Goal: Task Accomplishment & Management: Complete application form

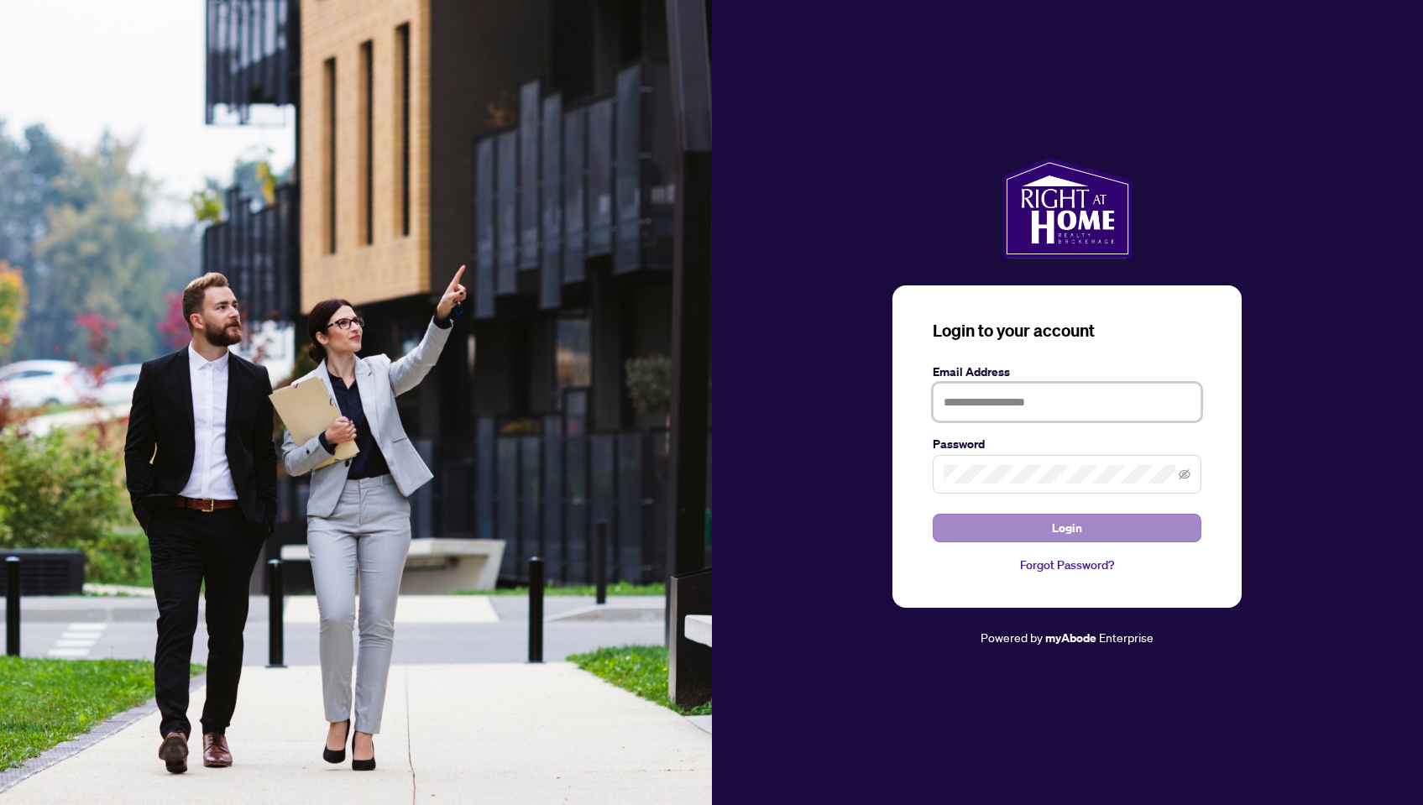
type input "**********"
click at [989, 525] on button "Login" at bounding box center [1066, 528] width 269 height 29
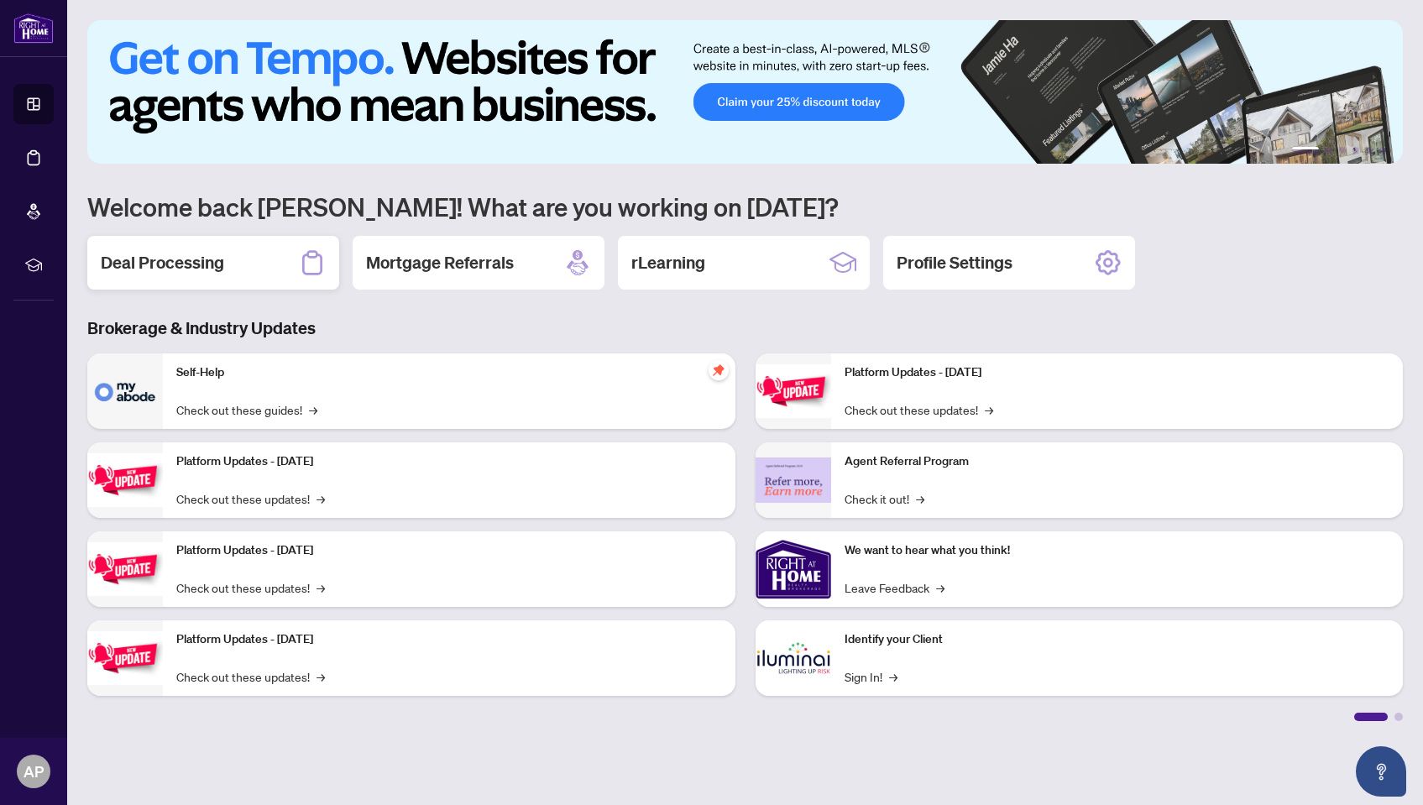
click at [216, 255] on h2 "Deal Processing" at bounding box center [162, 262] width 123 height 23
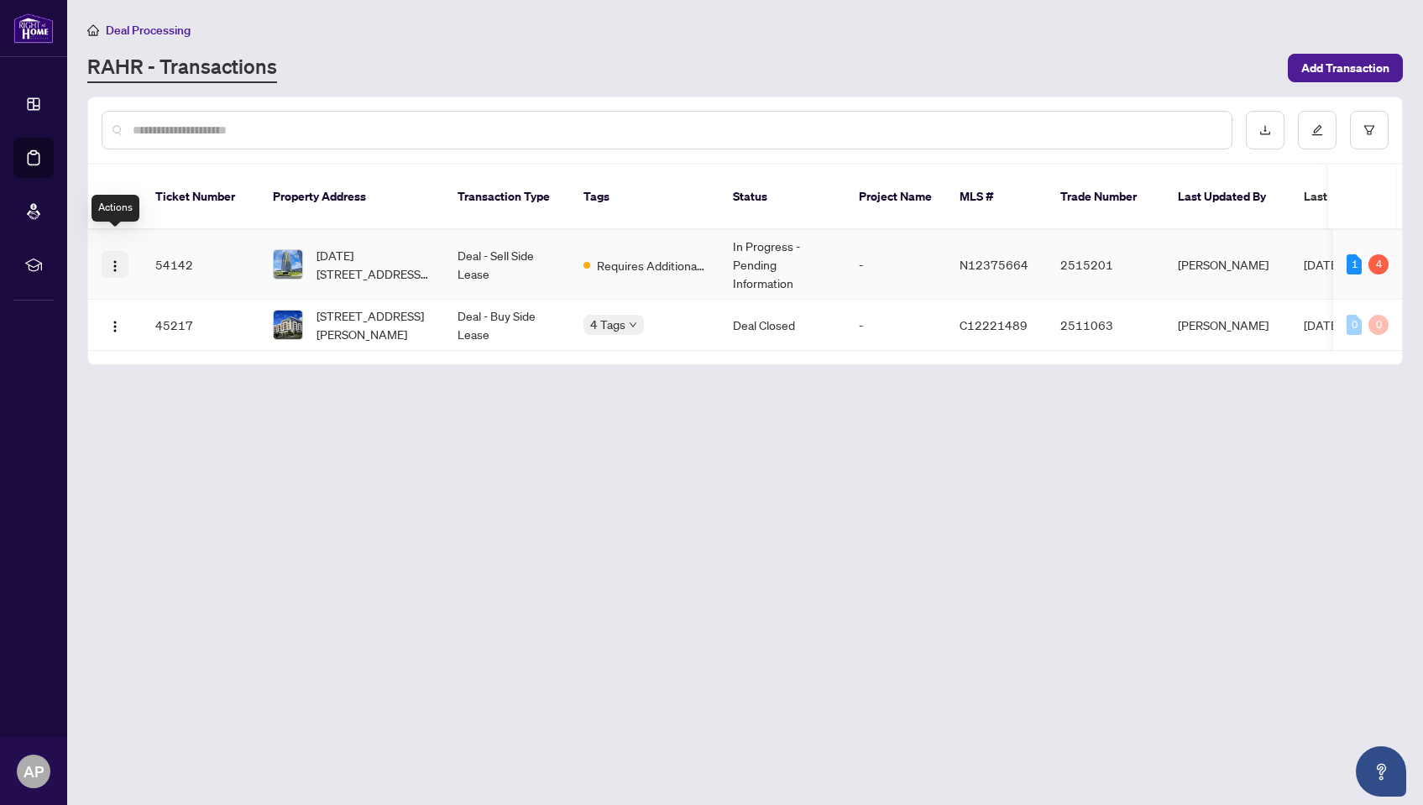
click at [112, 259] on img "button" at bounding box center [114, 265] width 13 height 13
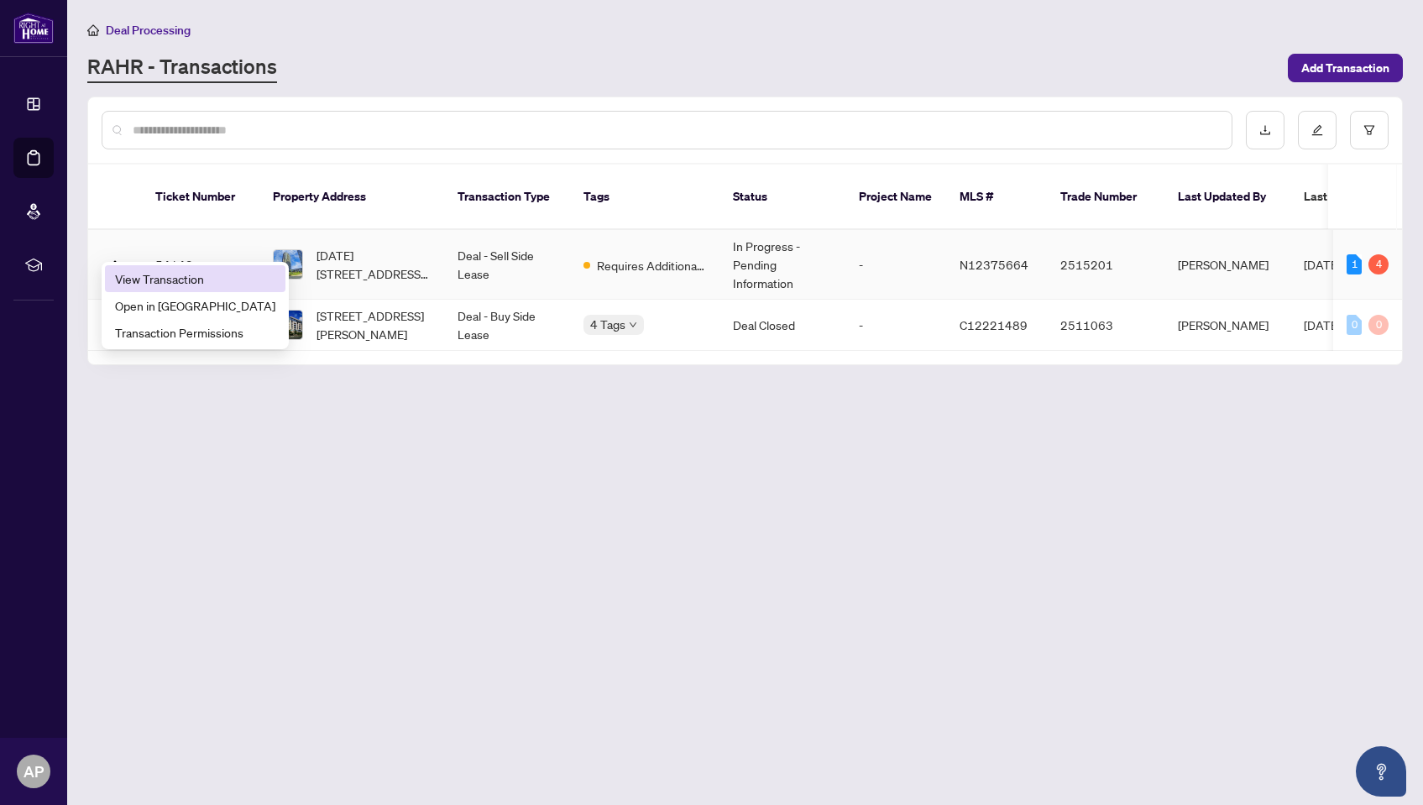
click at [155, 279] on span "View Transaction" at bounding box center [195, 278] width 160 height 18
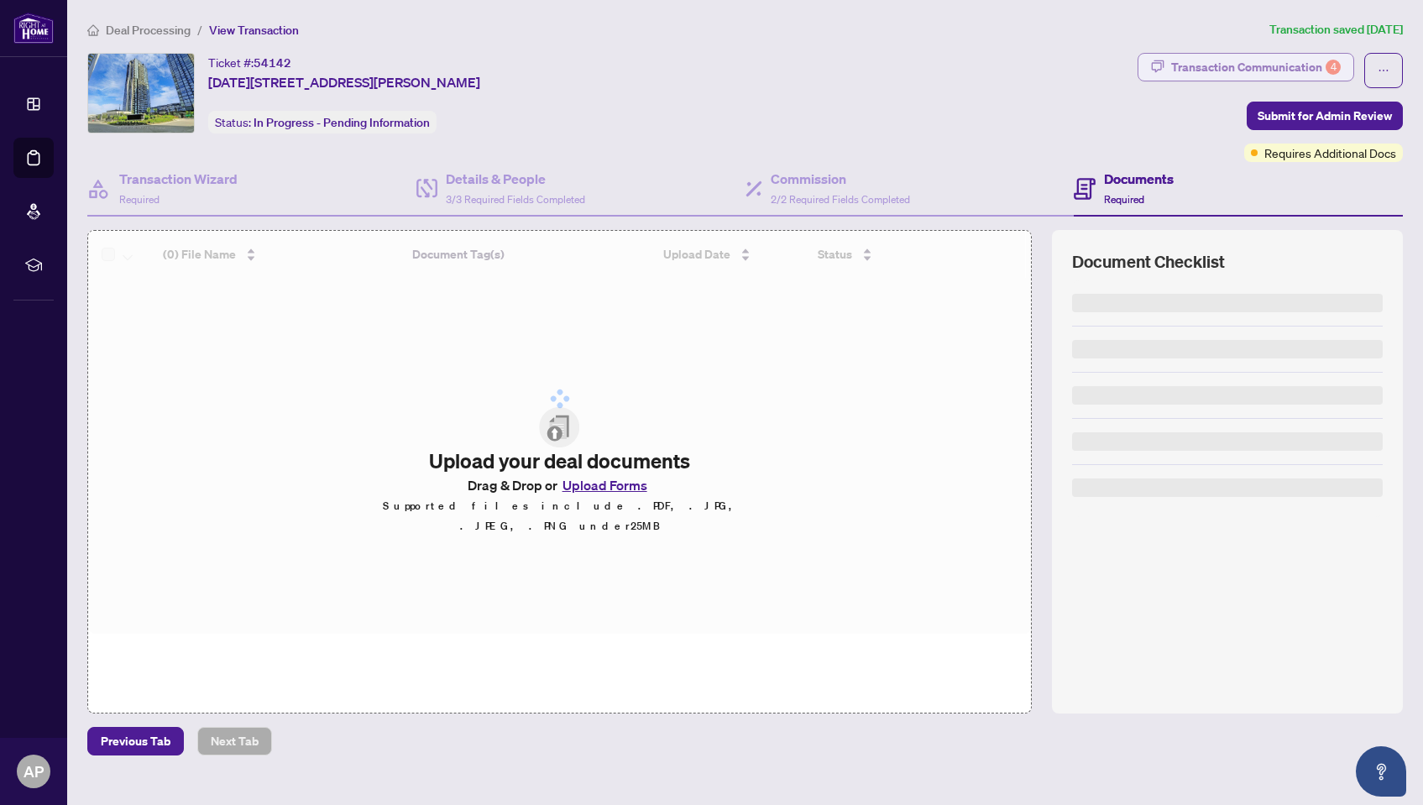
click at [1282, 65] on div "Transaction Communication 4" at bounding box center [1256, 67] width 170 height 27
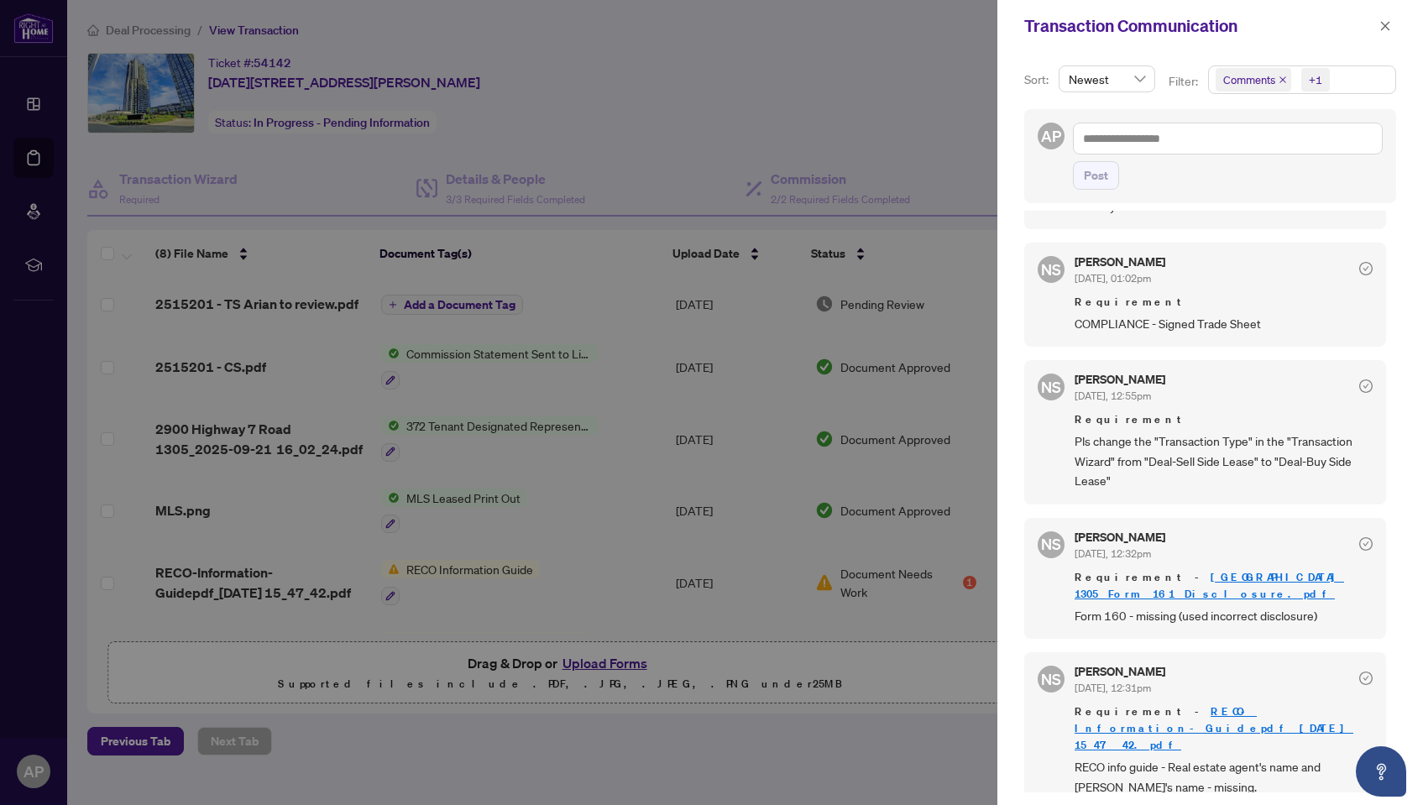
scroll to position [3, 0]
drag, startPoint x: 1153, startPoint y: 321, endPoint x: 1228, endPoint y: 326, distance: 74.9
click at [1224, 326] on span "COMPLIANCE - Signed Trade Sheet" at bounding box center [1223, 322] width 298 height 19
click at [1216, 341] on div "NS Neena Sharma Sep/22/2025, 01:02pm Requirement COMPLIANCE - Signed Trade Sheet" at bounding box center [1205, 294] width 362 height 104
drag, startPoint x: 1093, startPoint y: 444, endPoint x: 1209, endPoint y: 450, distance: 116.0
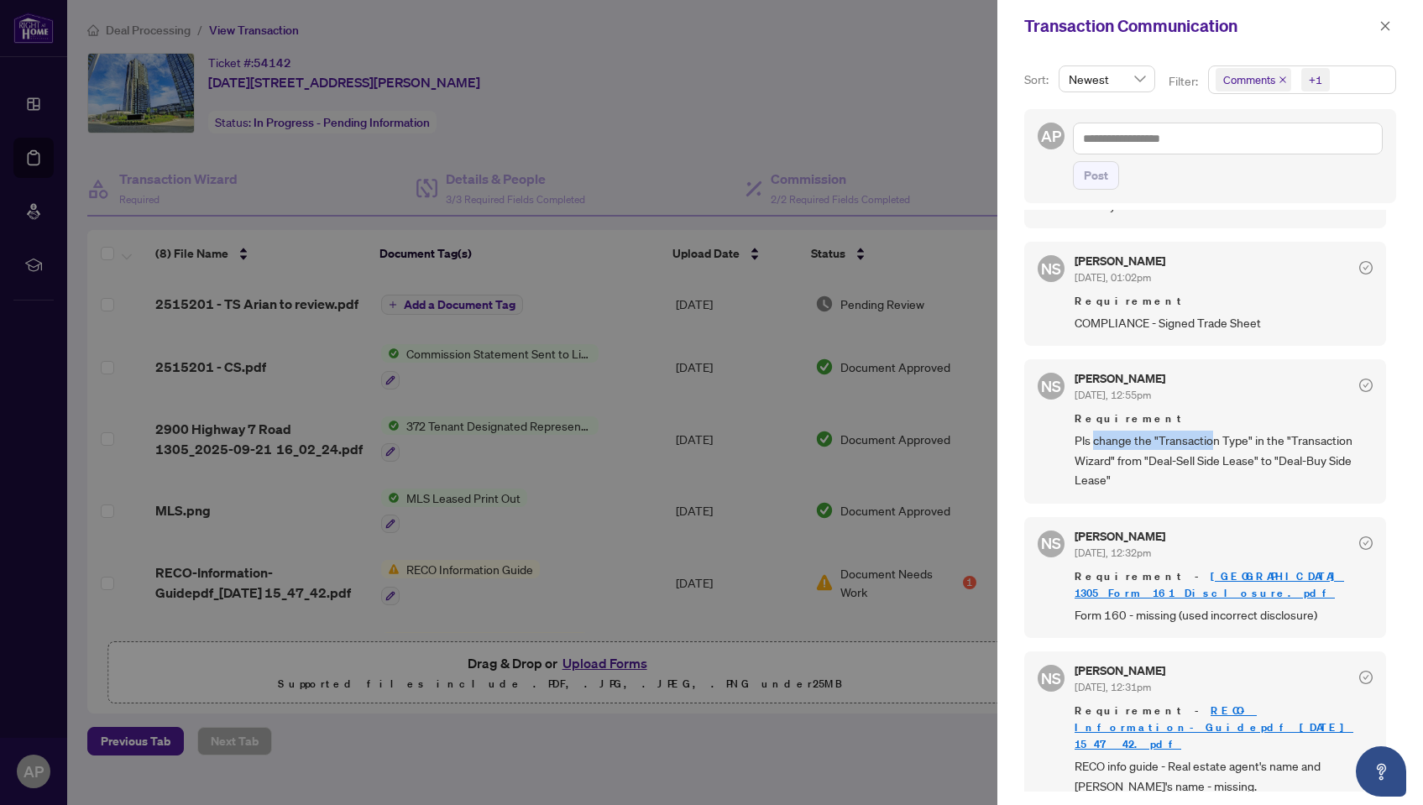
click at [1209, 450] on span "Pls change the "Transaction Type" in the "Transaction Wizard" from "Deal-Sell S…" at bounding box center [1223, 460] width 298 height 59
click at [1222, 446] on span "Pls change the "Transaction Type" in the "Transaction Wizard" from "Deal-Sell S…" at bounding box center [1223, 460] width 298 height 59
click at [882, 108] on div at bounding box center [711, 402] width 1423 height 805
click at [1379, 27] on icon "close" at bounding box center [1385, 26] width 12 height 12
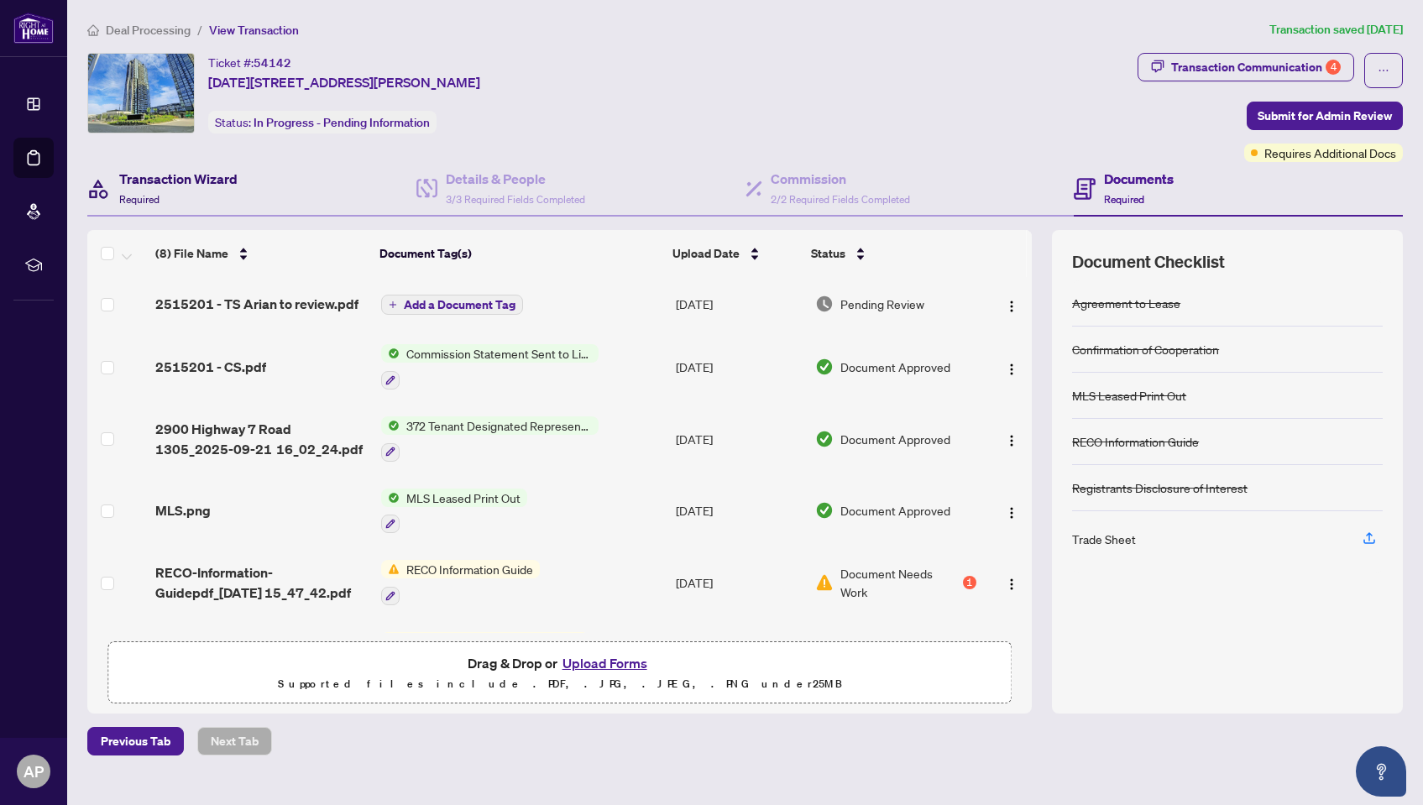
click at [226, 178] on h4 "Transaction Wizard" at bounding box center [178, 179] width 118 height 20
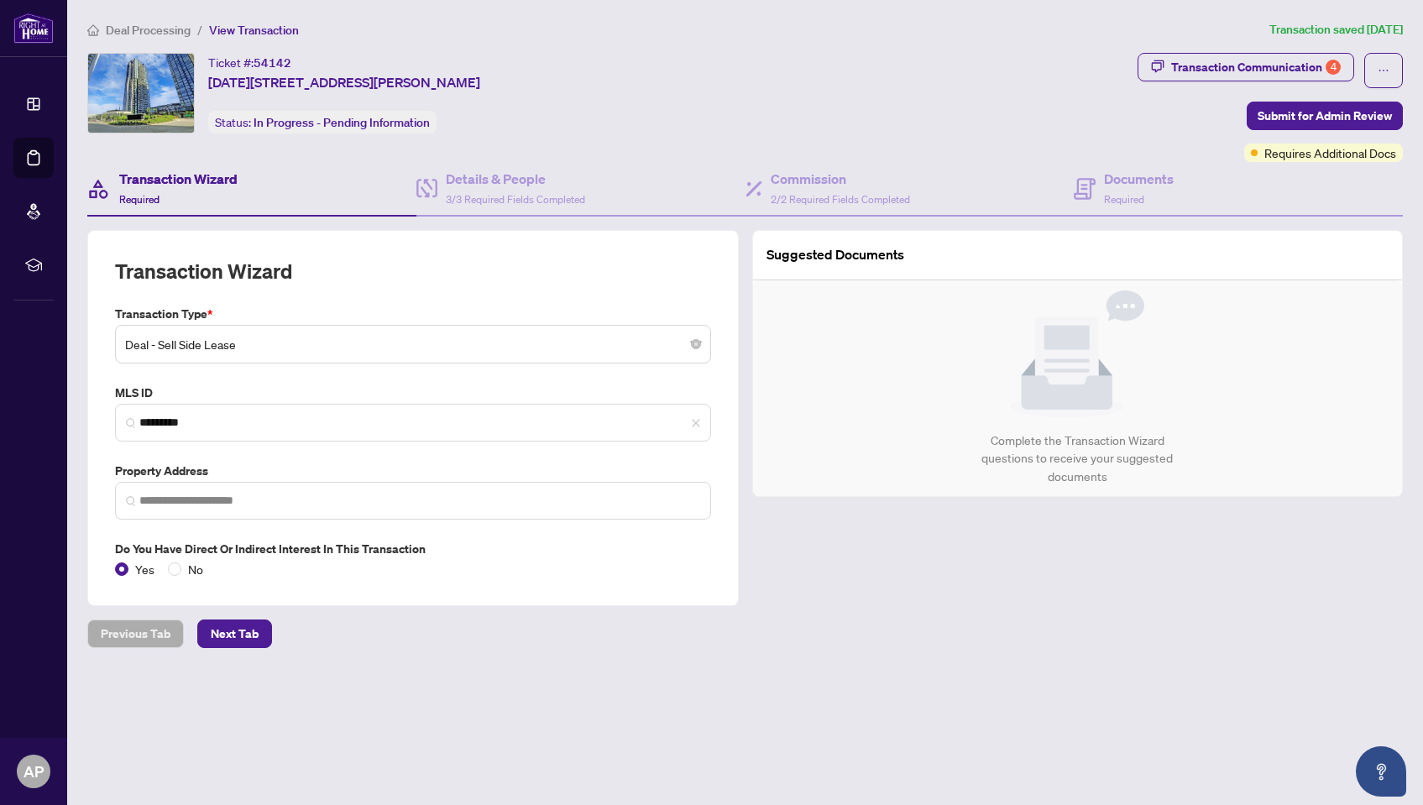
type input "**********"
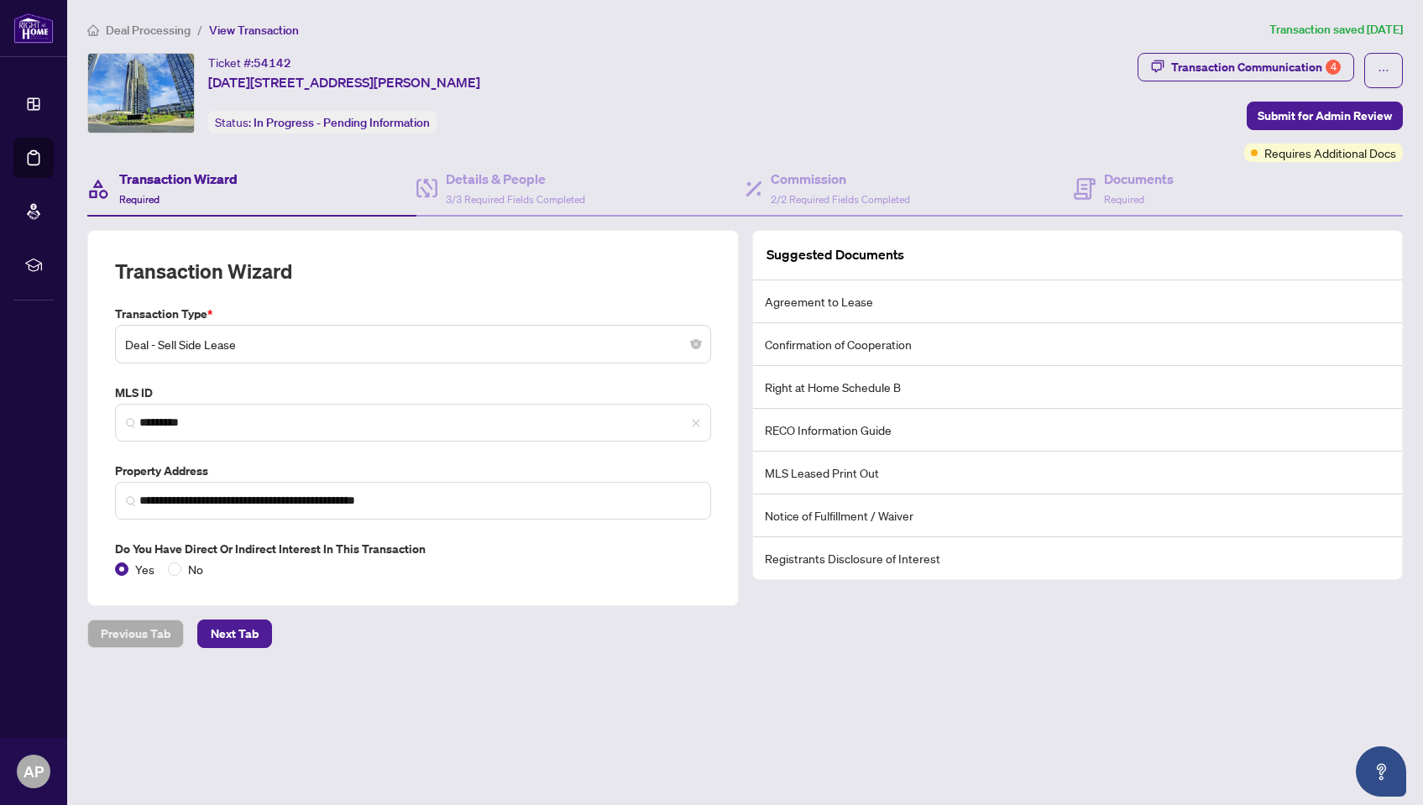
click at [247, 346] on span "Deal - Sell Side Lease" at bounding box center [413, 344] width 576 height 32
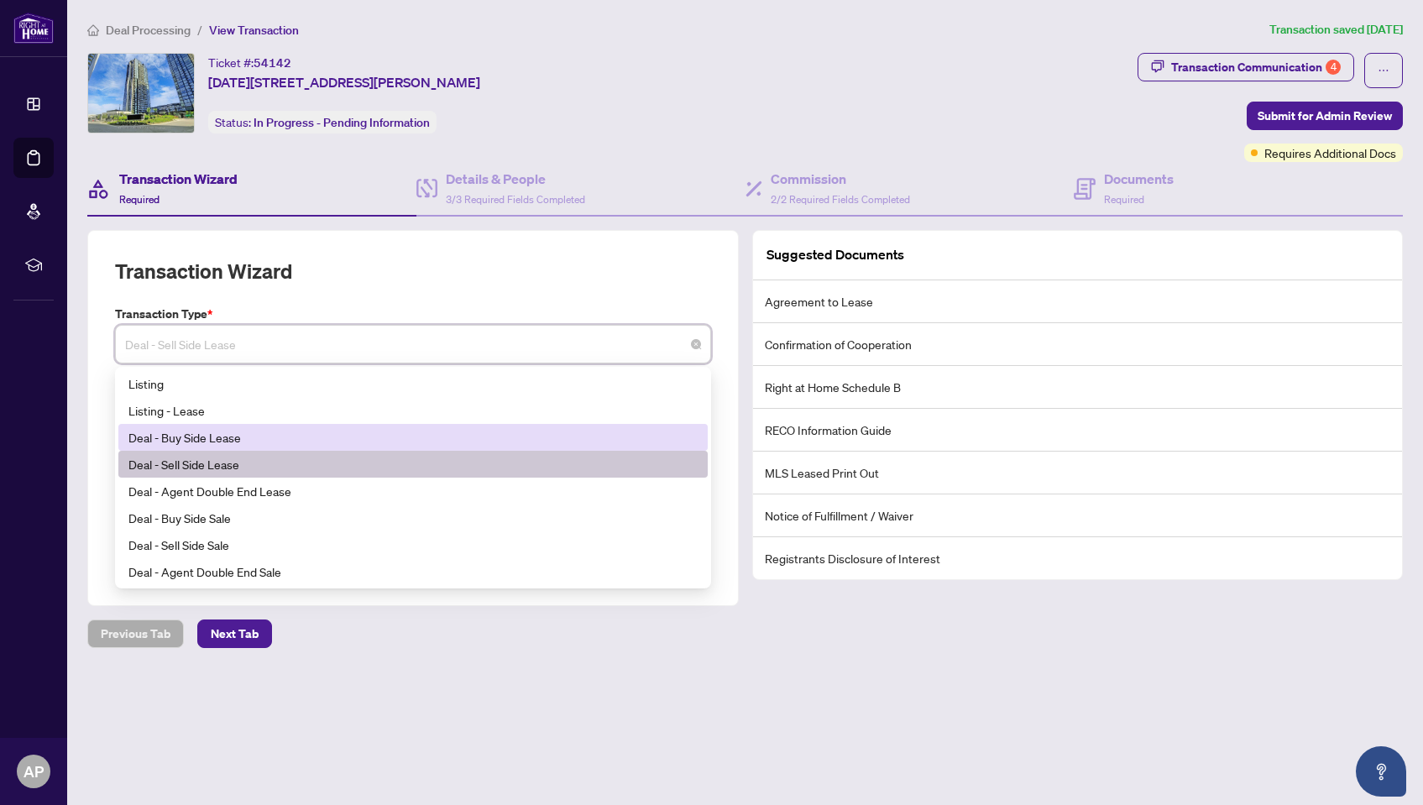
click at [243, 440] on div "Deal - Buy Side Lease" at bounding box center [412, 437] width 569 height 18
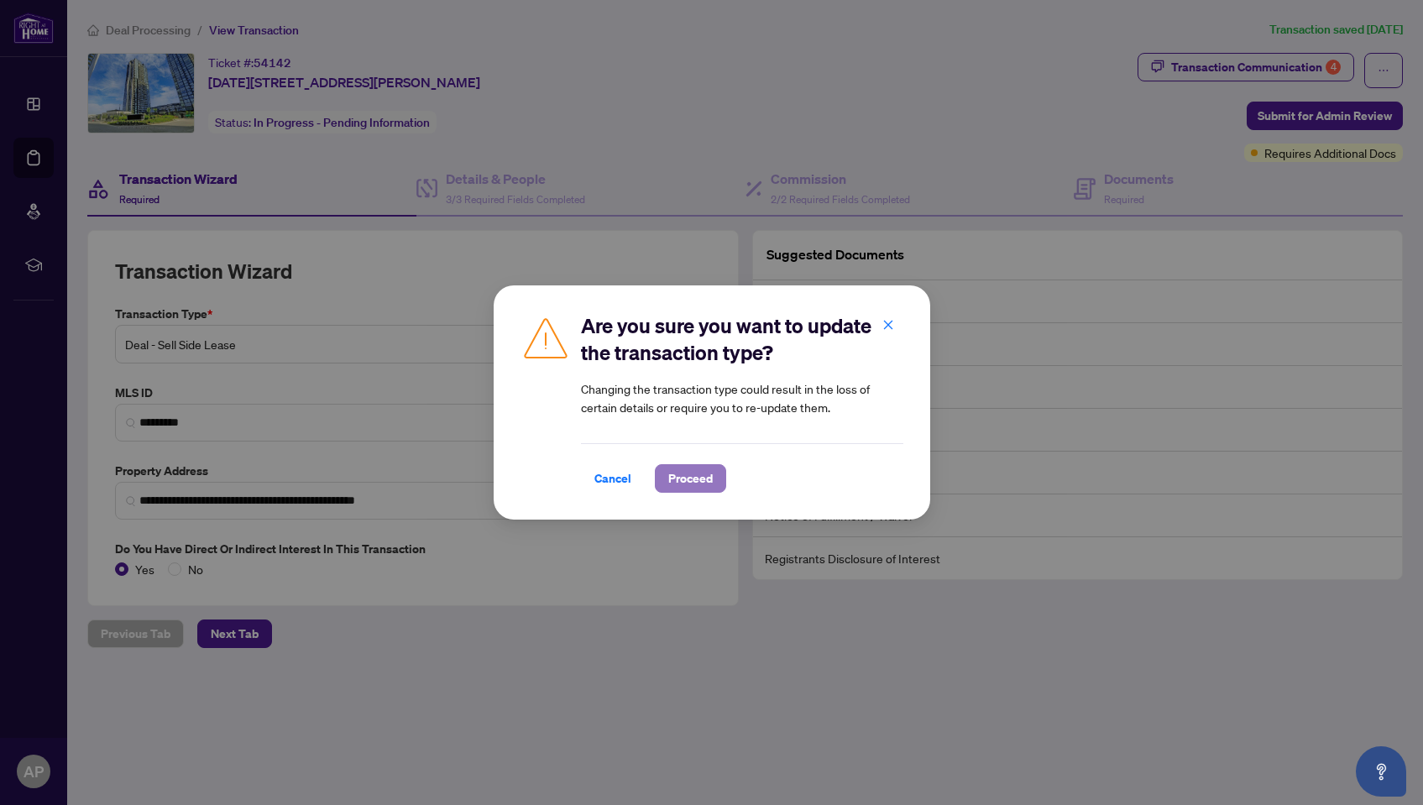
click at [688, 481] on span "Proceed" at bounding box center [690, 478] width 44 height 27
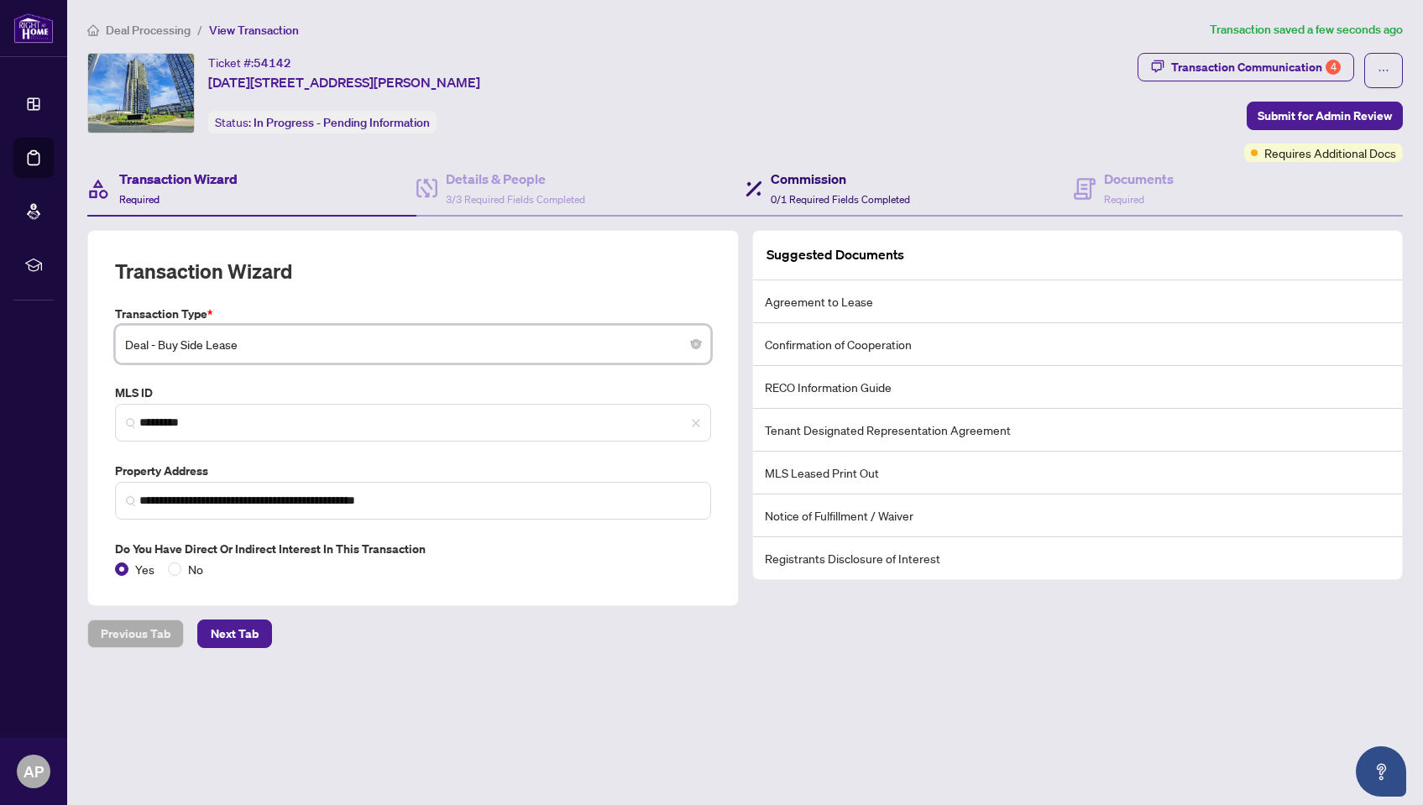
click at [878, 185] on h4 "Commission" at bounding box center [839, 179] width 139 height 20
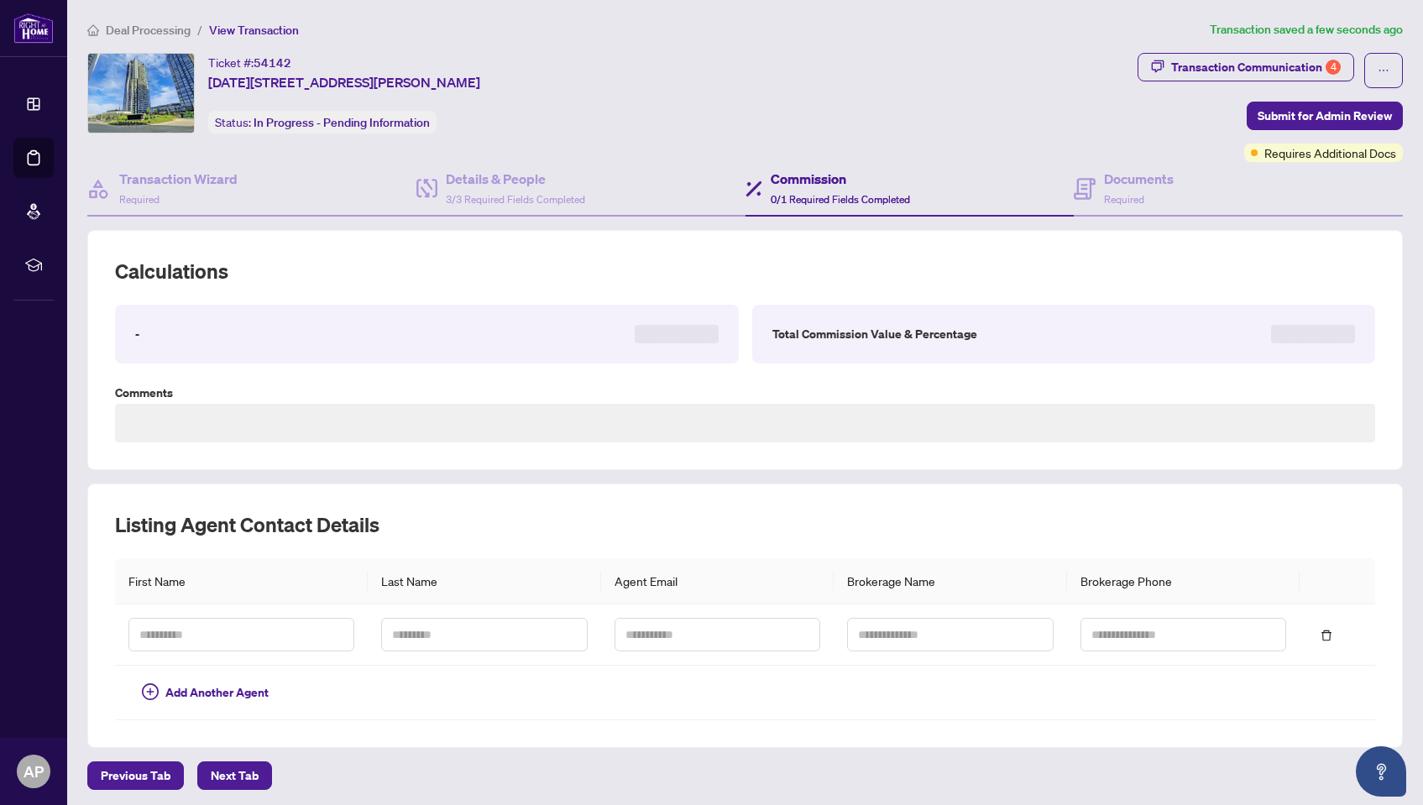
type textarea "**********"
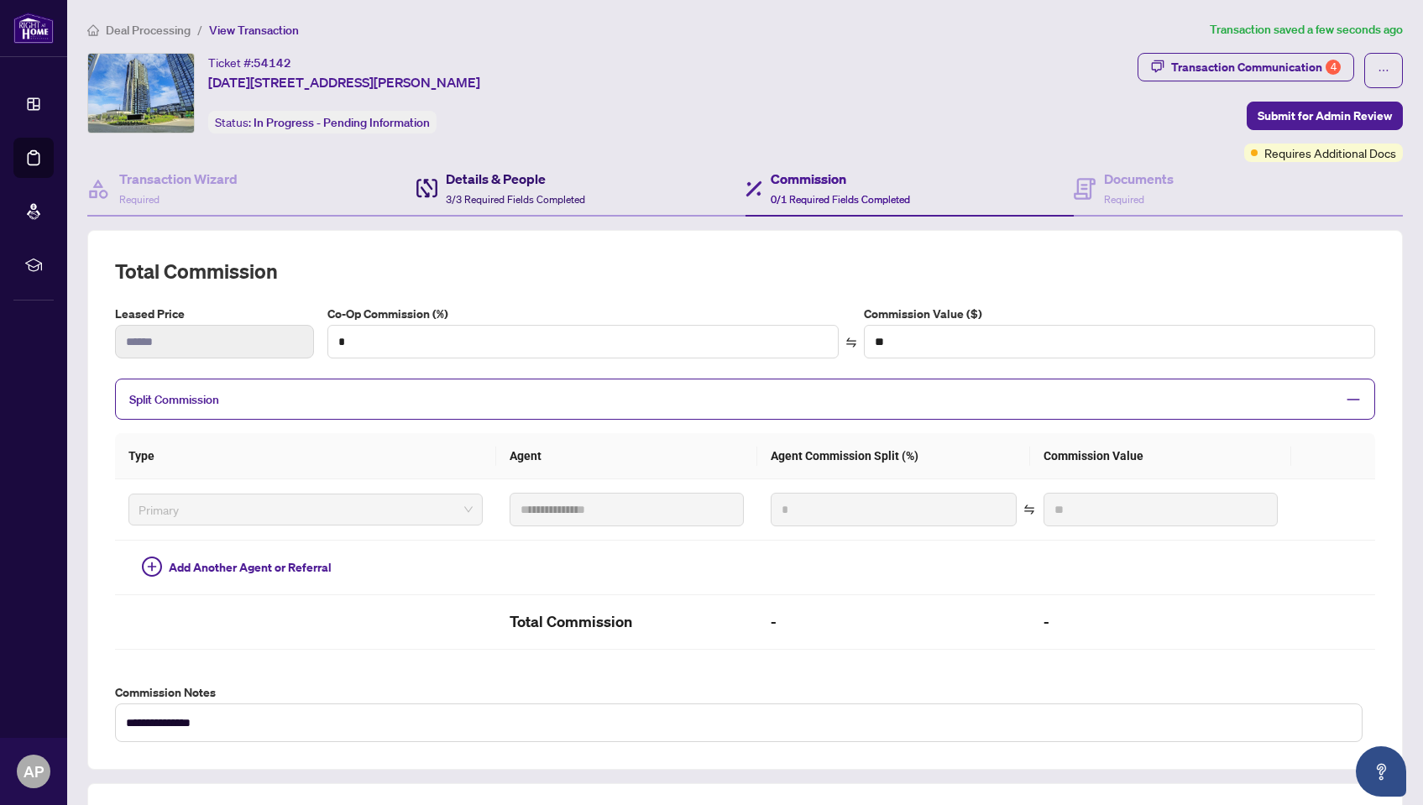
click at [521, 193] on span "3/3 Required Fields Completed" at bounding box center [515, 199] width 139 height 13
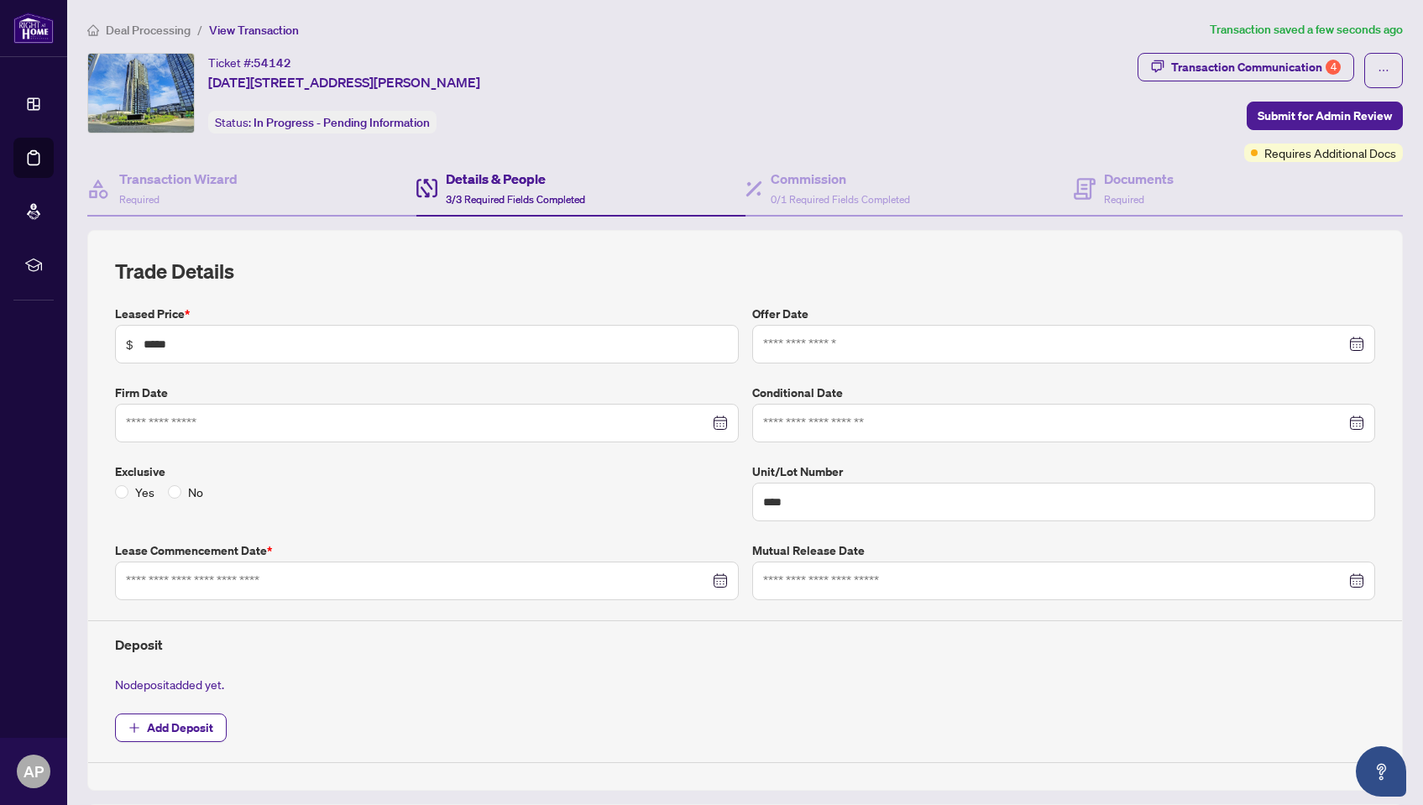
type input "**********"
click at [809, 181] on h4 "Commission" at bounding box center [839, 179] width 139 height 20
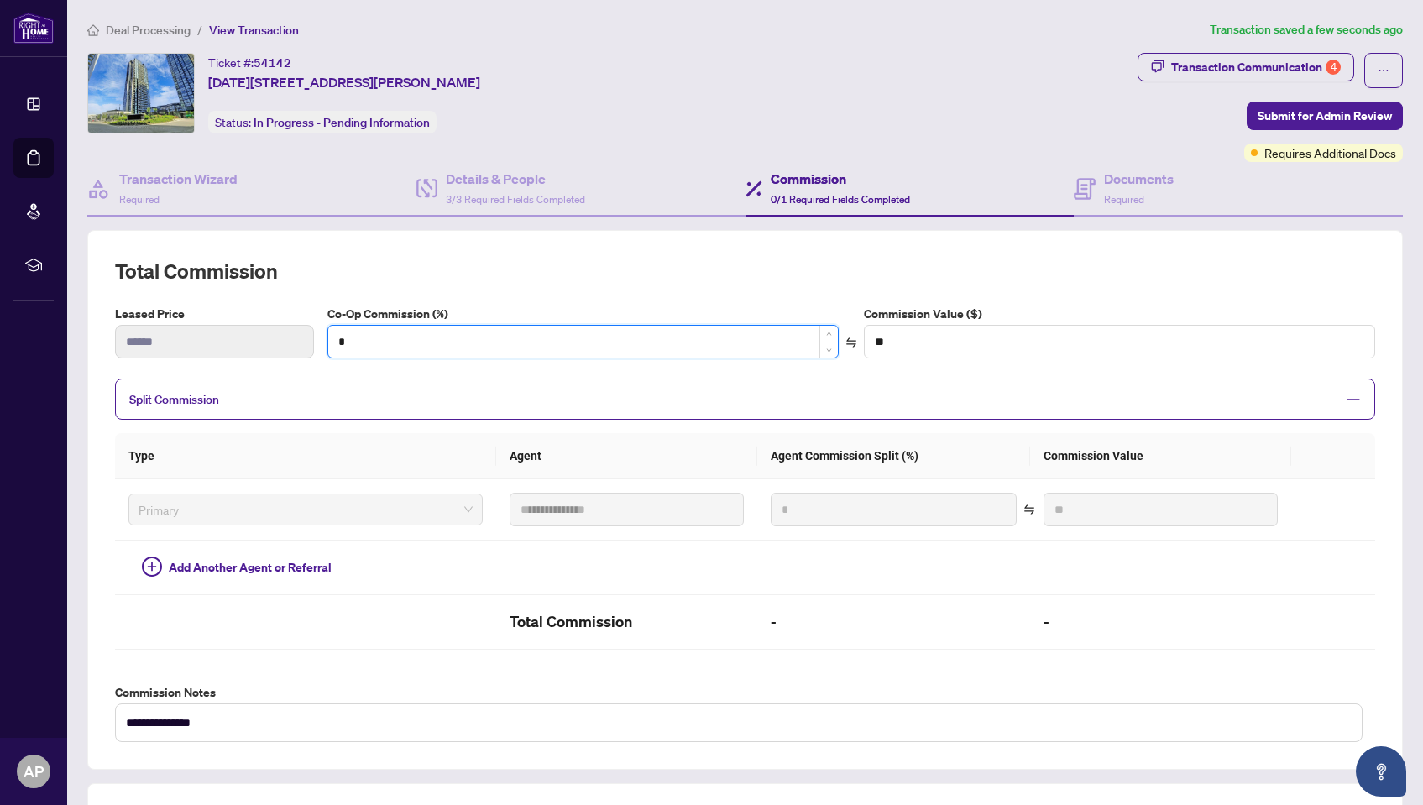
click at [396, 338] on input "*" at bounding box center [582, 342] width 509 height 32
click at [271, 334] on div "Leased Price ****** Co-Op Commission (%) * Commission Value ($) **" at bounding box center [744, 338] width 1273 height 67
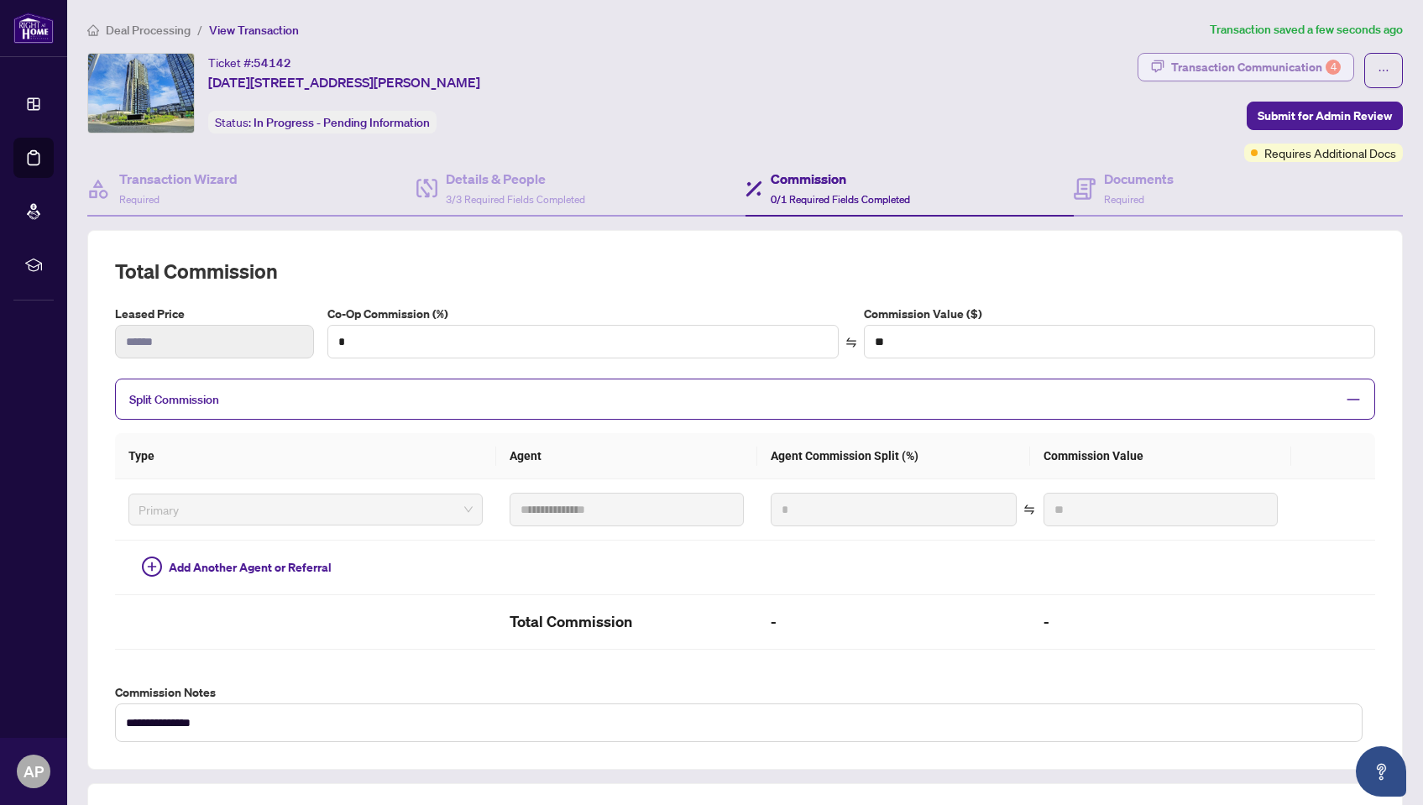
click at [1275, 65] on div "Transaction Communication 4" at bounding box center [1256, 67] width 170 height 27
type textarea "**********"
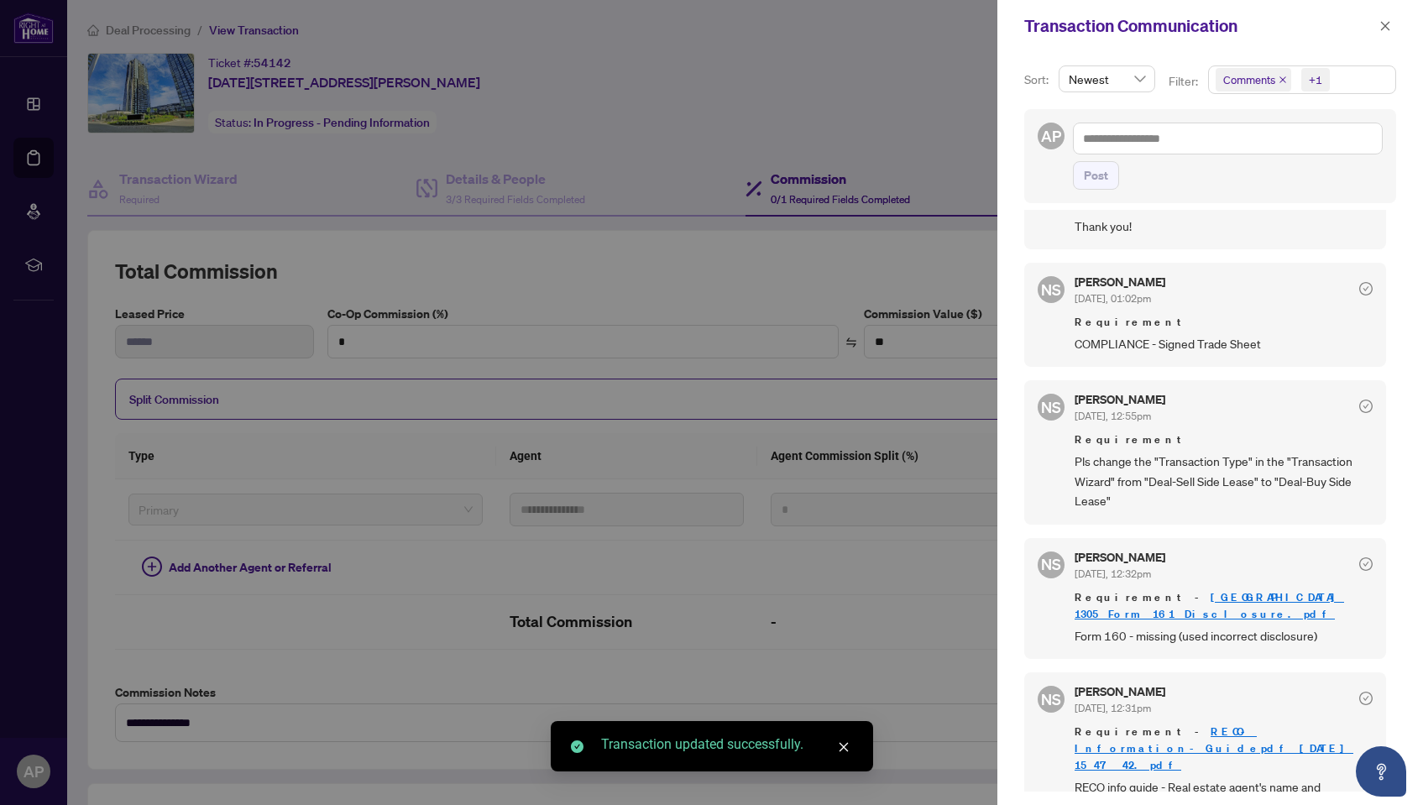
scroll to position [292, 0]
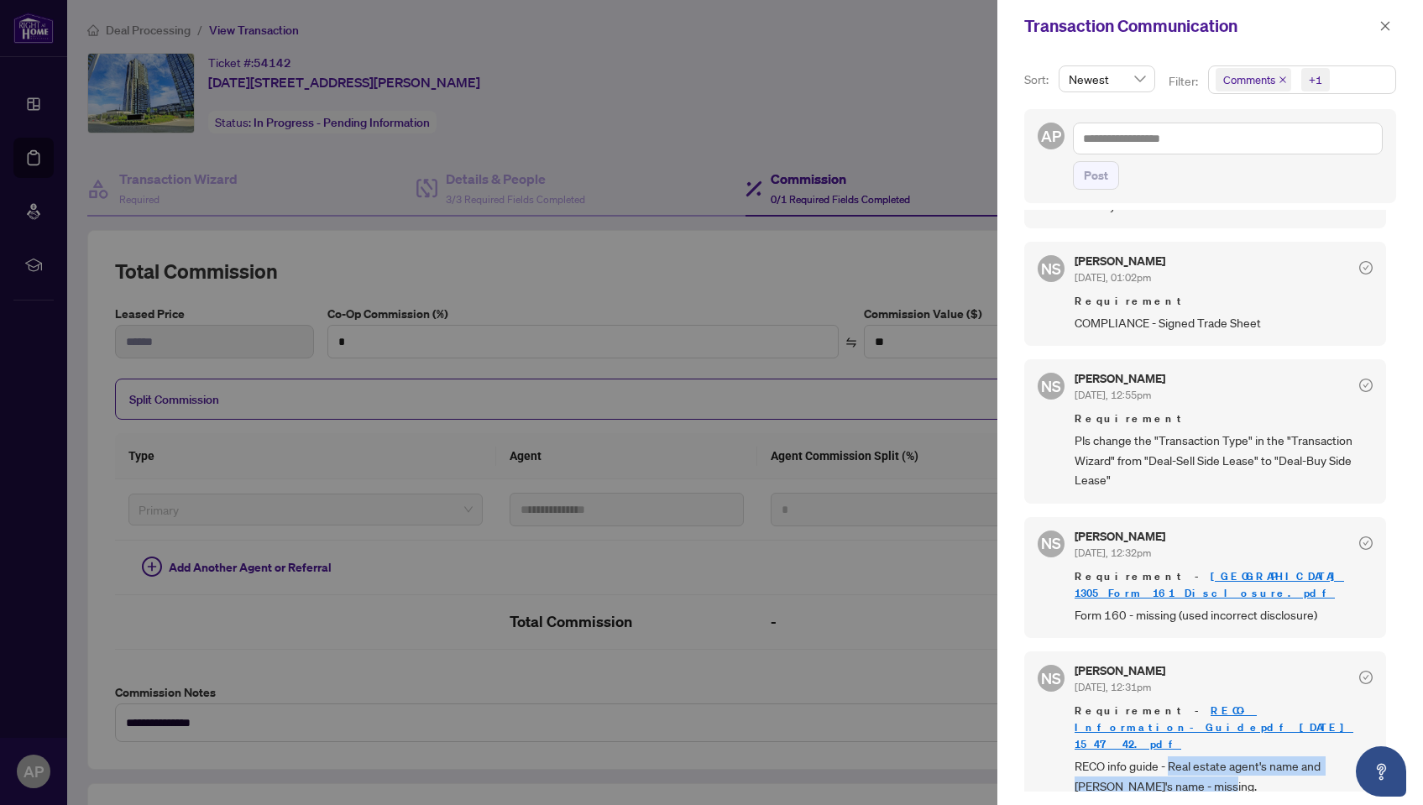
drag, startPoint x: 1168, startPoint y: 749, endPoint x: 1238, endPoint y: 765, distance: 71.5
click at [1238, 765] on span "RECO info guide - Real estate agent's name and [PERSON_NAME]'s name - missing." at bounding box center [1223, 775] width 298 height 39
click at [1237, 766] on span "RECO info guide - Real estate agent's name and [PERSON_NAME]'s name - missing." at bounding box center [1223, 775] width 298 height 39
click at [1222, 713] on link "RECO-Information-Guidepdf_[DATE] 15_47_42.pdf" at bounding box center [1213, 727] width 279 height 48
click at [620, 188] on div at bounding box center [711, 402] width 1423 height 805
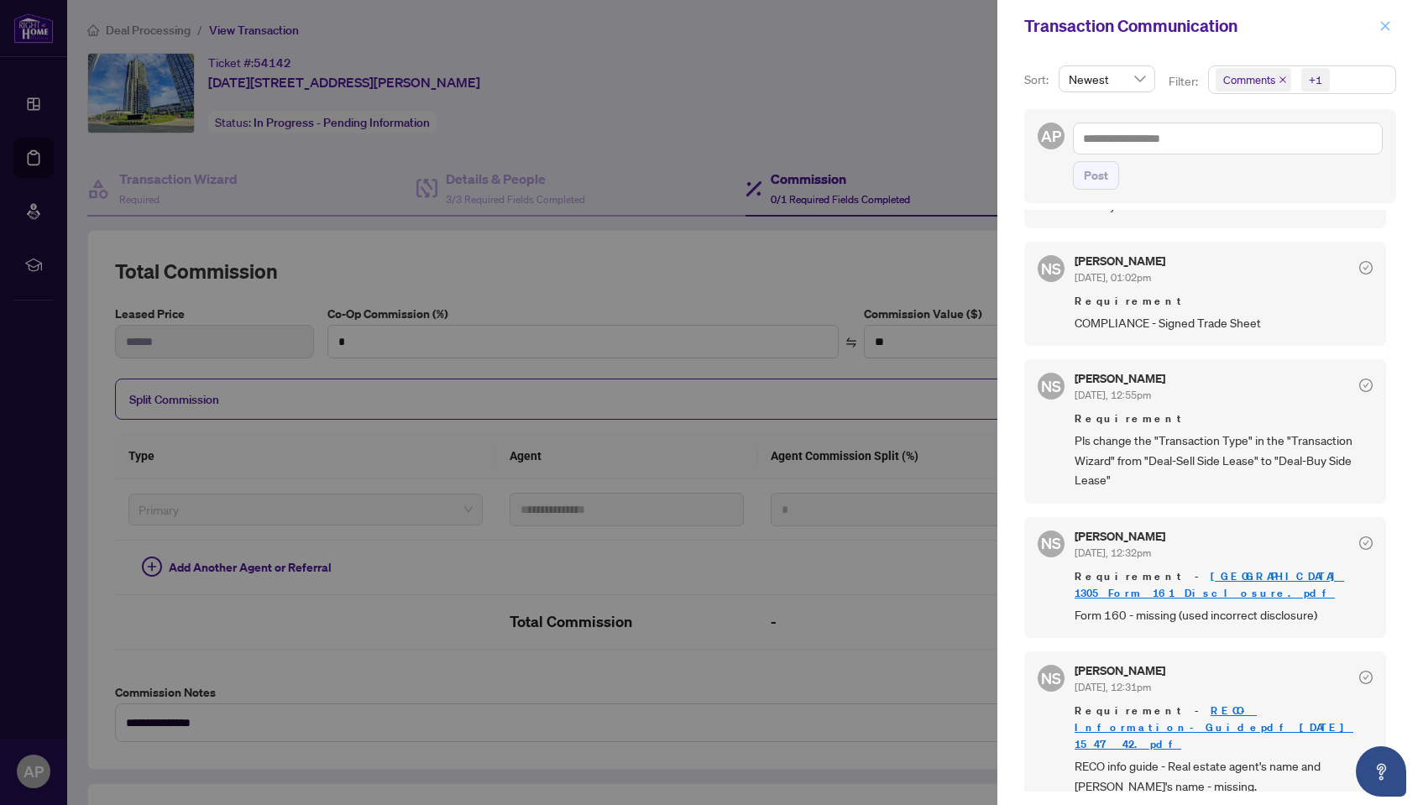
click at [1388, 30] on icon "close" at bounding box center [1385, 25] width 9 height 9
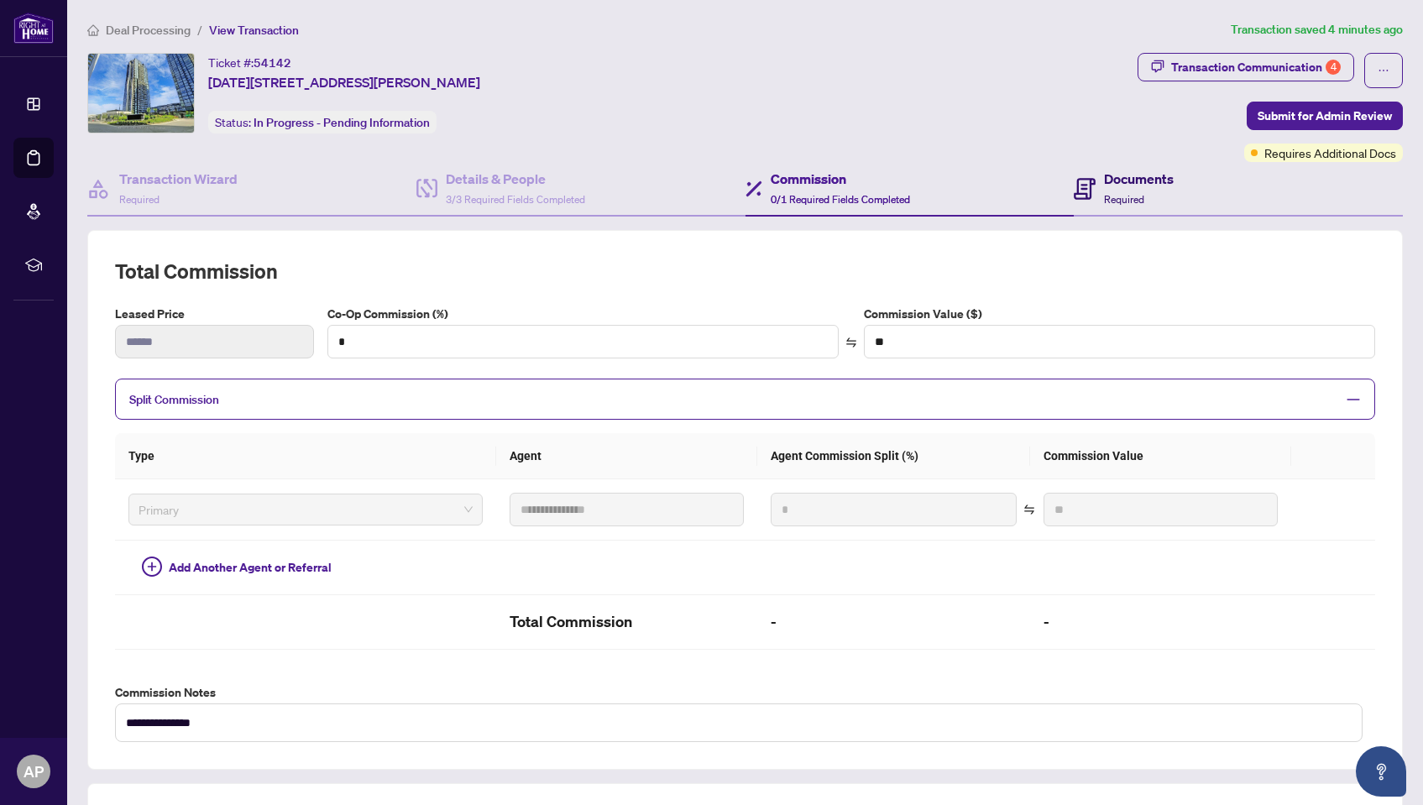
click at [1135, 199] on span "Required" at bounding box center [1124, 199] width 40 height 13
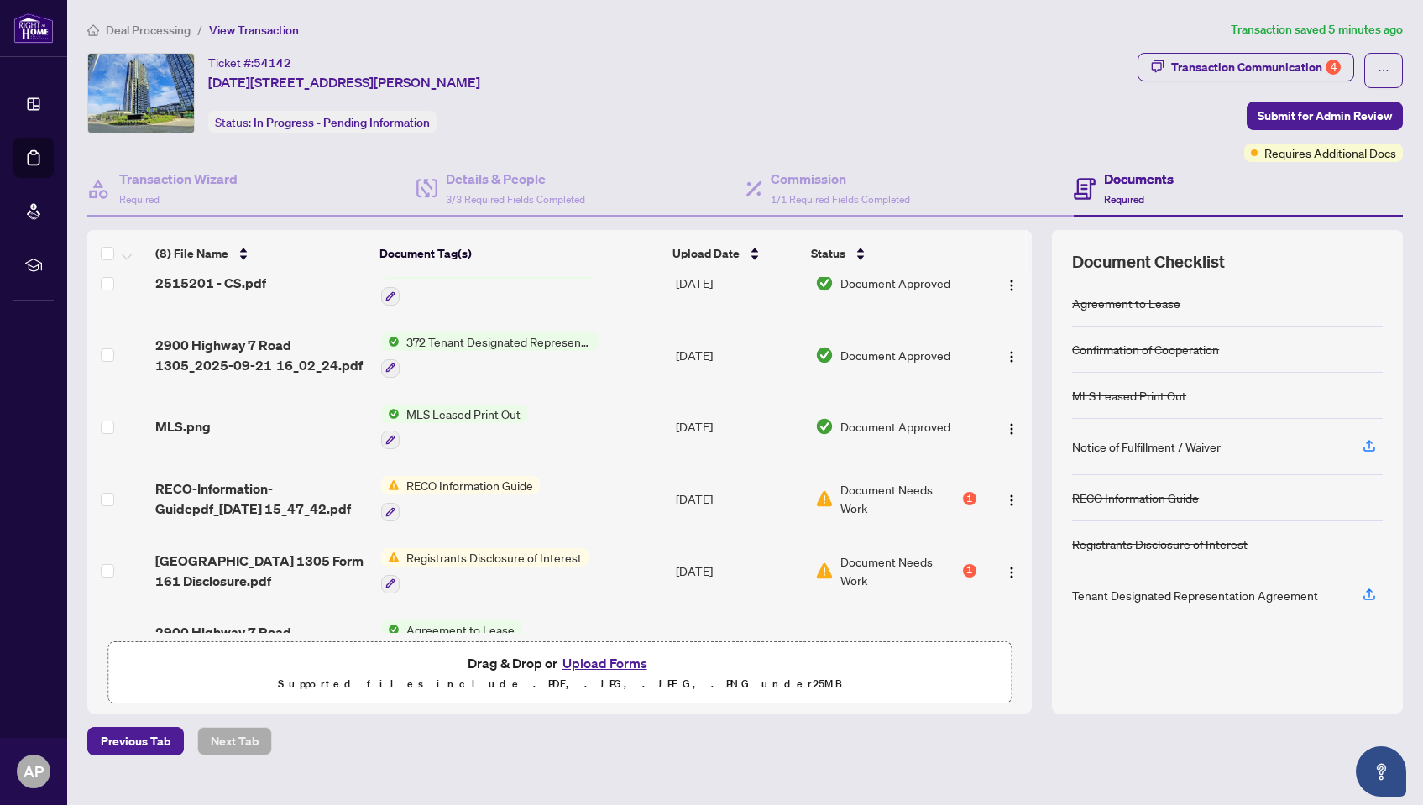
scroll to position [168, 0]
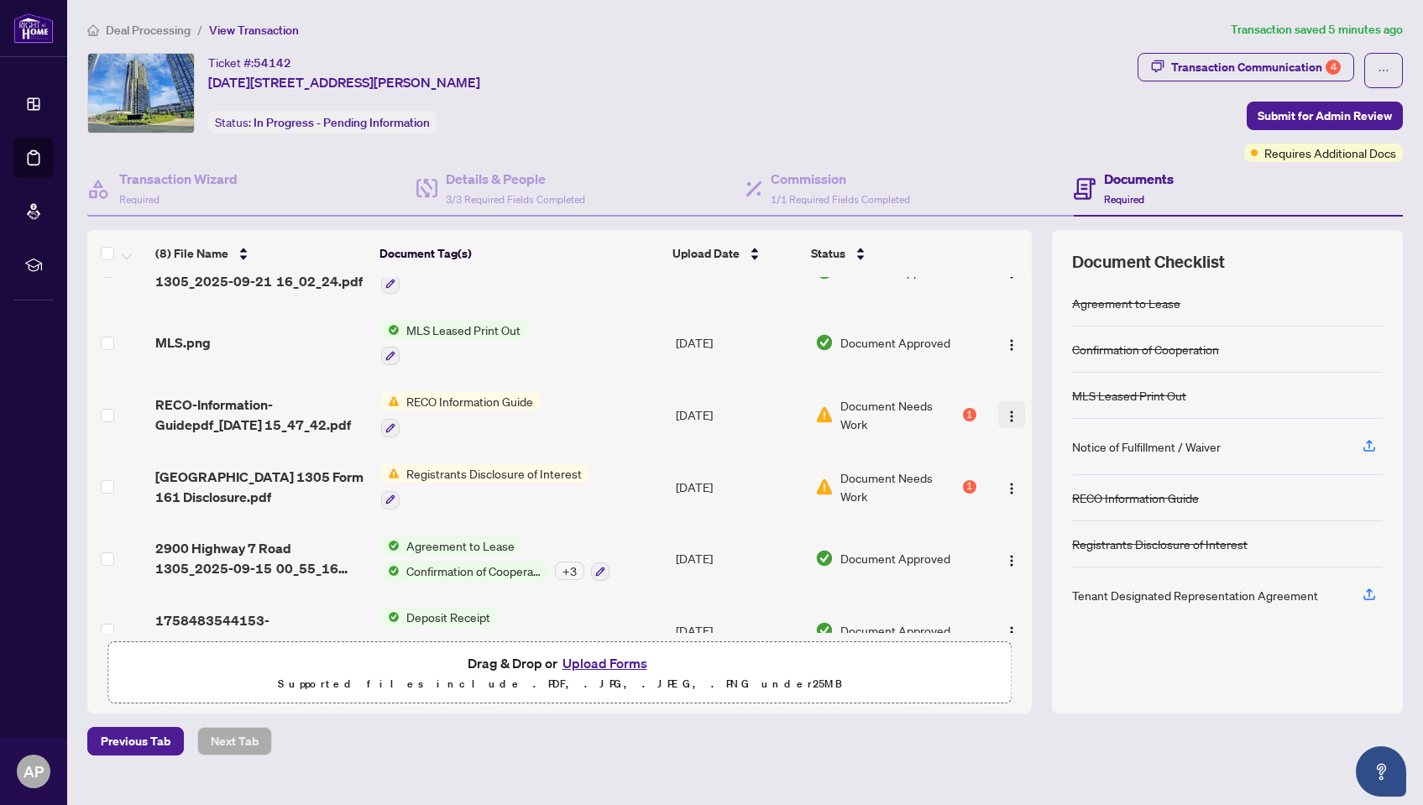
click at [1007, 407] on span "button" at bounding box center [1011, 414] width 13 height 18
click at [427, 399] on span "RECO Information Guide" at bounding box center [469, 401] width 140 height 18
click at [534, 419] on div at bounding box center [460, 427] width 159 height 20
click at [1005, 414] on img "button" at bounding box center [1011, 416] width 13 height 13
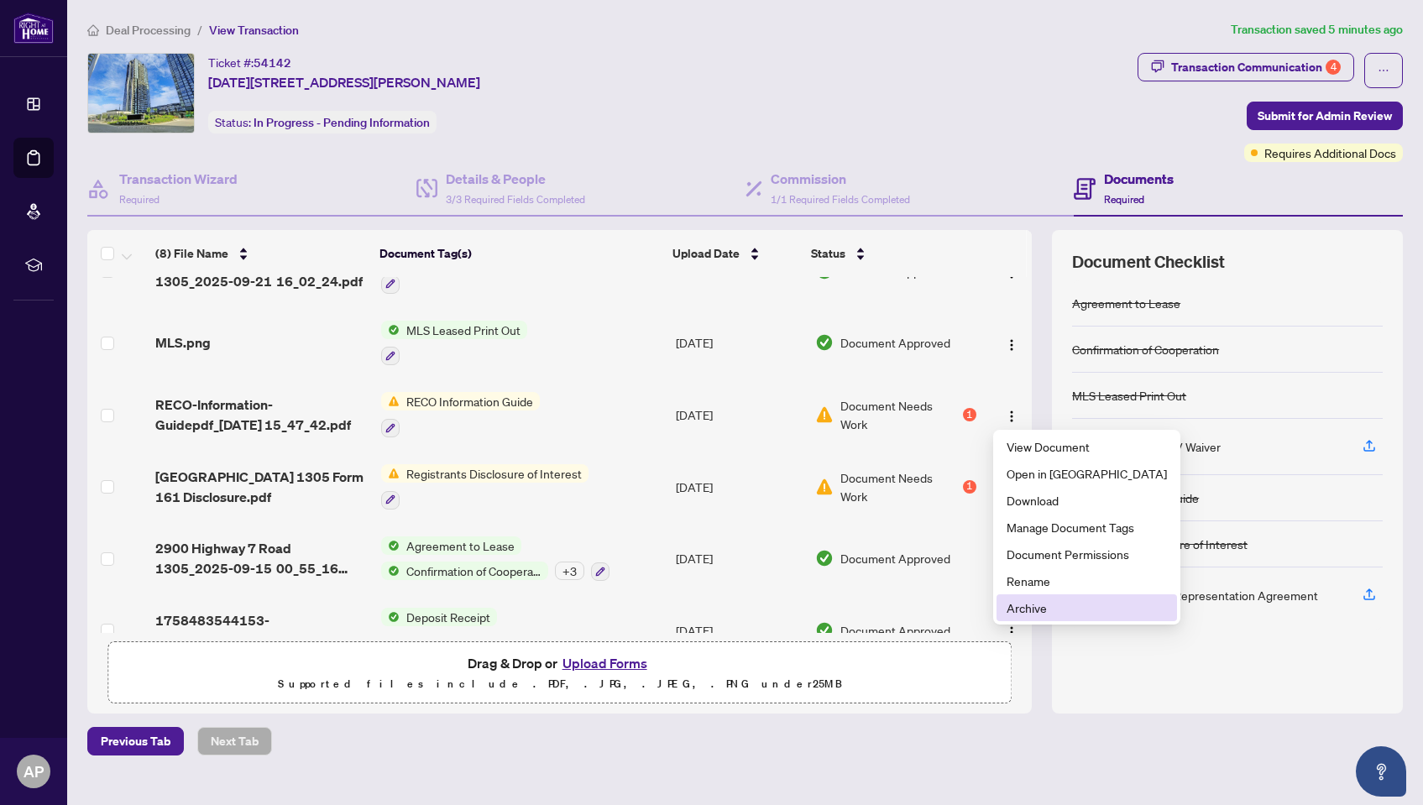
click at [1049, 610] on span "Archive" at bounding box center [1086, 607] width 160 height 18
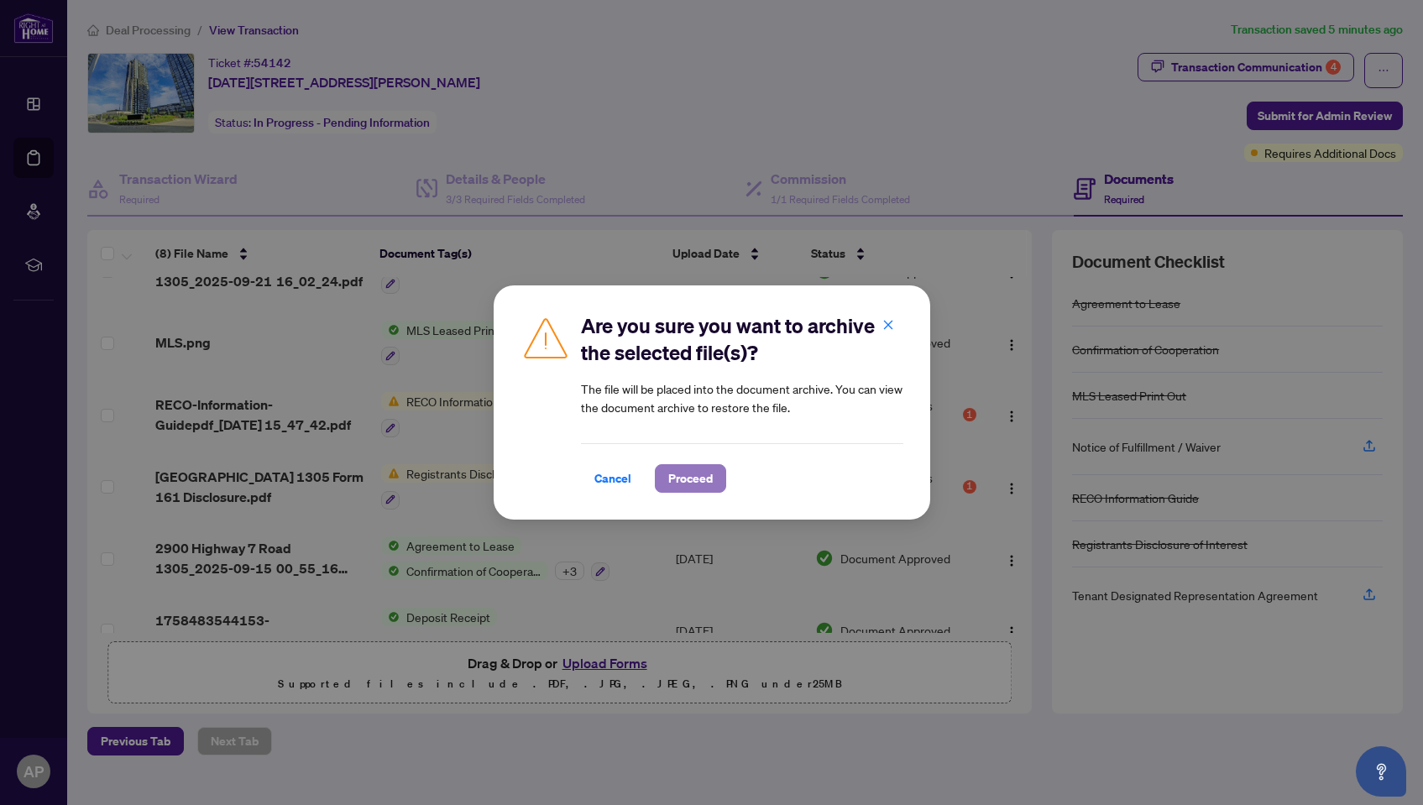
click at [692, 471] on span "Proceed" at bounding box center [690, 478] width 44 height 27
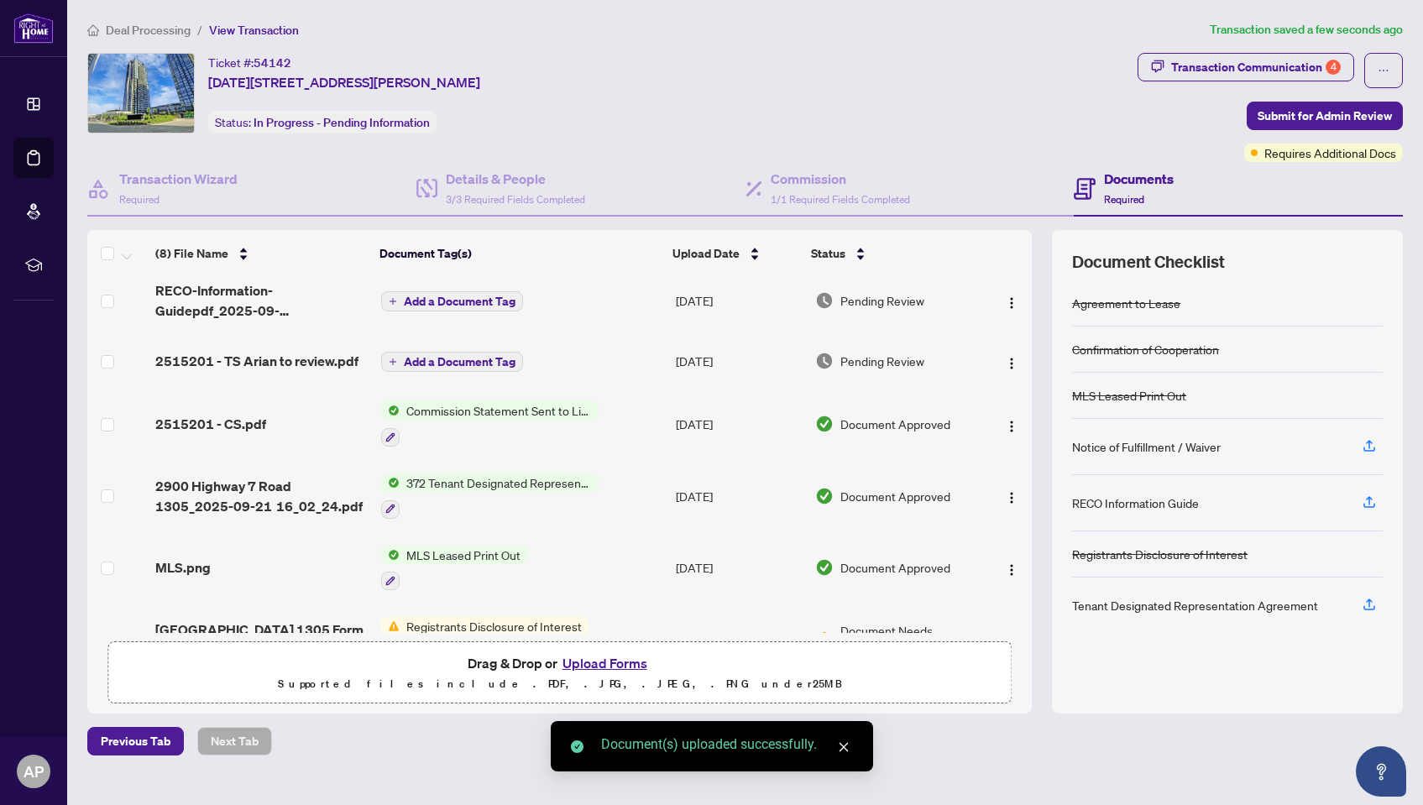
scroll to position [0, 0]
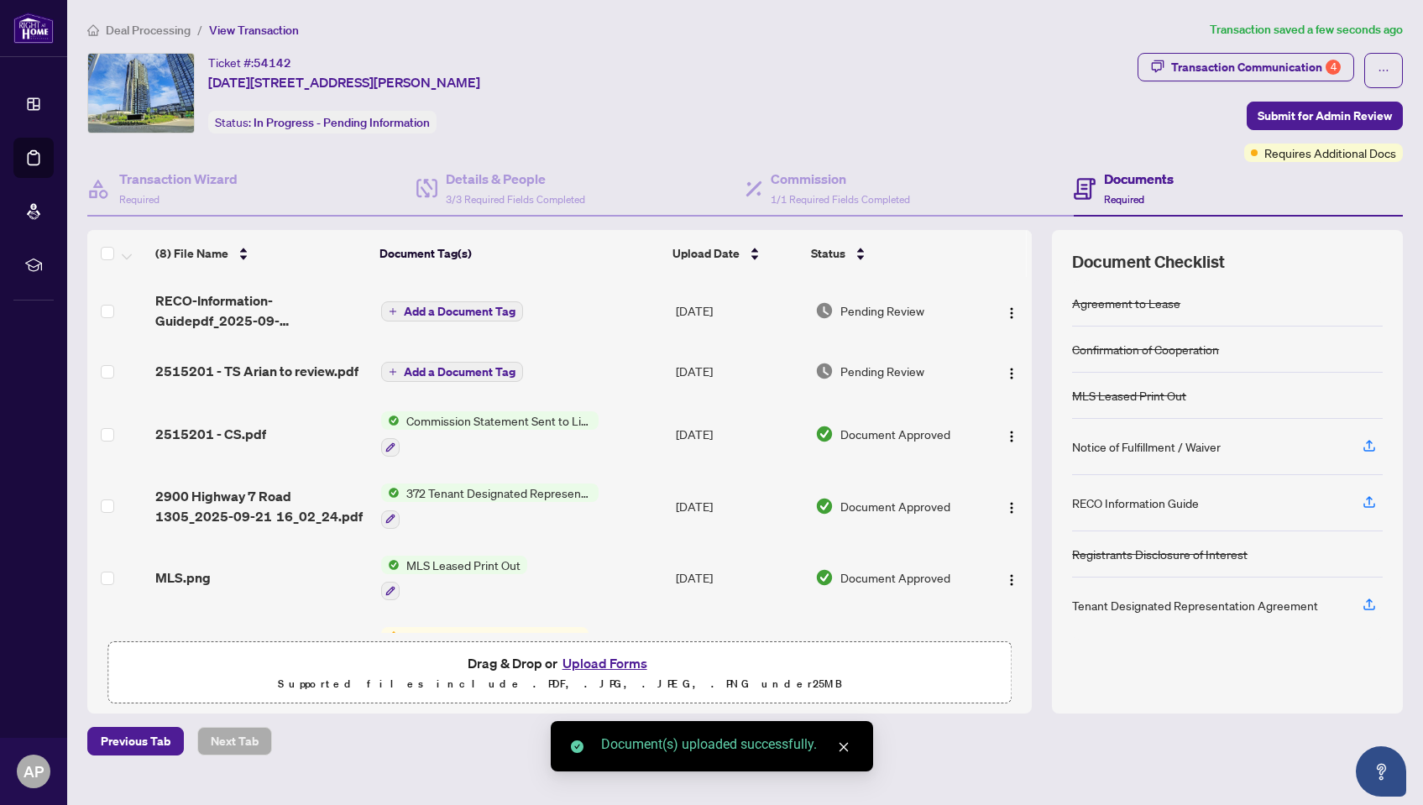
click at [444, 315] on span "Add a Document Tag" at bounding box center [460, 311] width 112 height 12
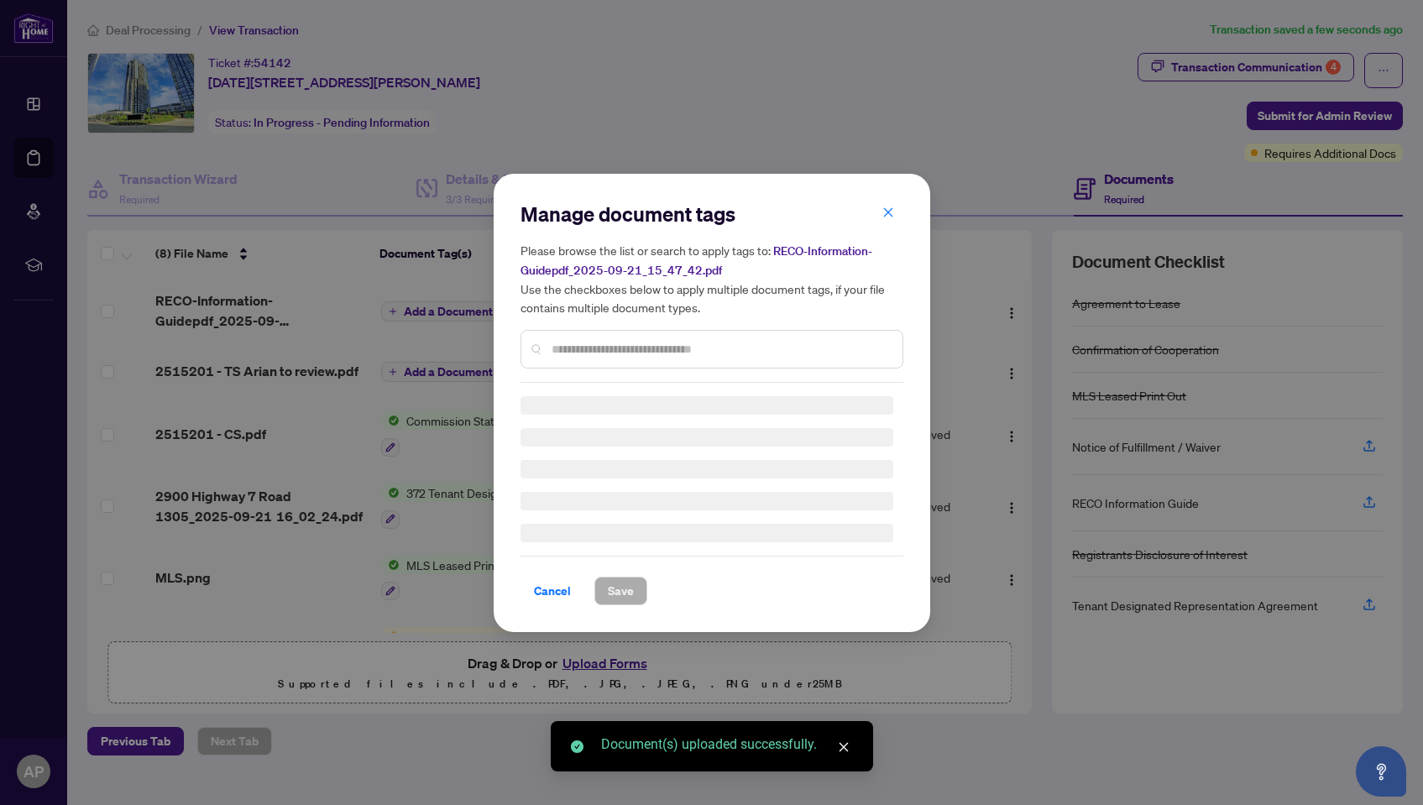
click at [635, 344] on div "Manage document tags Please browse the list or search to apply tags to: RECO-In…" at bounding box center [711, 292] width 383 height 182
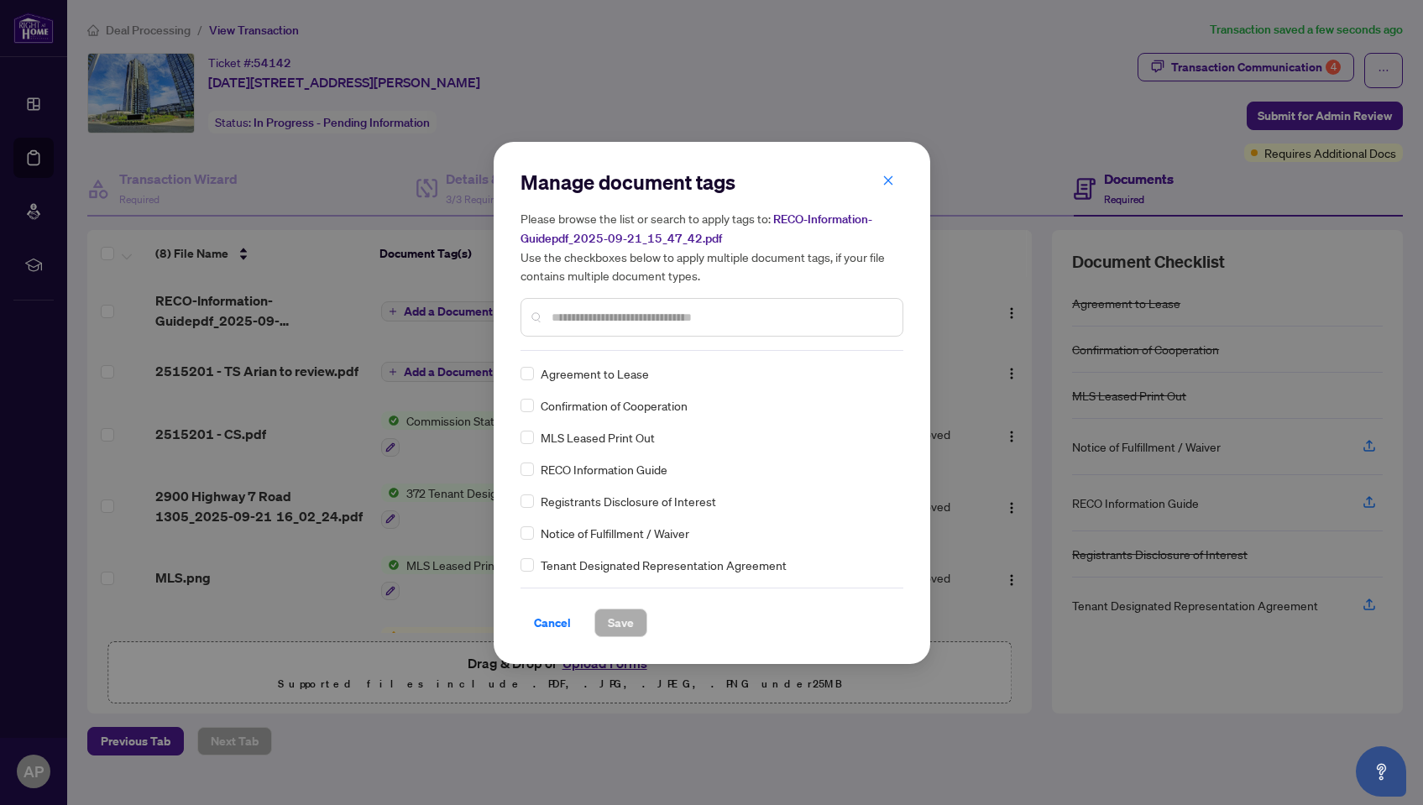
click at [645, 320] on input "text" at bounding box center [719, 317] width 337 height 18
click at [619, 622] on span "Save" at bounding box center [621, 622] width 26 height 27
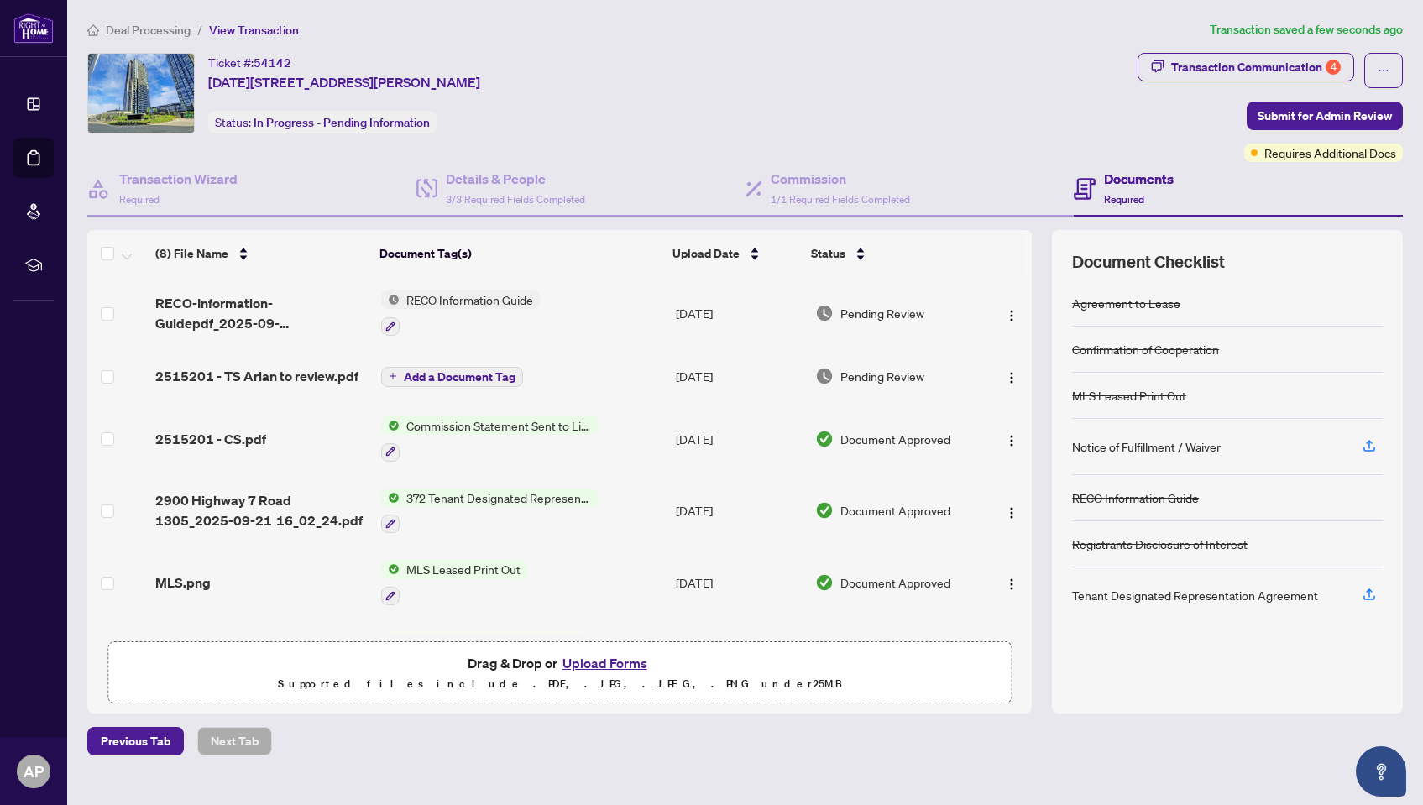
scroll to position [205, 0]
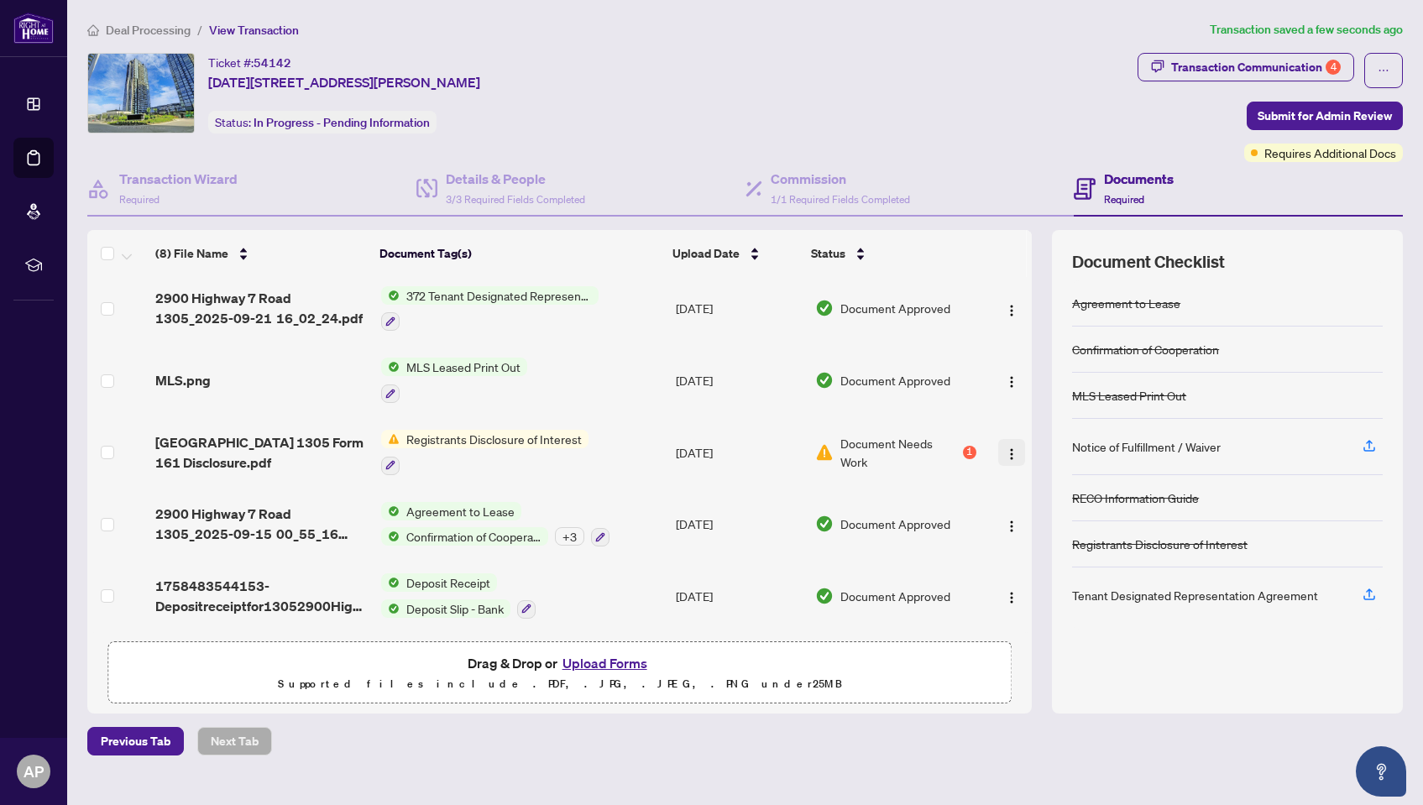
click at [1005, 447] on img "button" at bounding box center [1011, 453] width 13 height 13
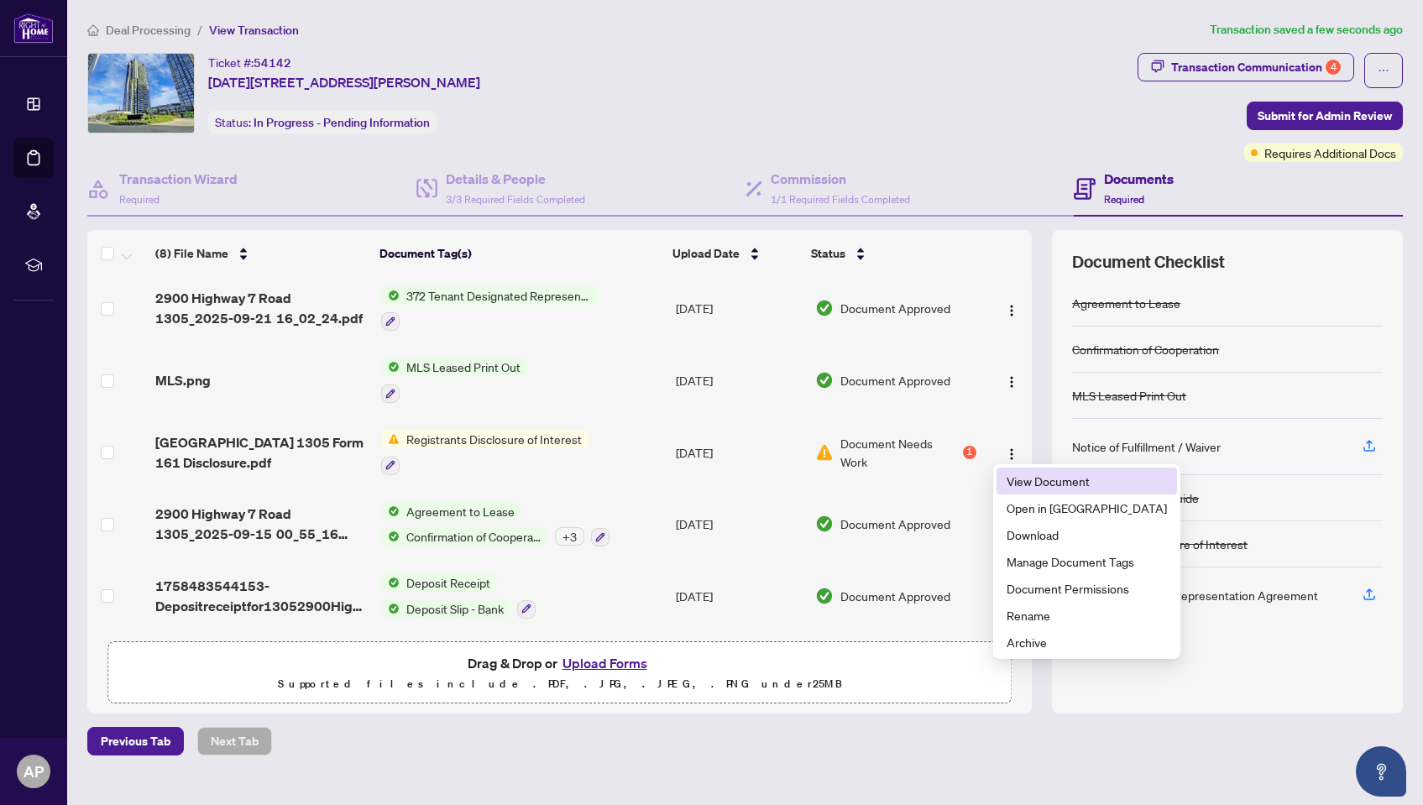
click at [1040, 484] on span "View Document" at bounding box center [1086, 481] width 160 height 18
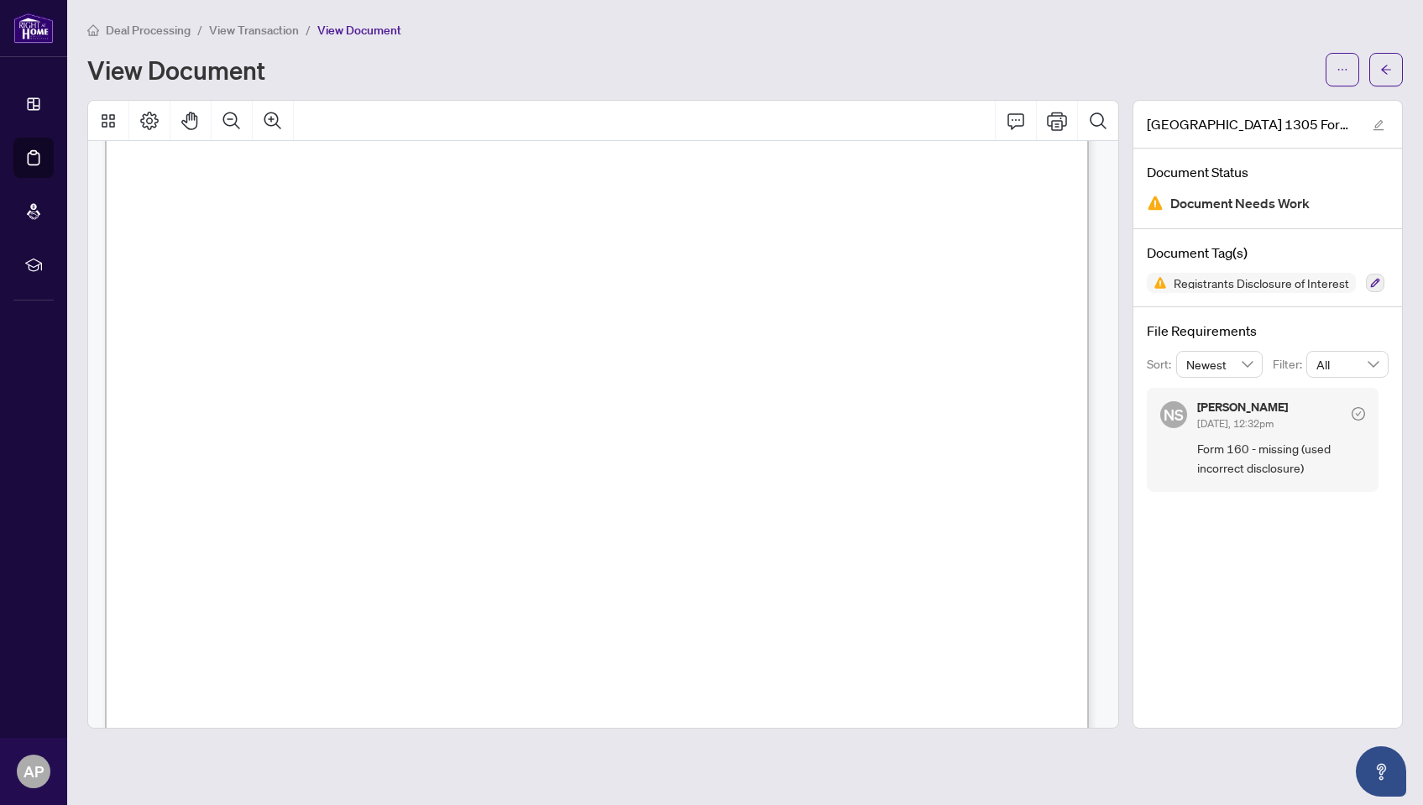
scroll to position [420, 0]
drag, startPoint x: 184, startPoint y: 318, endPoint x: 173, endPoint y: 310, distance: 13.8
click at [184, 318] on span "The Co-operating Brokerage confirms that Arian Pourleyli, a registrant with Rig…" at bounding box center [559, 310] width 760 height 15
click at [185, 305] on span "The Co-operating Brokerage confirms that Arian Pourleyli, a registrant with Rig…" at bounding box center [559, 310] width 760 height 15
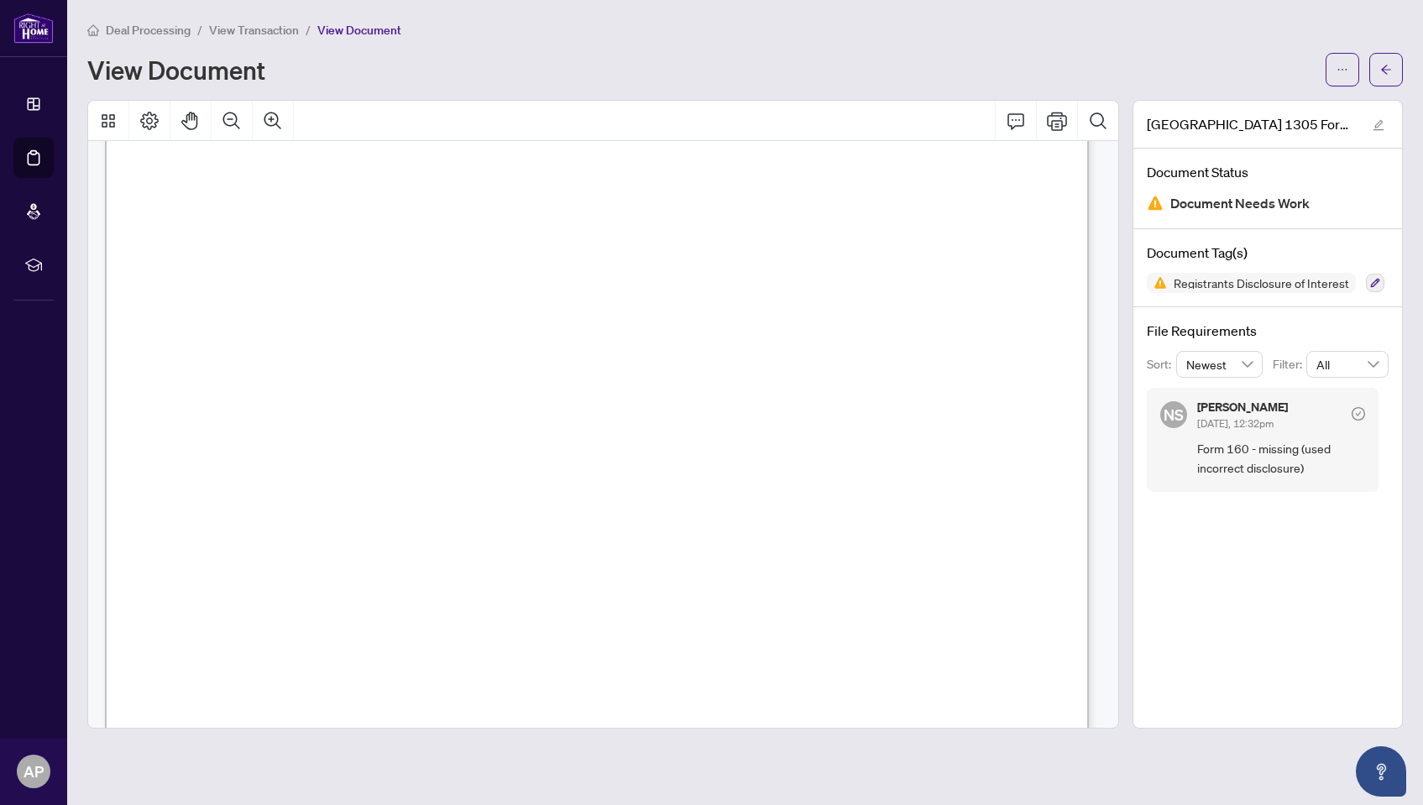
click at [185, 305] on span "The Co-operating Brokerage confirms that Arian Pourleyli, a registrant with Rig…" at bounding box center [559, 310] width 760 height 15
click at [378, 353] on span "Realty., is representing himself and his co-tenant, Selina Sahadeo, in this tra…" at bounding box center [589, 347] width 822 height 15
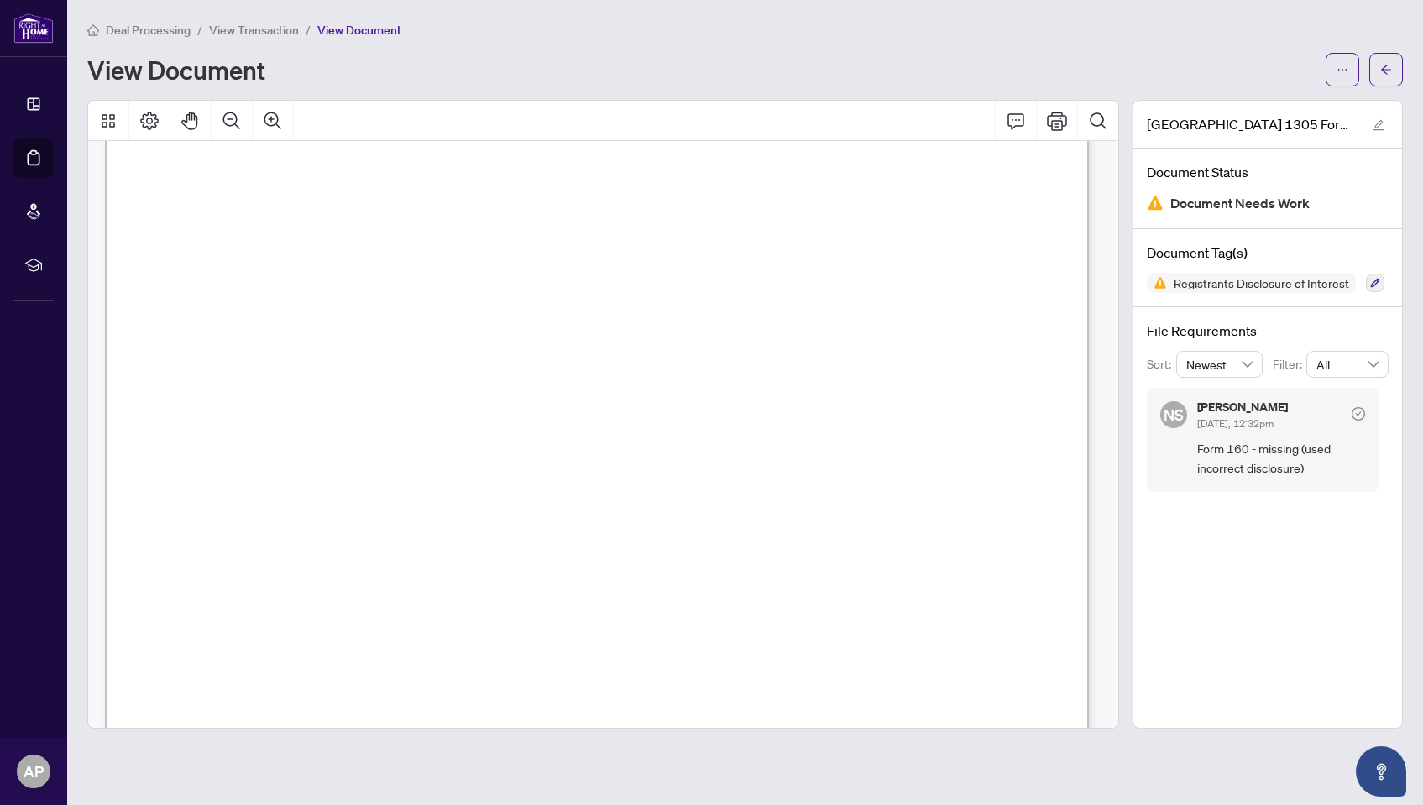
click at [378, 353] on span "Realty., is representing himself and his co-tenant, Selina Sahadeo, in this tra…" at bounding box center [589, 347] width 822 height 15
click at [330, 382] on span "disclosure of interest has been provided to all parties as required." at bounding box center [474, 385] width 592 height 15
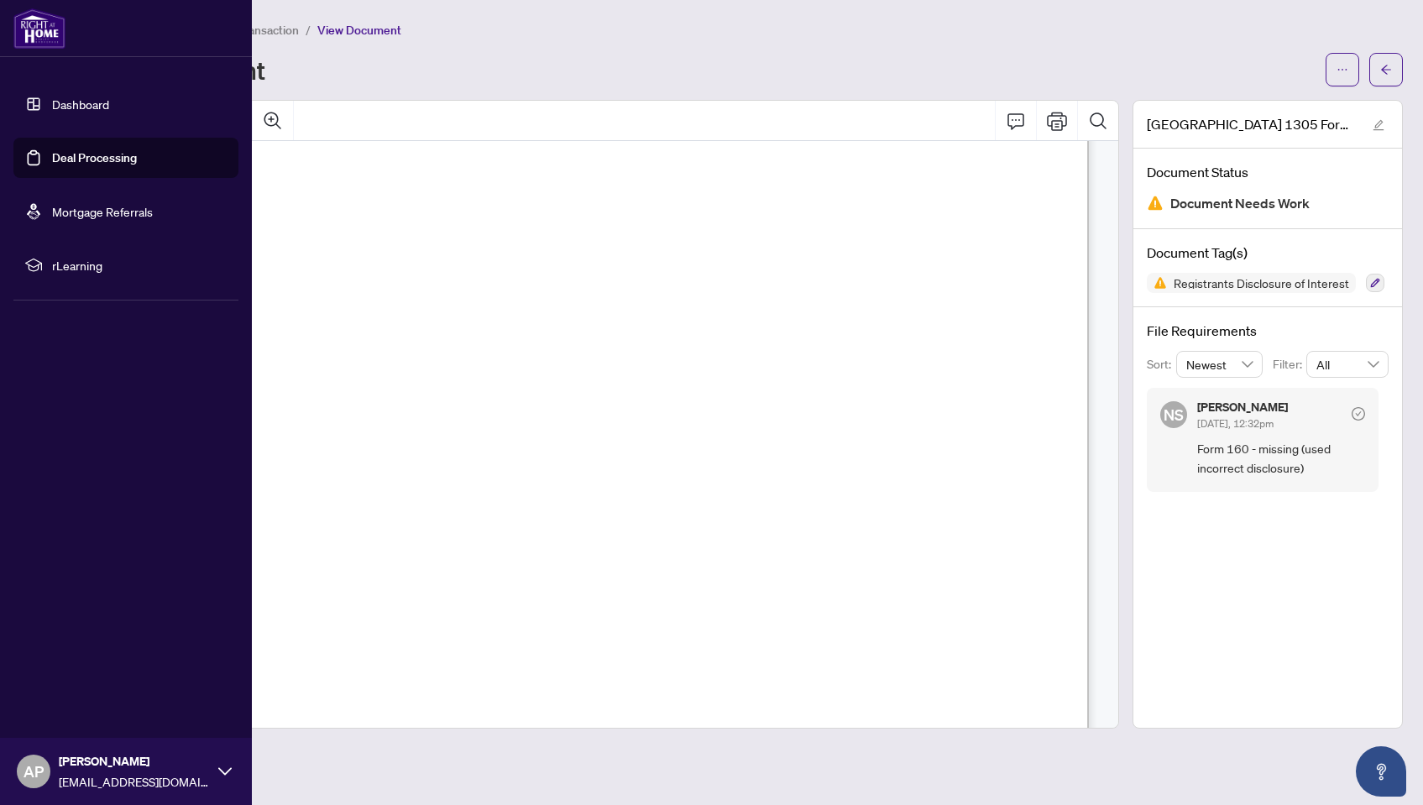
click at [222, 154] on div "Form 161 Revised 2024 Page 1 of 1 The trademarks REALTOR®, REALTORS®, MLS®, Mul…" at bounding box center [1046, 705] width 1883 height 2438
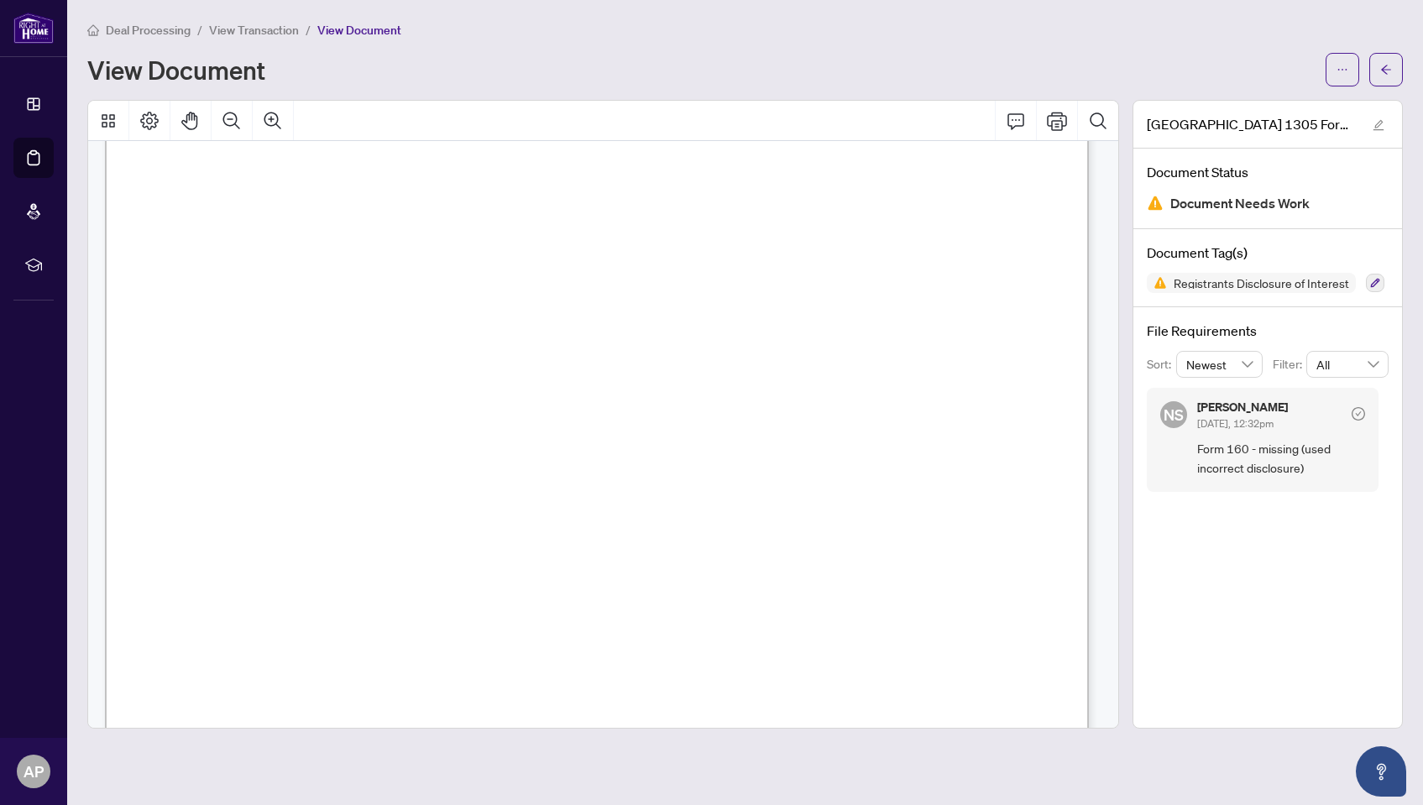
click at [660, 574] on div "Form 161 Revised 2024 Page 1 of 1 The trademarks REALTOR®, REALTORS®, MLS®, Mul…" at bounding box center [1046, 705] width 1883 height 2438
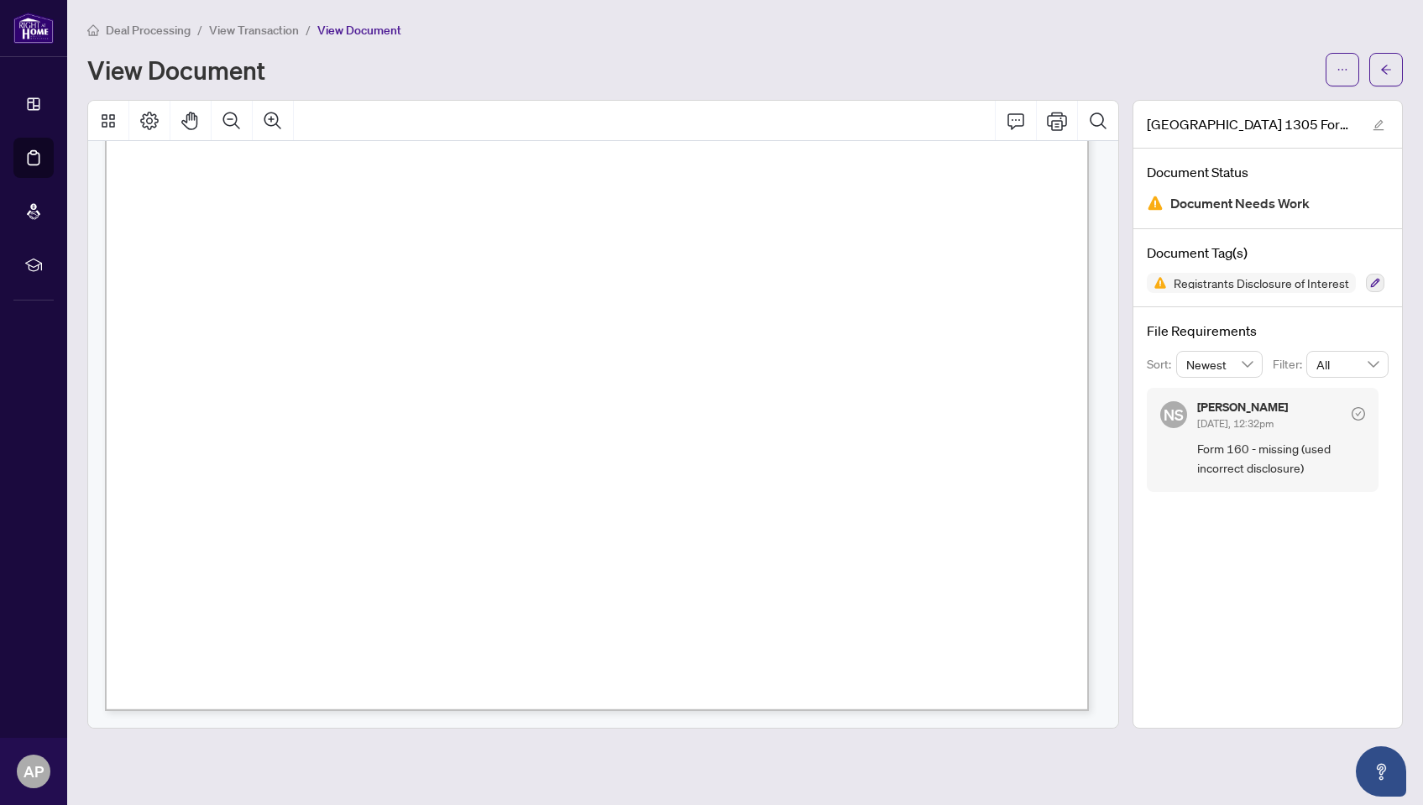
click at [199, 146] on span "AND" at bounding box center [185, 154] width 28 height 17
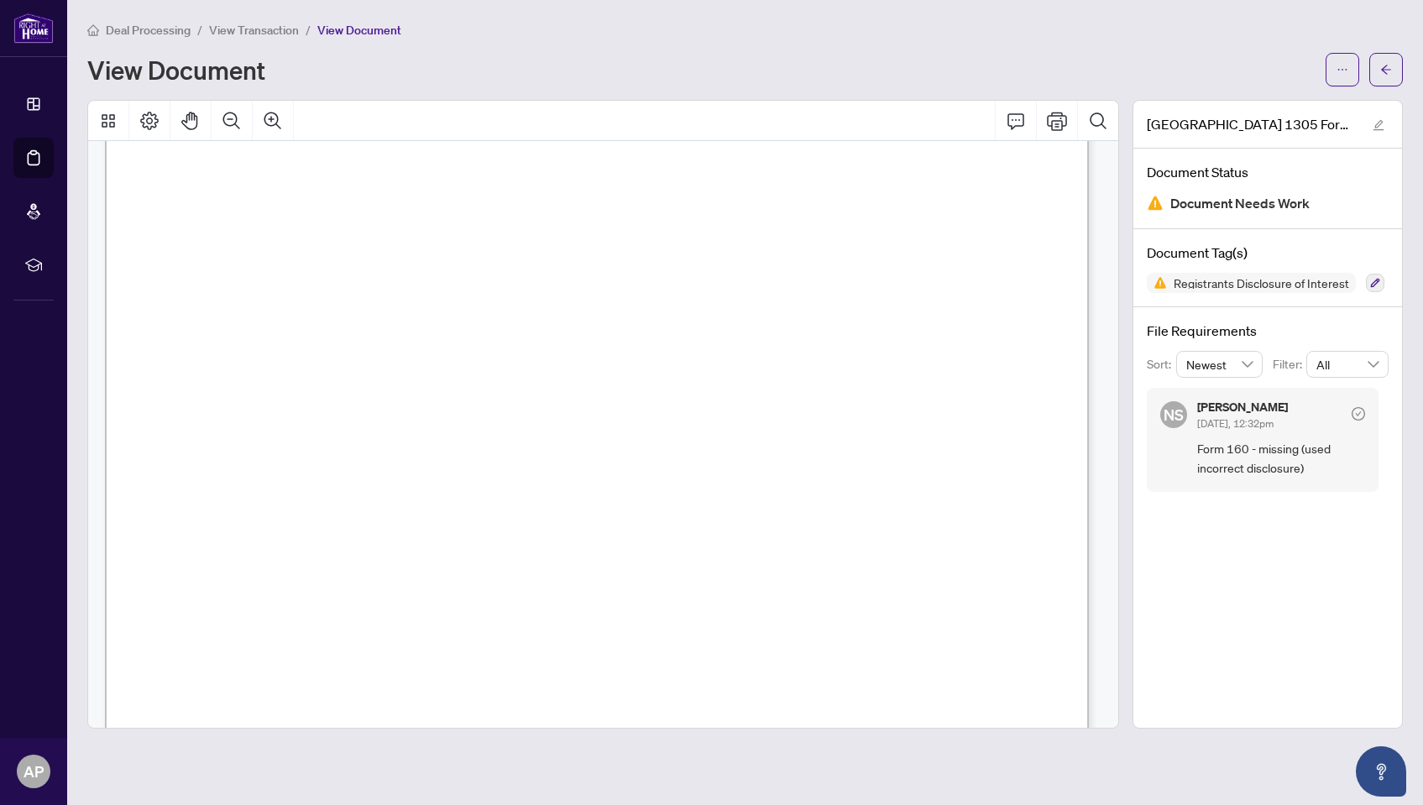
scroll to position [49, 0]
click at [462, 185] on span "Registrant Disclosure of Interest" at bounding box center [587, 176] width 383 height 34
click at [594, 112] on div at bounding box center [603, 121] width 1030 height 40
click at [1389, 75] on icon "arrow-left" at bounding box center [1386, 70] width 12 height 12
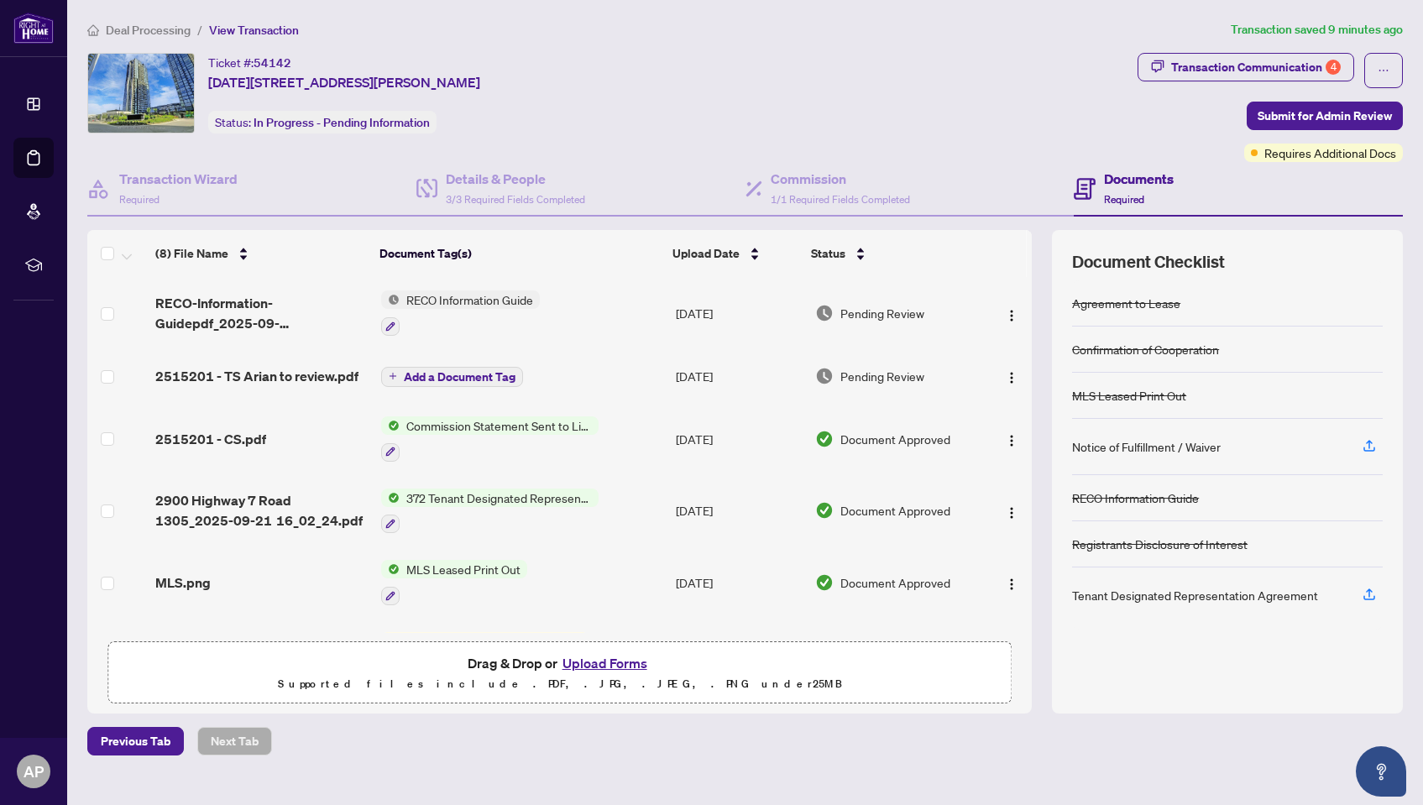
scroll to position [205, 0]
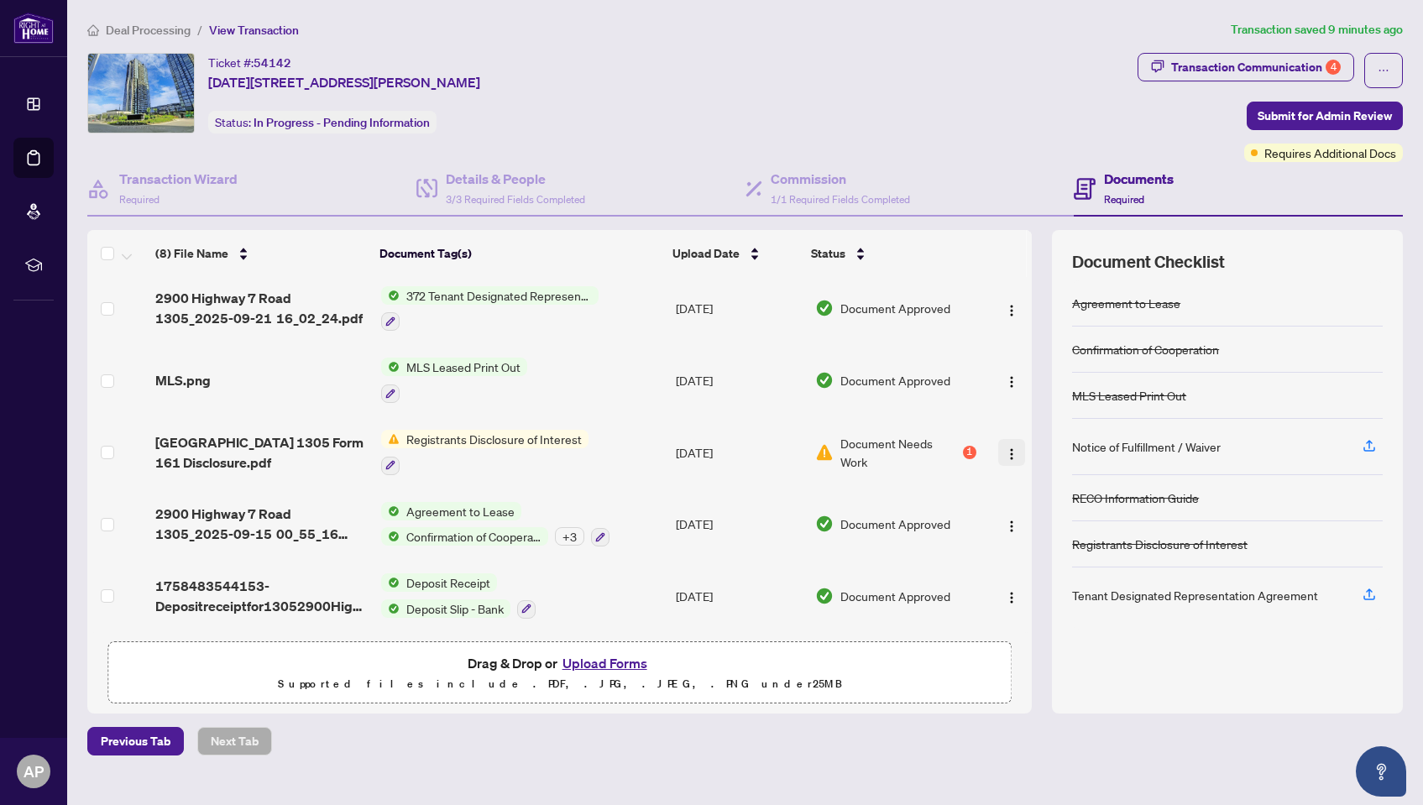
click at [1005, 450] on img "button" at bounding box center [1011, 453] width 13 height 13
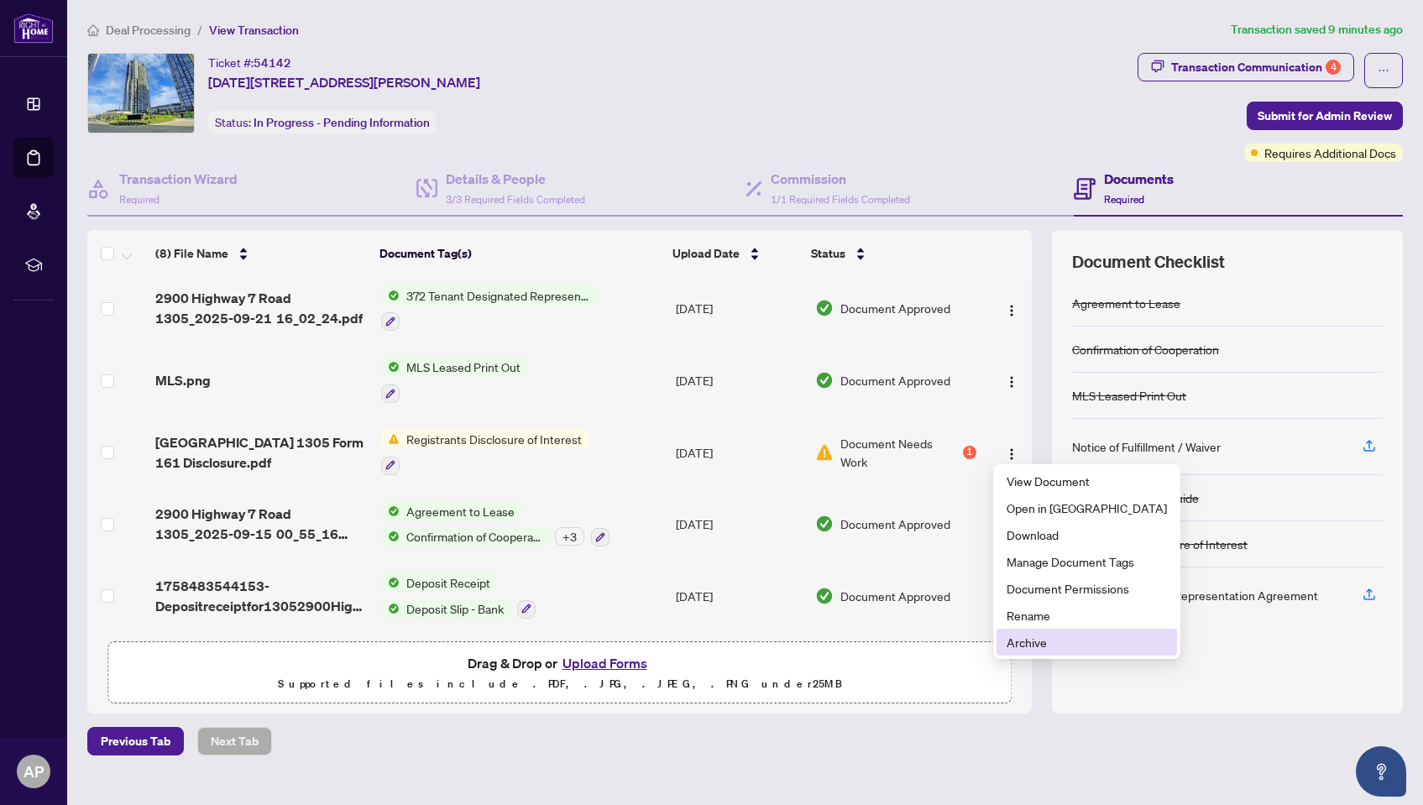
click at [1037, 645] on span "Archive" at bounding box center [1086, 642] width 160 height 18
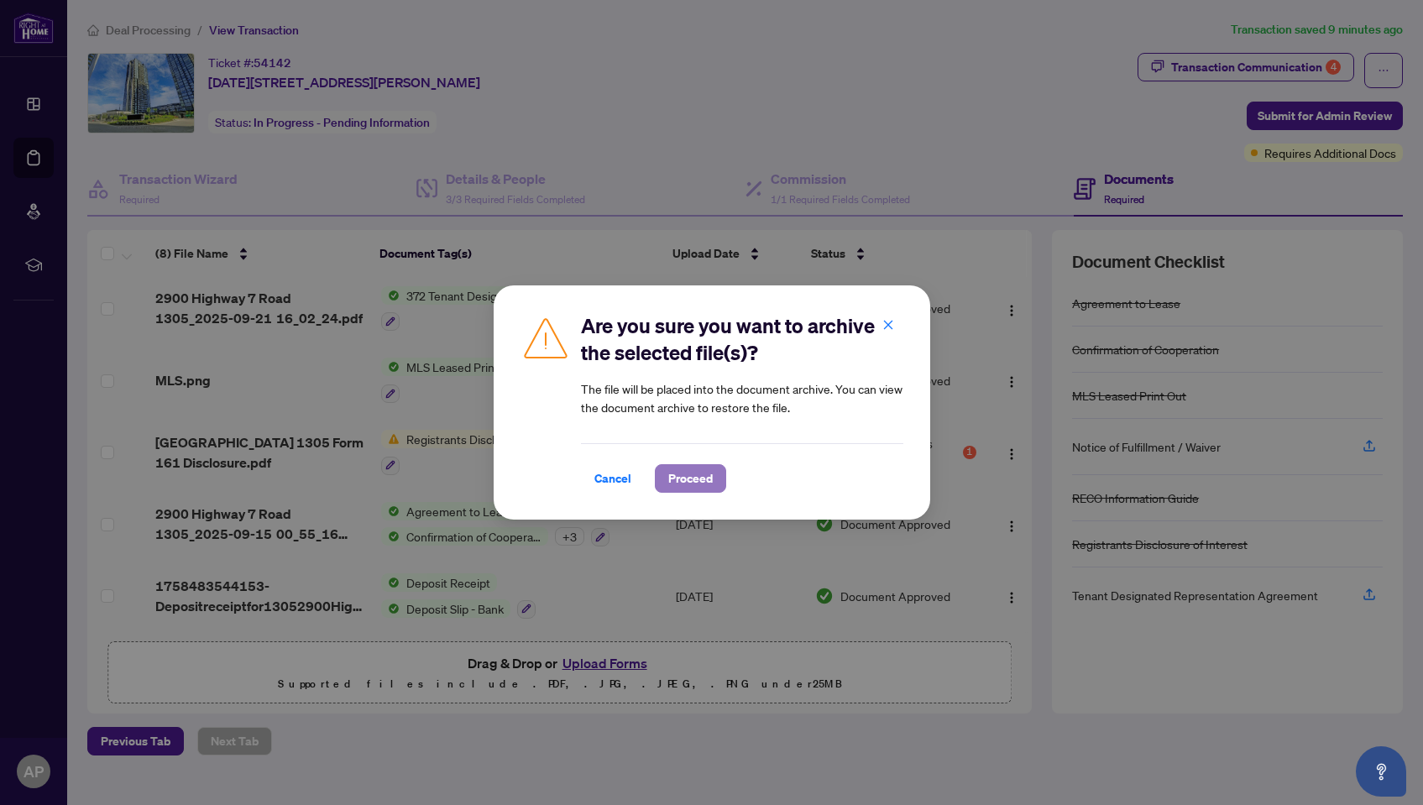
click at [682, 478] on span "Proceed" at bounding box center [690, 478] width 44 height 27
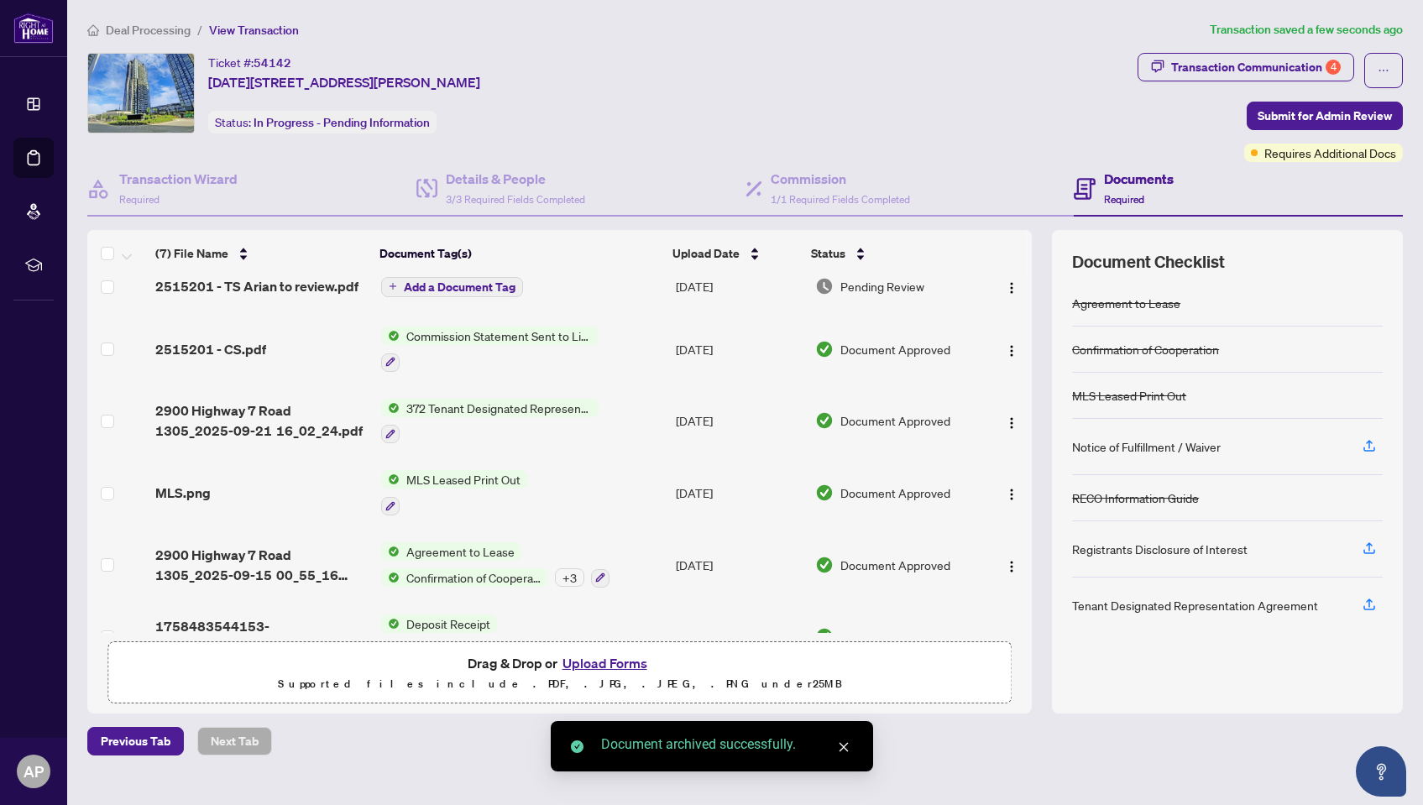
scroll to position [0, 0]
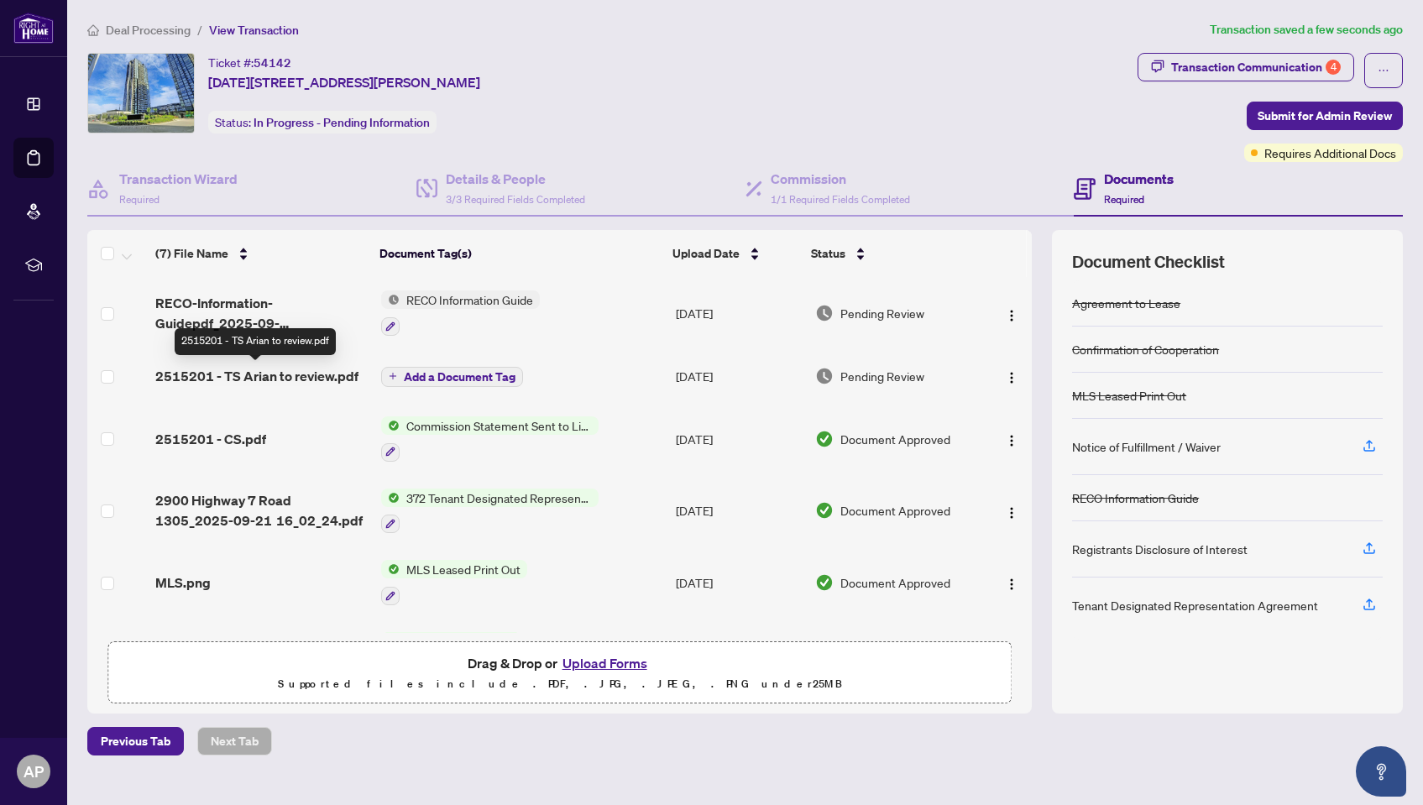
click at [244, 378] on span "2515201 - TS Arian to review.pdf" at bounding box center [256, 376] width 203 height 20
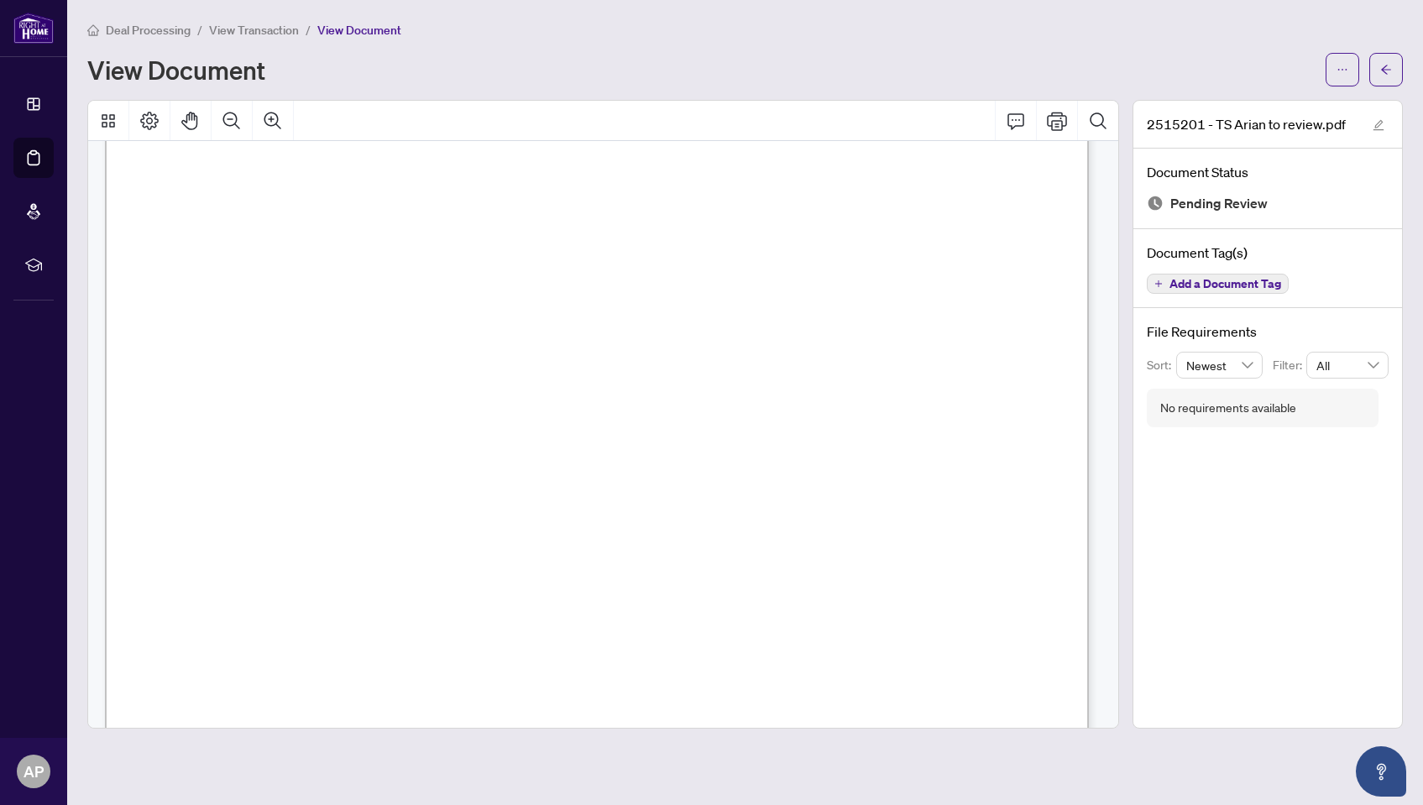
scroll to position [168, 0]
click at [1344, 65] on icon "ellipsis" at bounding box center [1342, 70] width 12 height 12
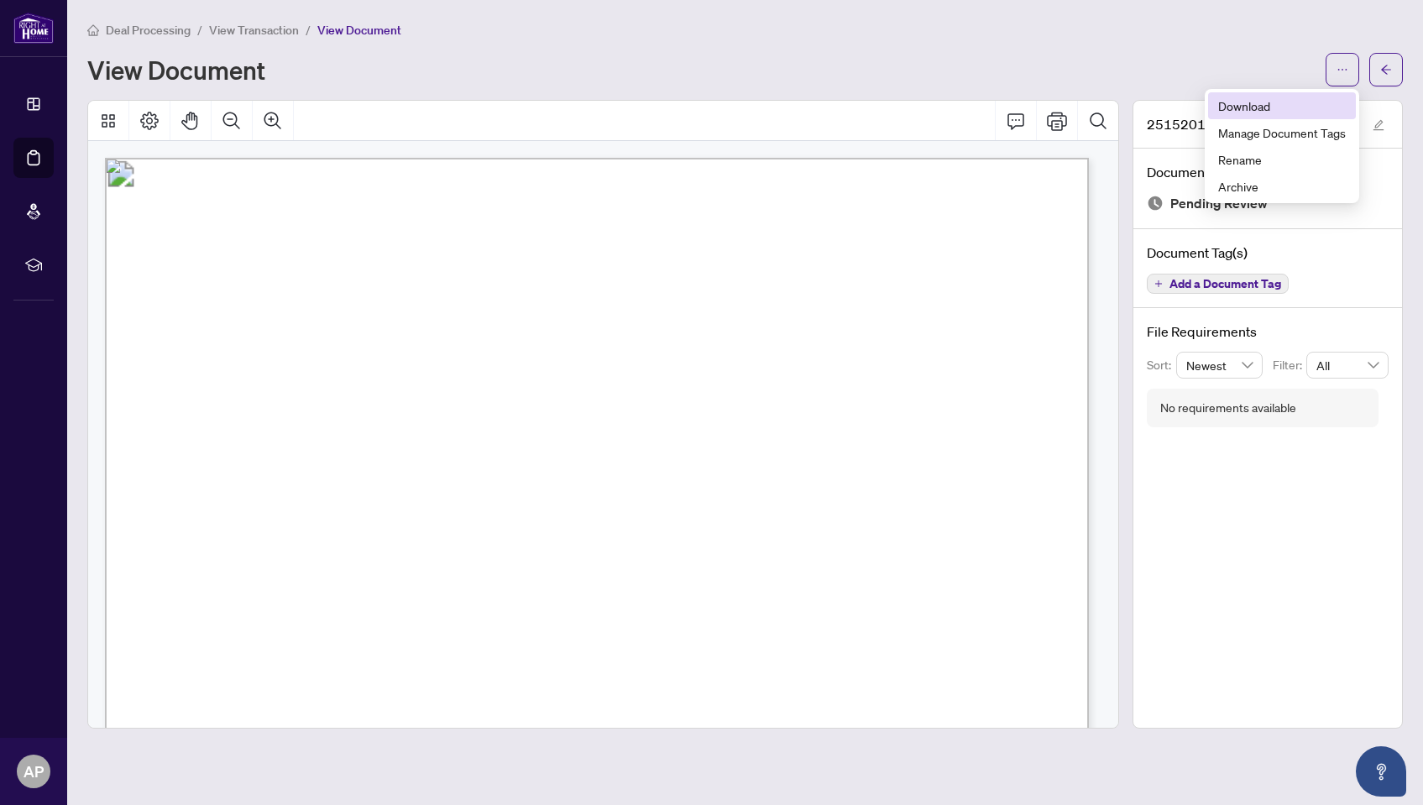
click at [1246, 107] on span "Download" at bounding box center [1282, 106] width 128 height 18
click at [1084, 63] on div "View Document" at bounding box center [701, 69] width 1228 height 27
click at [1371, 68] on button "button" at bounding box center [1386, 70] width 34 height 34
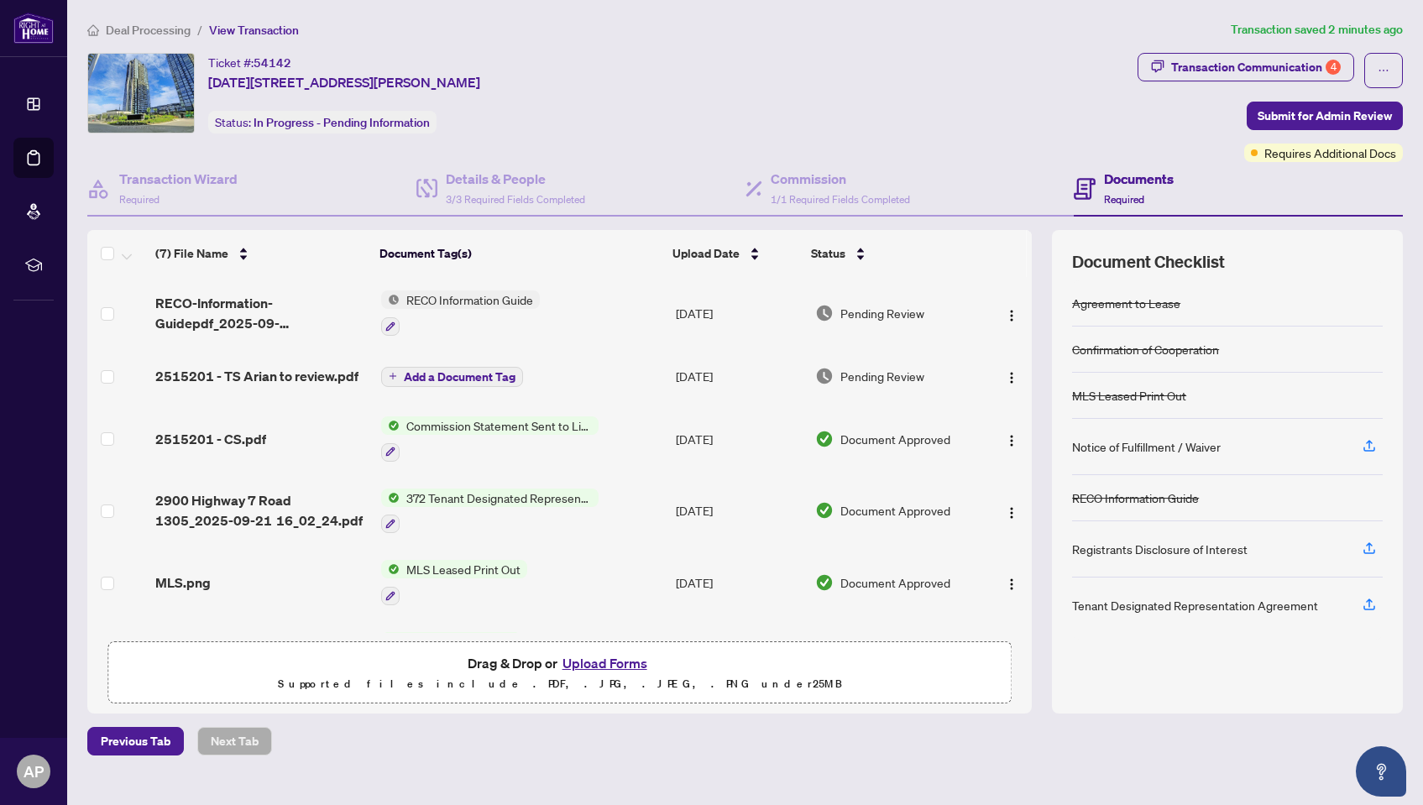
click at [140, 25] on span "Deal Processing" at bounding box center [148, 30] width 85 height 15
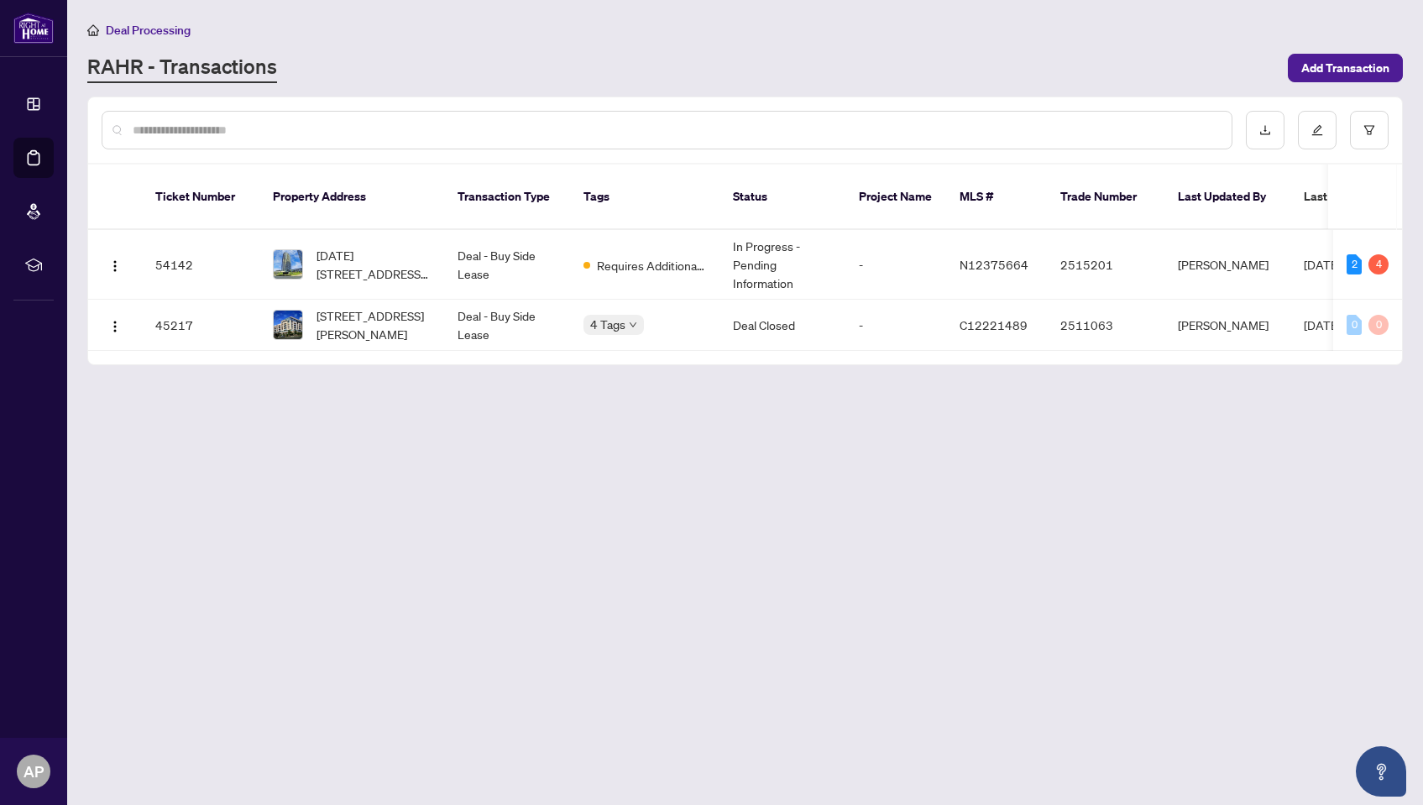
click at [386, 306] on span "[STREET_ADDRESS][PERSON_NAME]" at bounding box center [373, 324] width 114 height 37
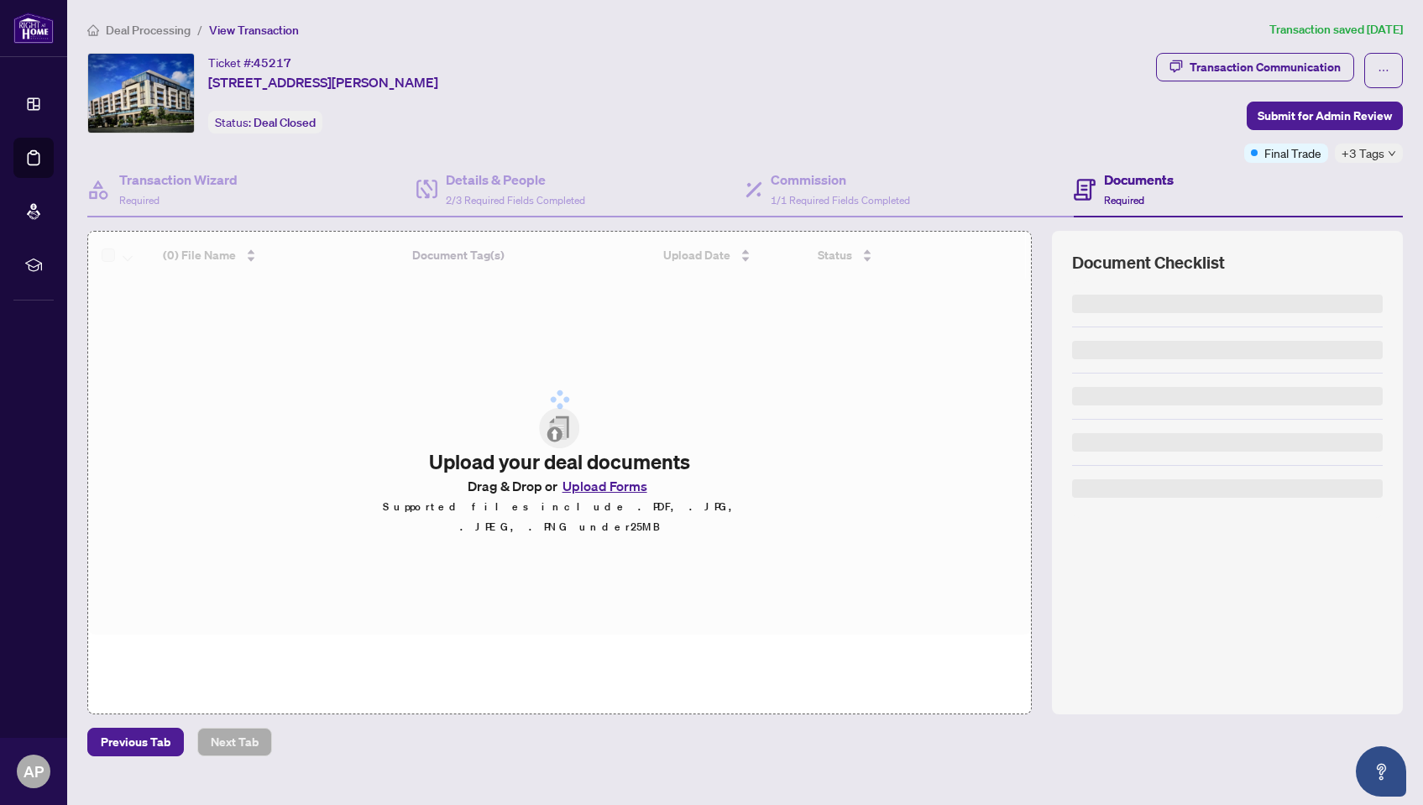
click at [1099, 196] on div "Documents Required" at bounding box center [1123, 189] width 100 height 39
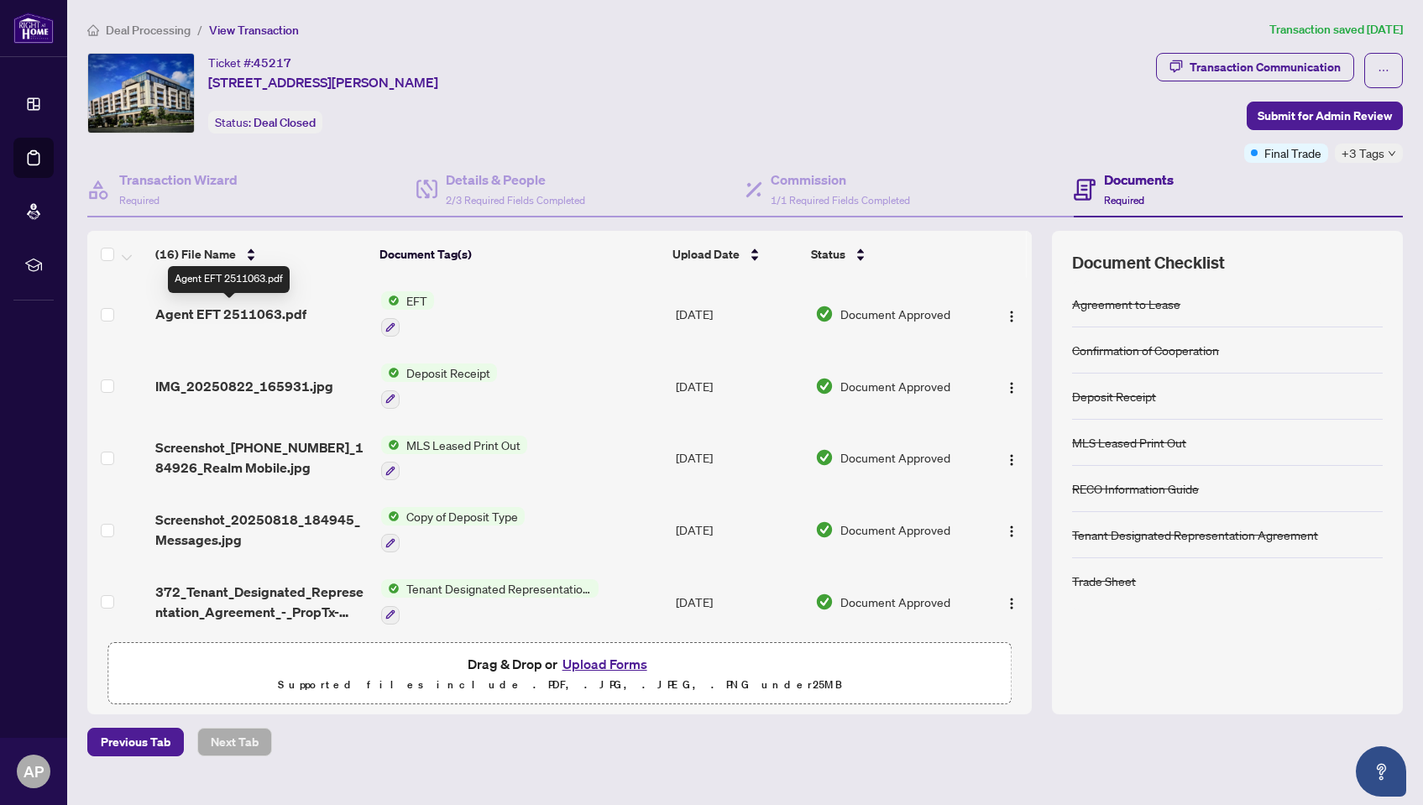
click at [248, 306] on span "Agent EFT 2511063.pdf" at bounding box center [230, 314] width 151 height 20
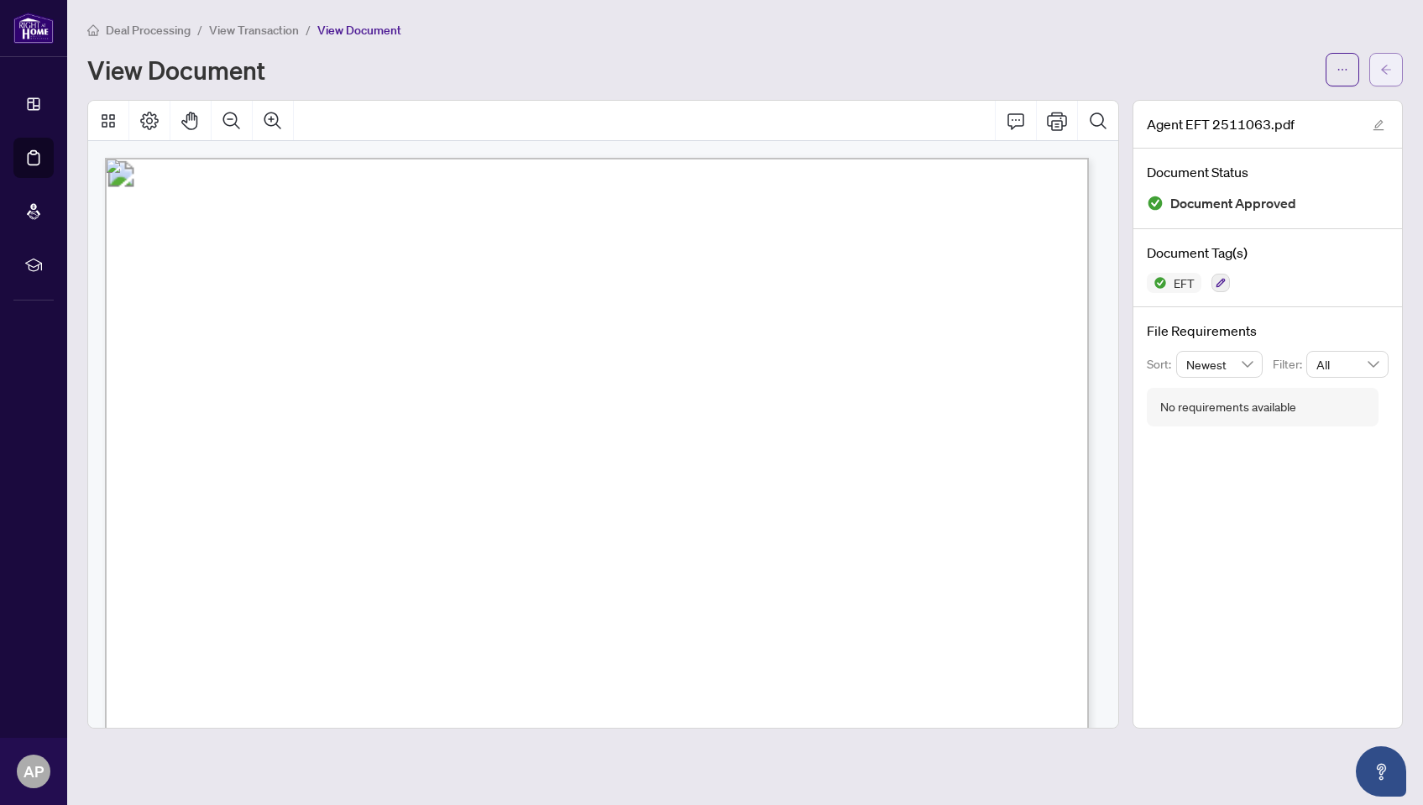
click at [1381, 72] on icon "arrow-left" at bounding box center [1386, 70] width 12 height 12
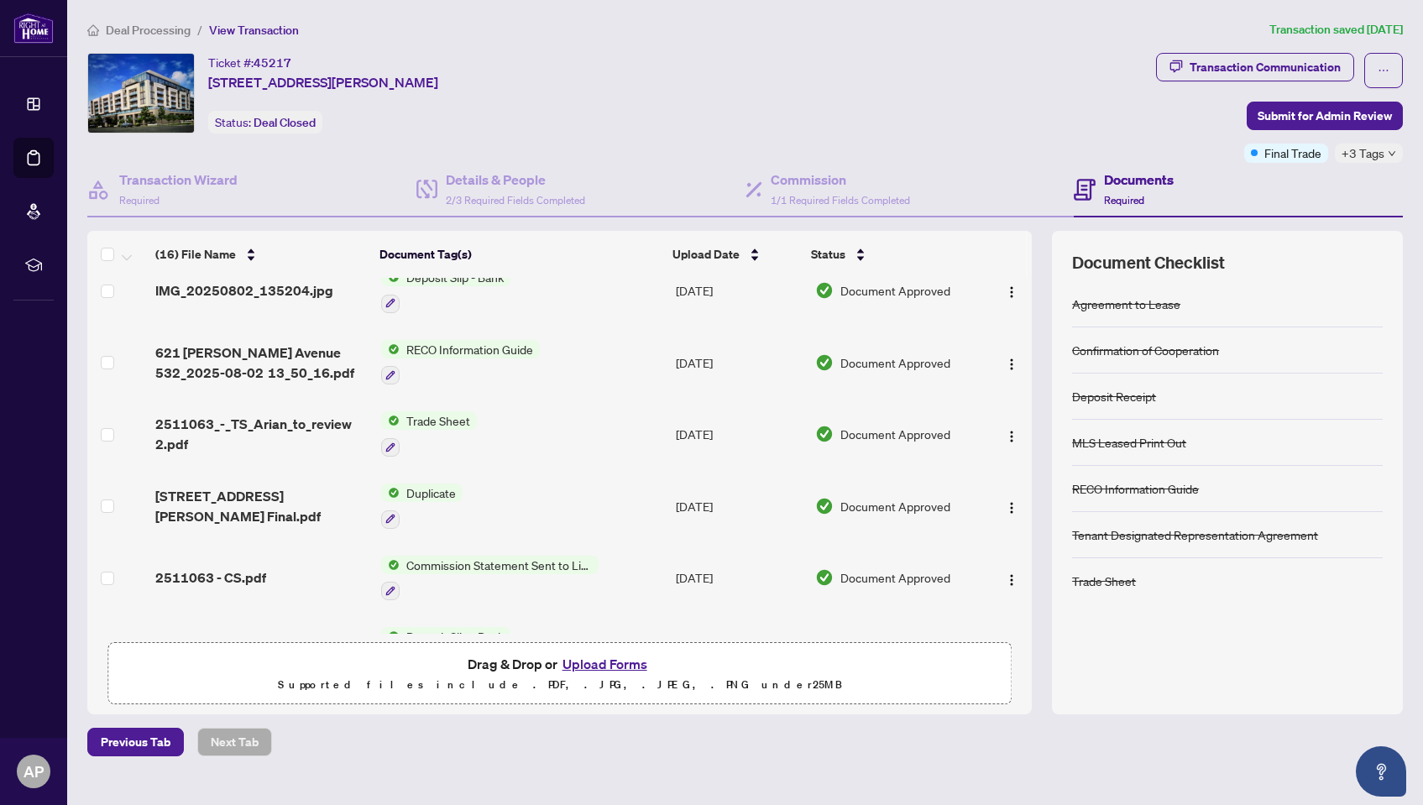
scroll to position [587, 0]
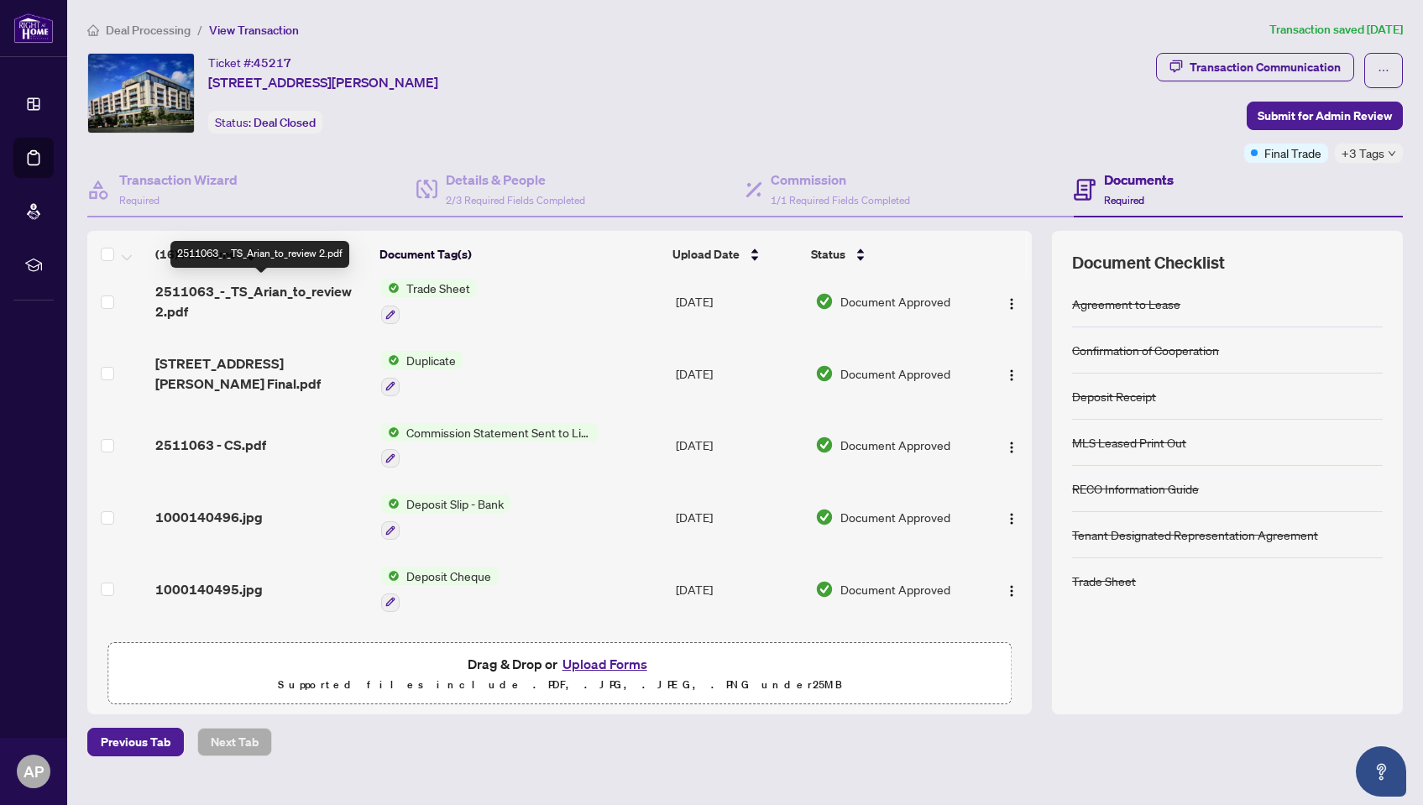
click at [251, 281] on span "2511063_-_TS_Arian_to_review 2.pdf" at bounding box center [260, 301] width 211 height 40
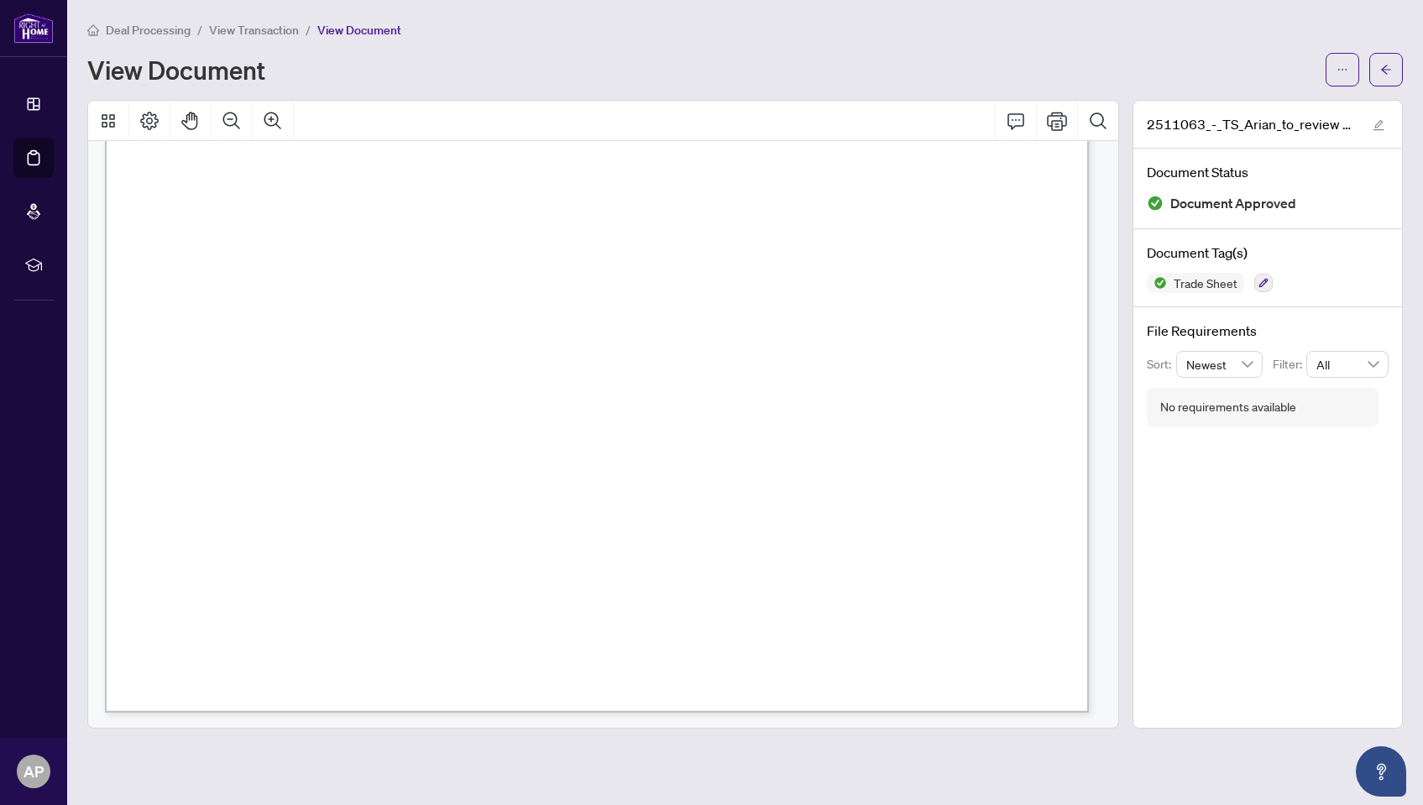
scroll to position [720, 0]
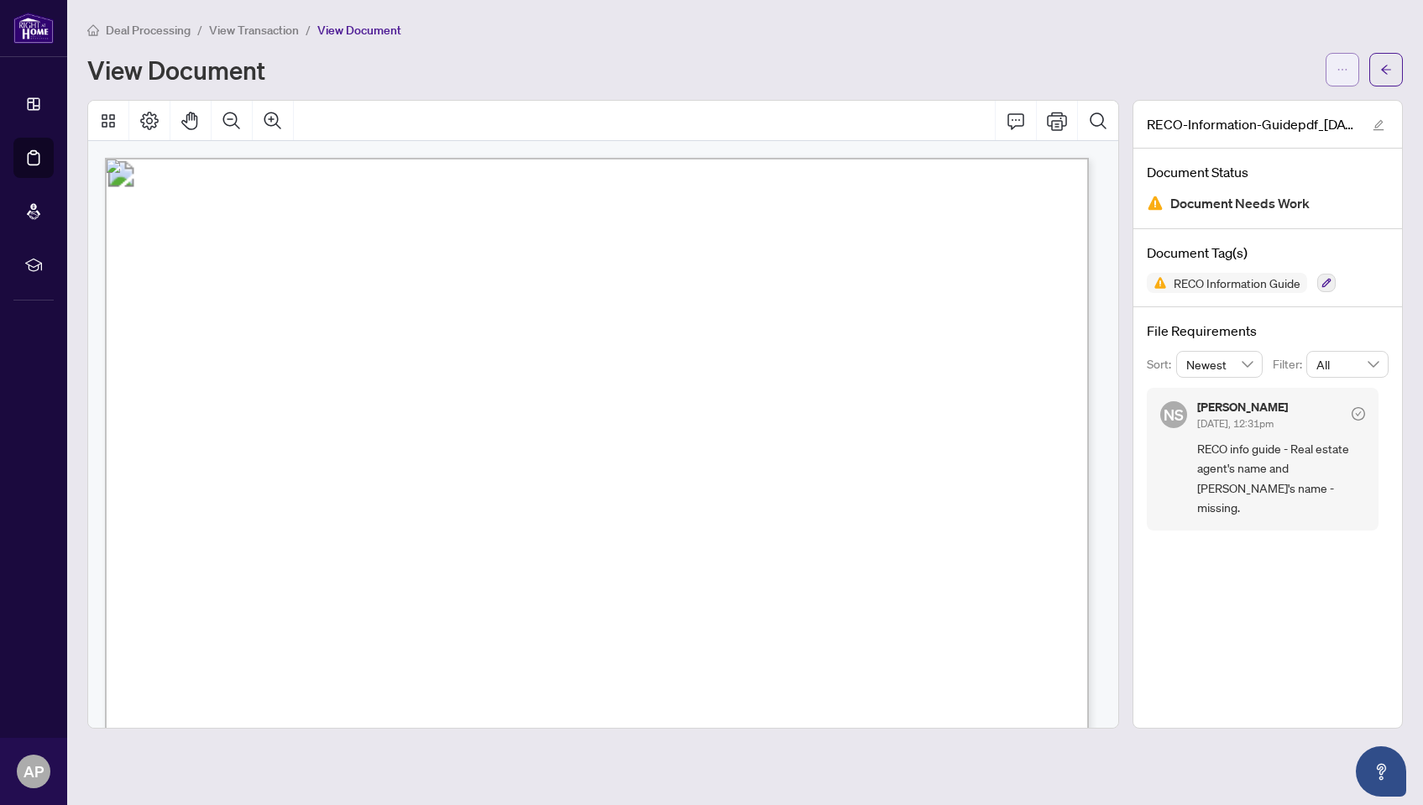
click at [1338, 71] on icon "ellipsis" at bounding box center [1342, 70] width 12 height 12
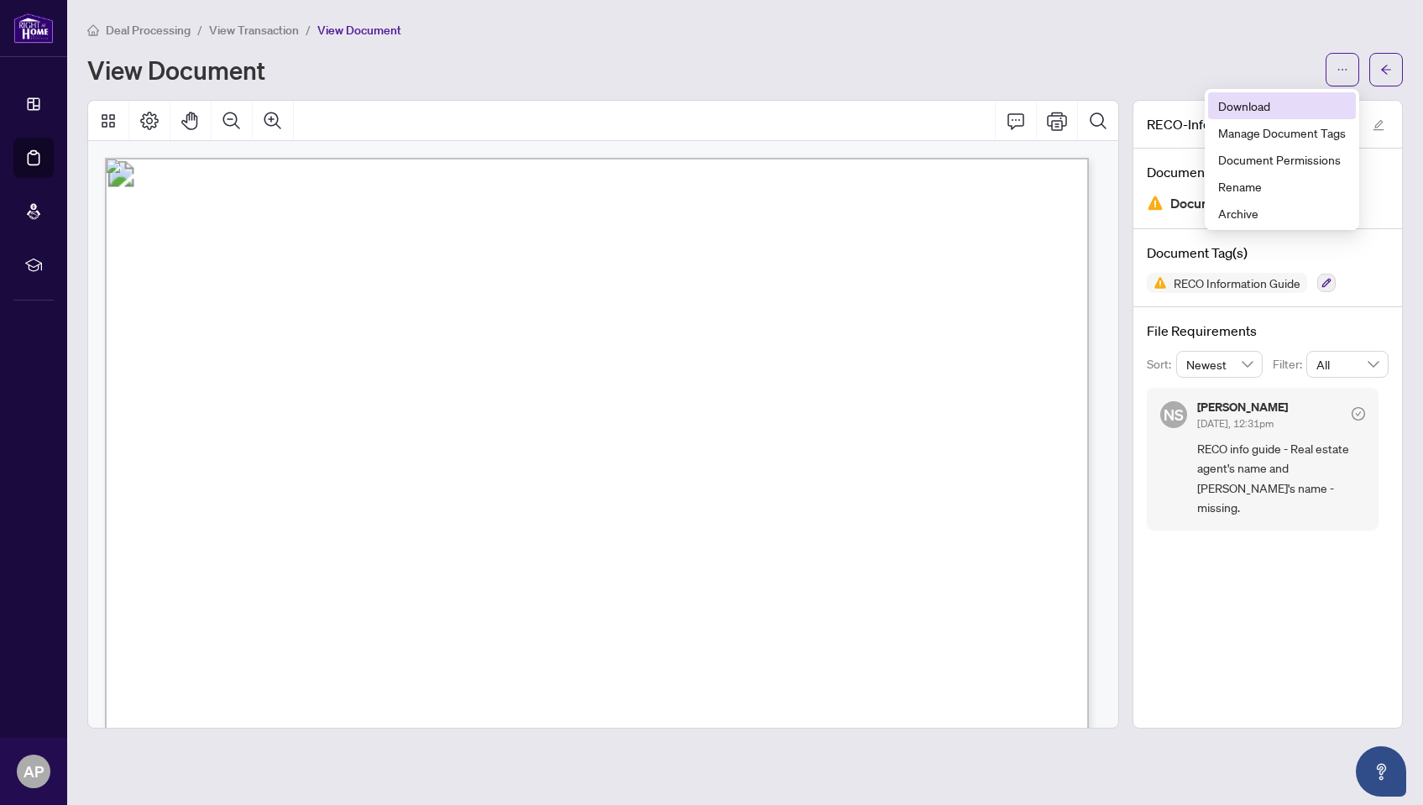
click at [1248, 98] on span "Download" at bounding box center [1282, 106] width 128 height 18
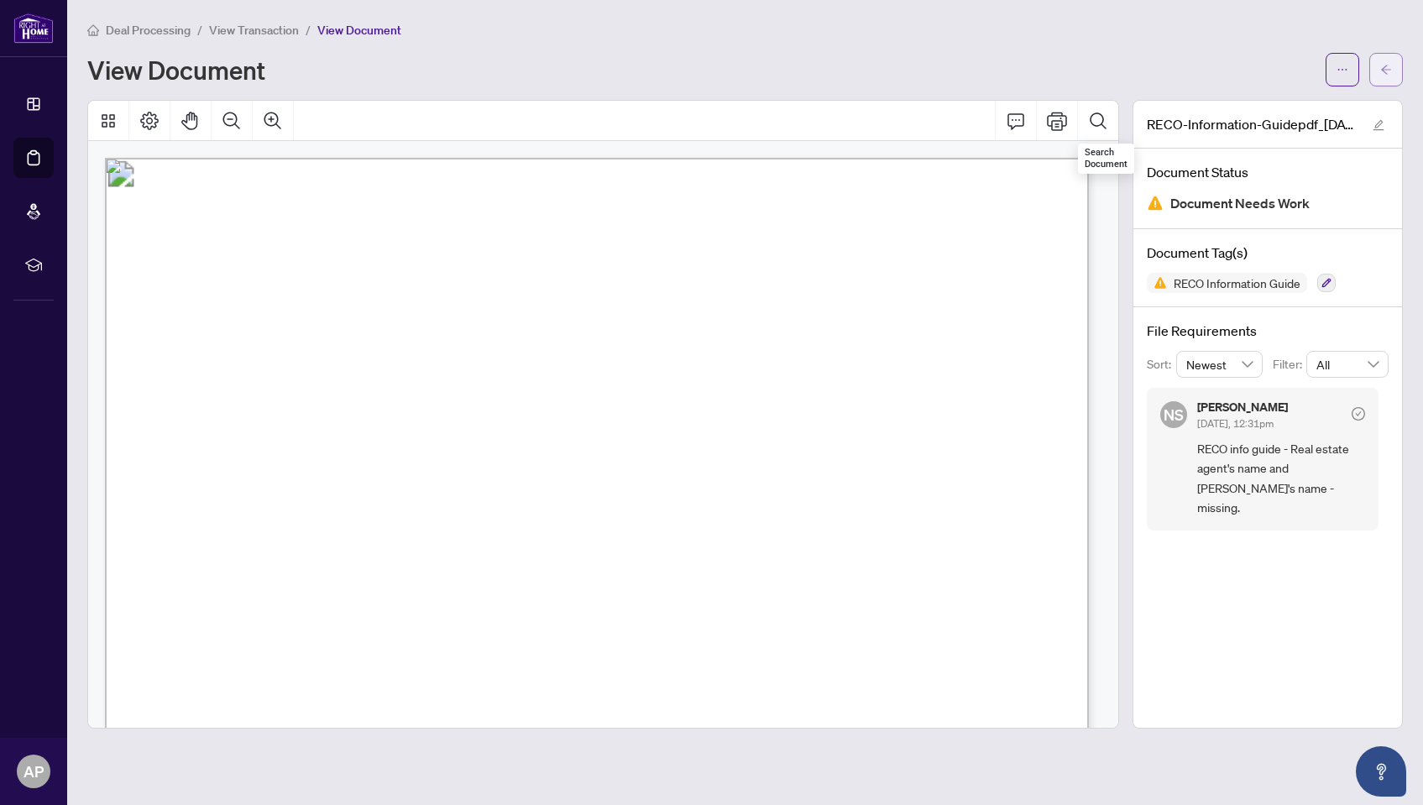
click at [1391, 71] on button "button" at bounding box center [1386, 70] width 34 height 34
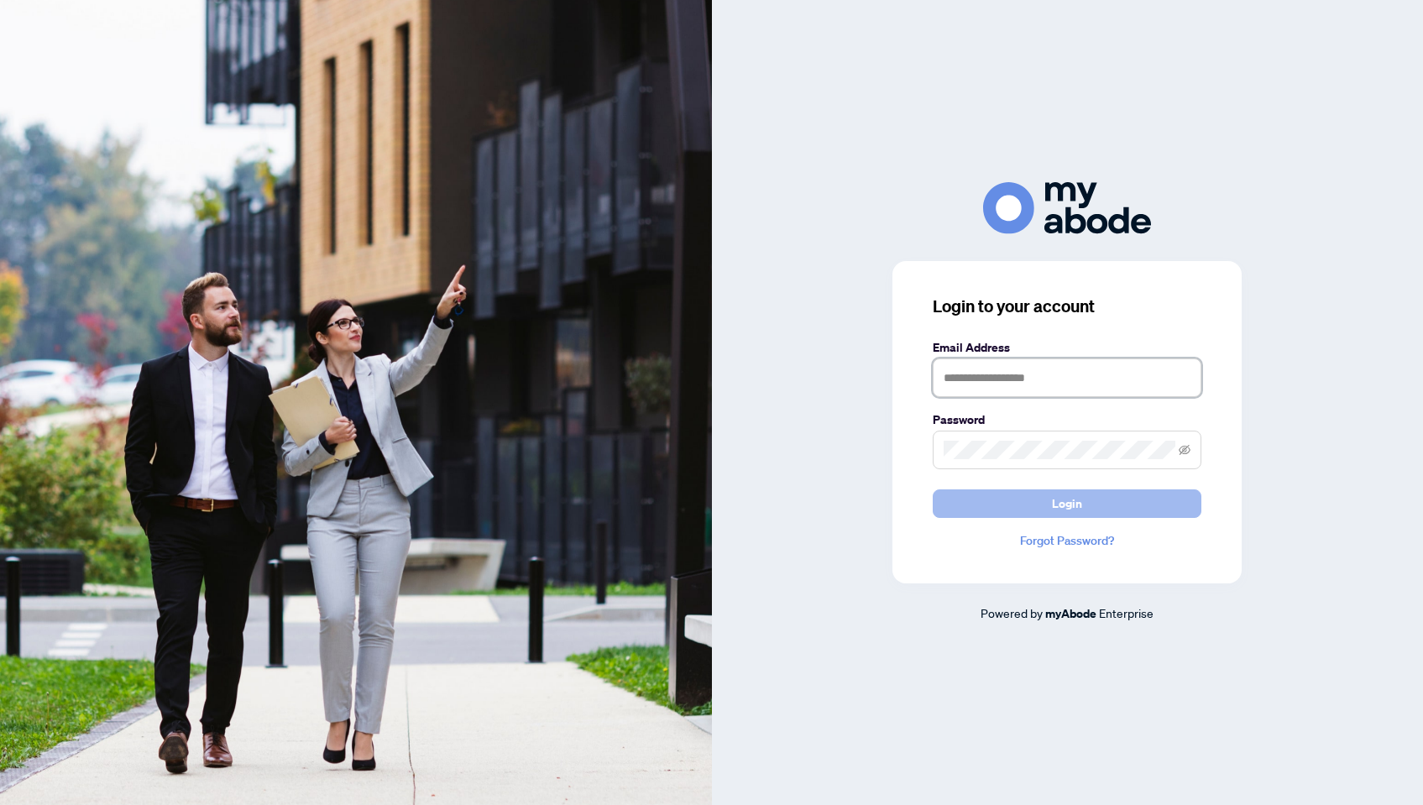
type input "**********"
click at [1034, 498] on button "Login" at bounding box center [1066, 503] width 269 height 29
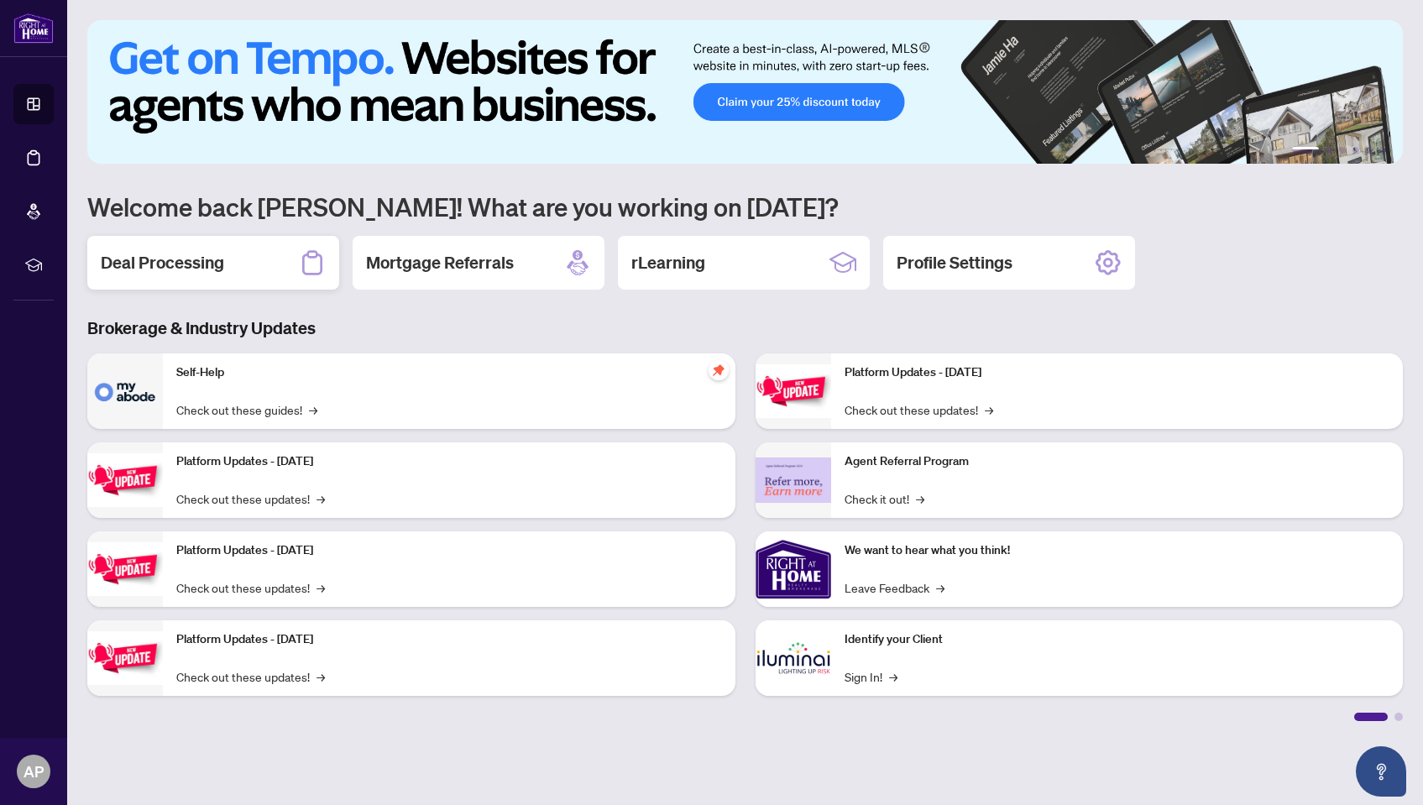
click at [202, 272] on h2 "Deal Processing" at bounding box center [162, 262] width 123 height 23
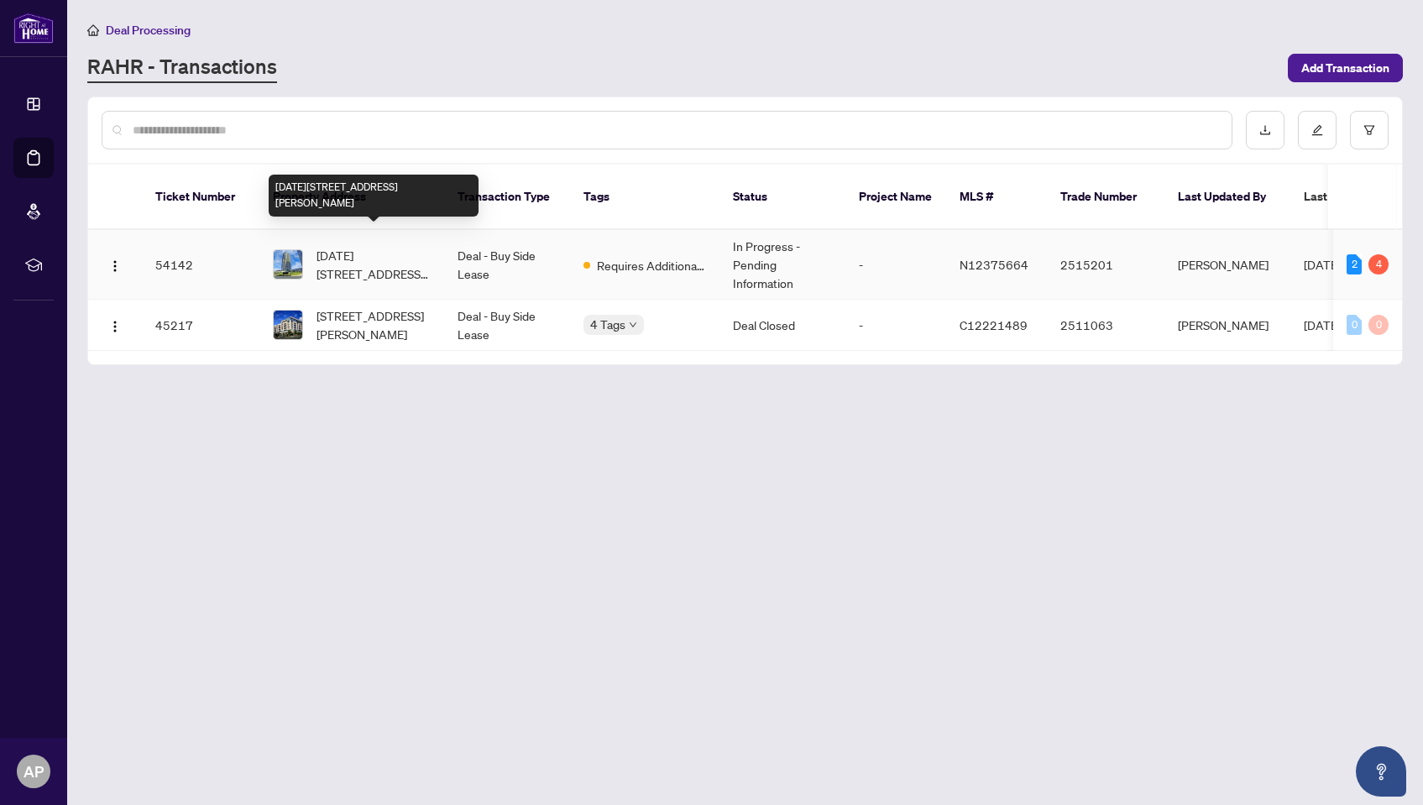
click at [381, 246] on span "[DATE][STREET_ADDRESS][PERSON_NAME]" at bounding box center [373, 264] width 114 height 37
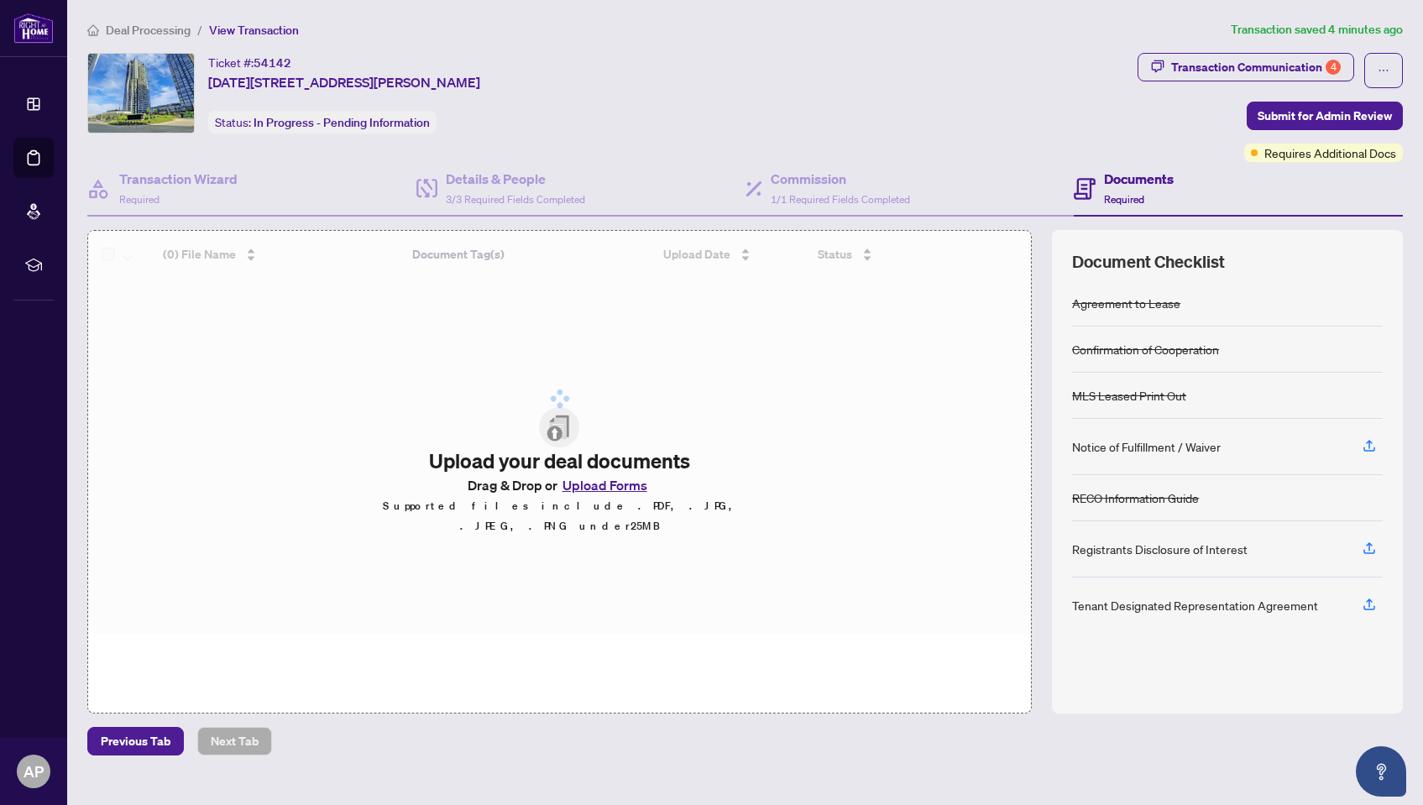
click at [1102, 190] on div "Documents Required" at bounding box center [1123, 188] width 100 height 39
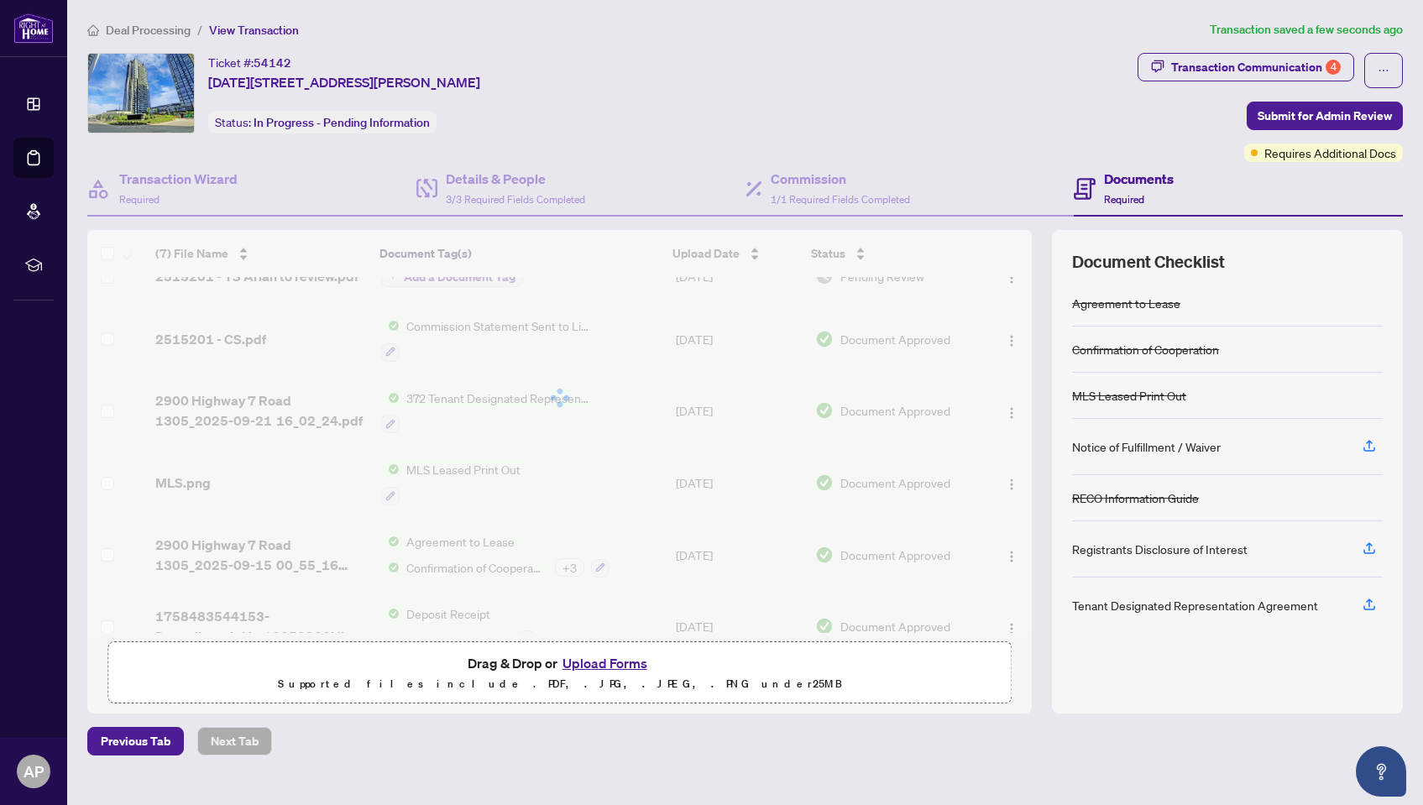
scroll to position [134, 0]
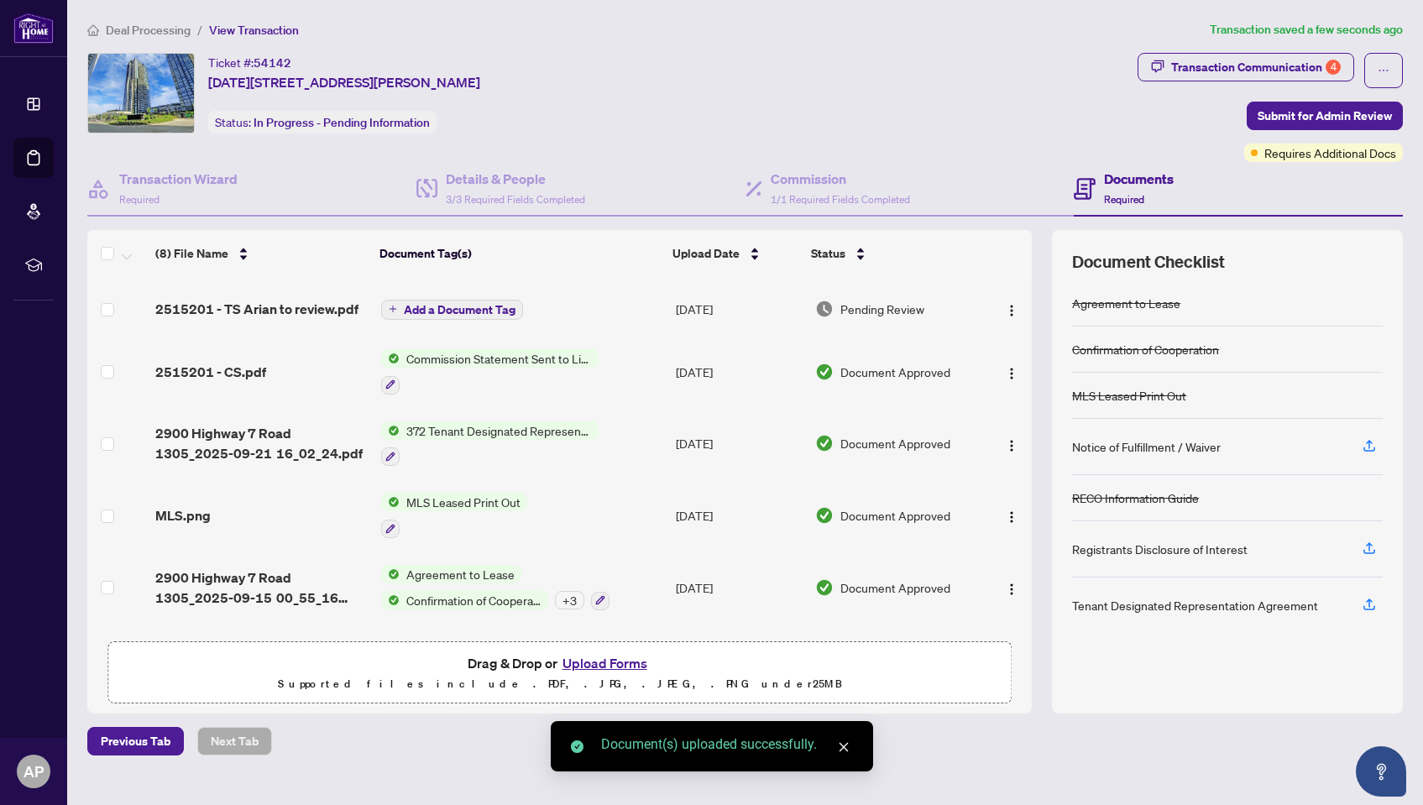
click at [436, 306] on span "Add a Document Tag" at bounding box center [460, 310] width 112 height 12
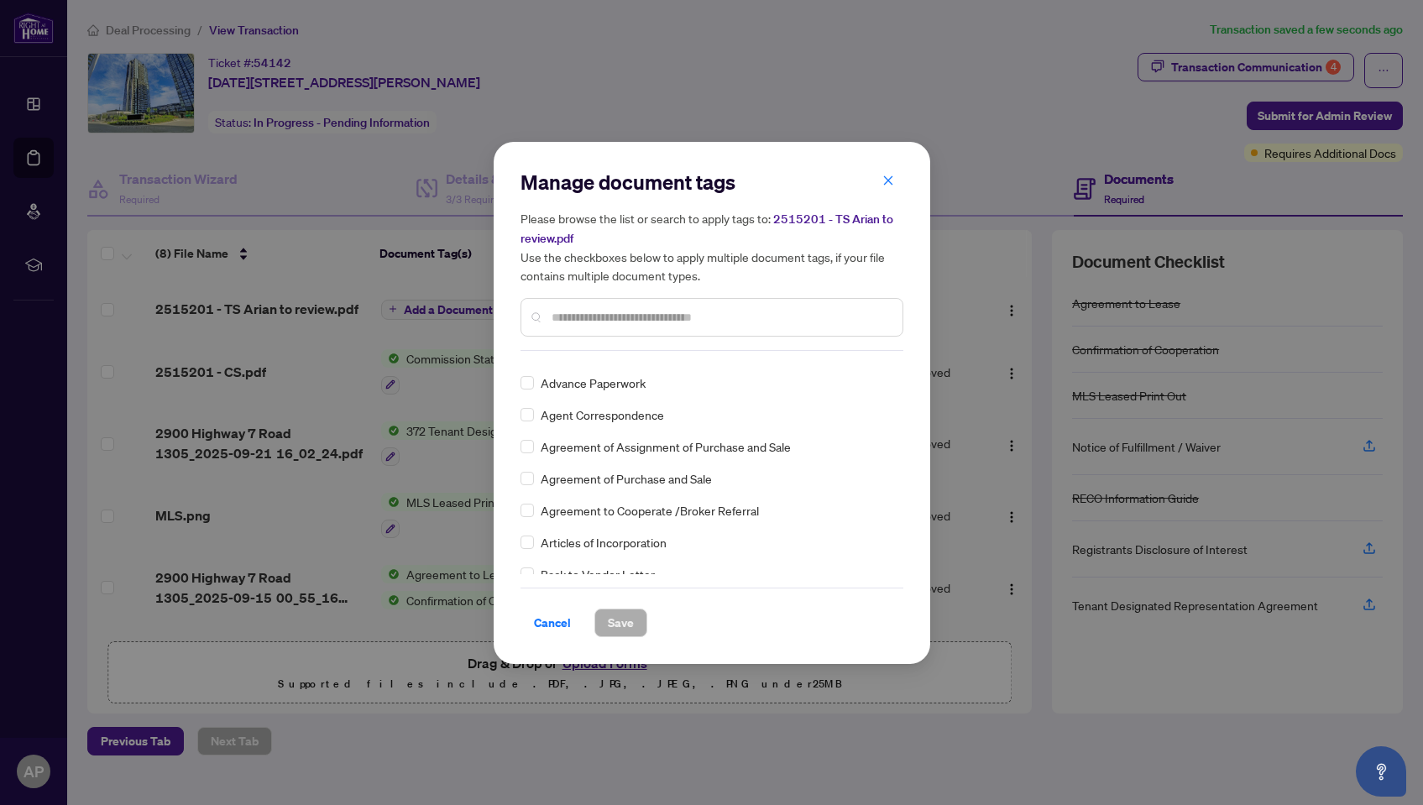
scroll to position [252, 0]
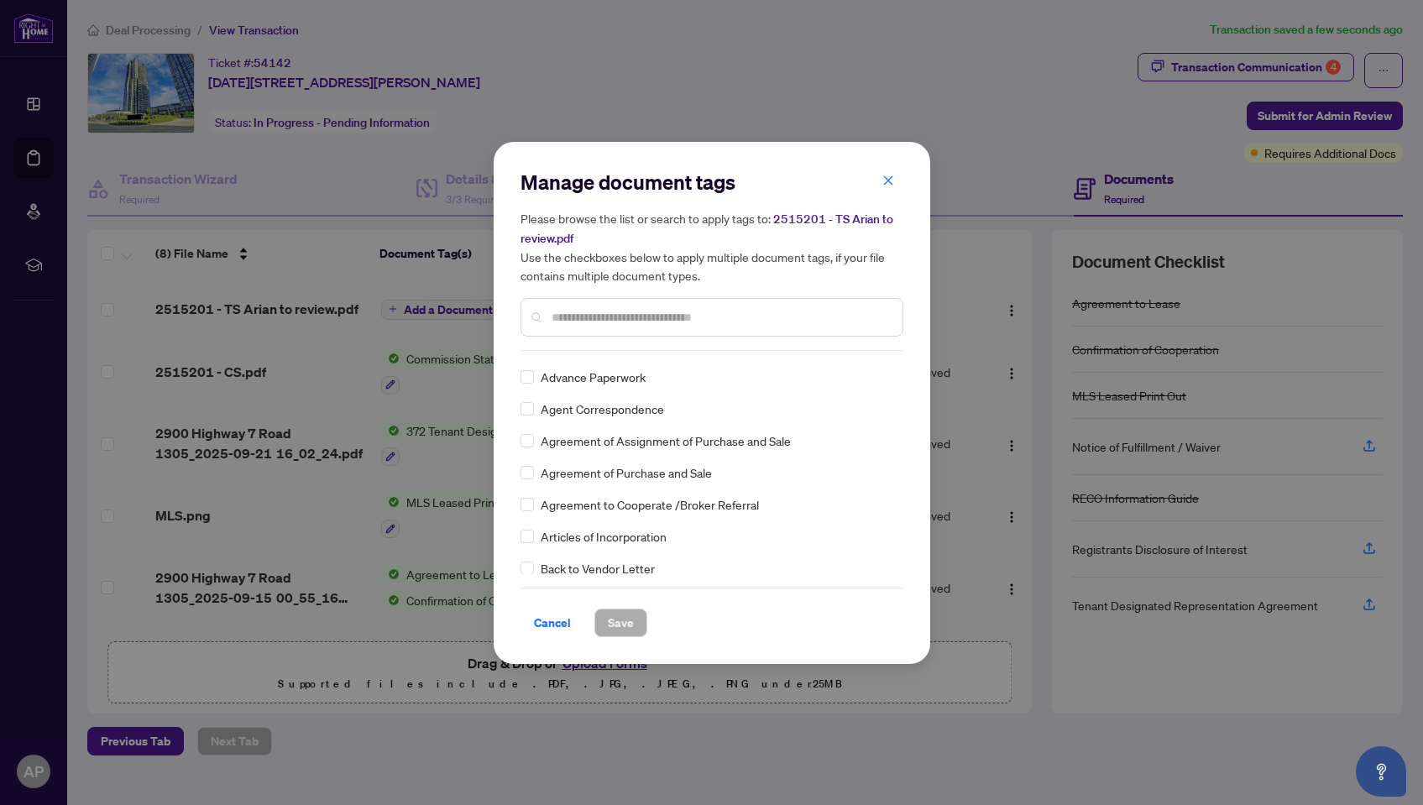
click at [598, 319] on input "text" at bounding box center [719, 317] width 337 height 18
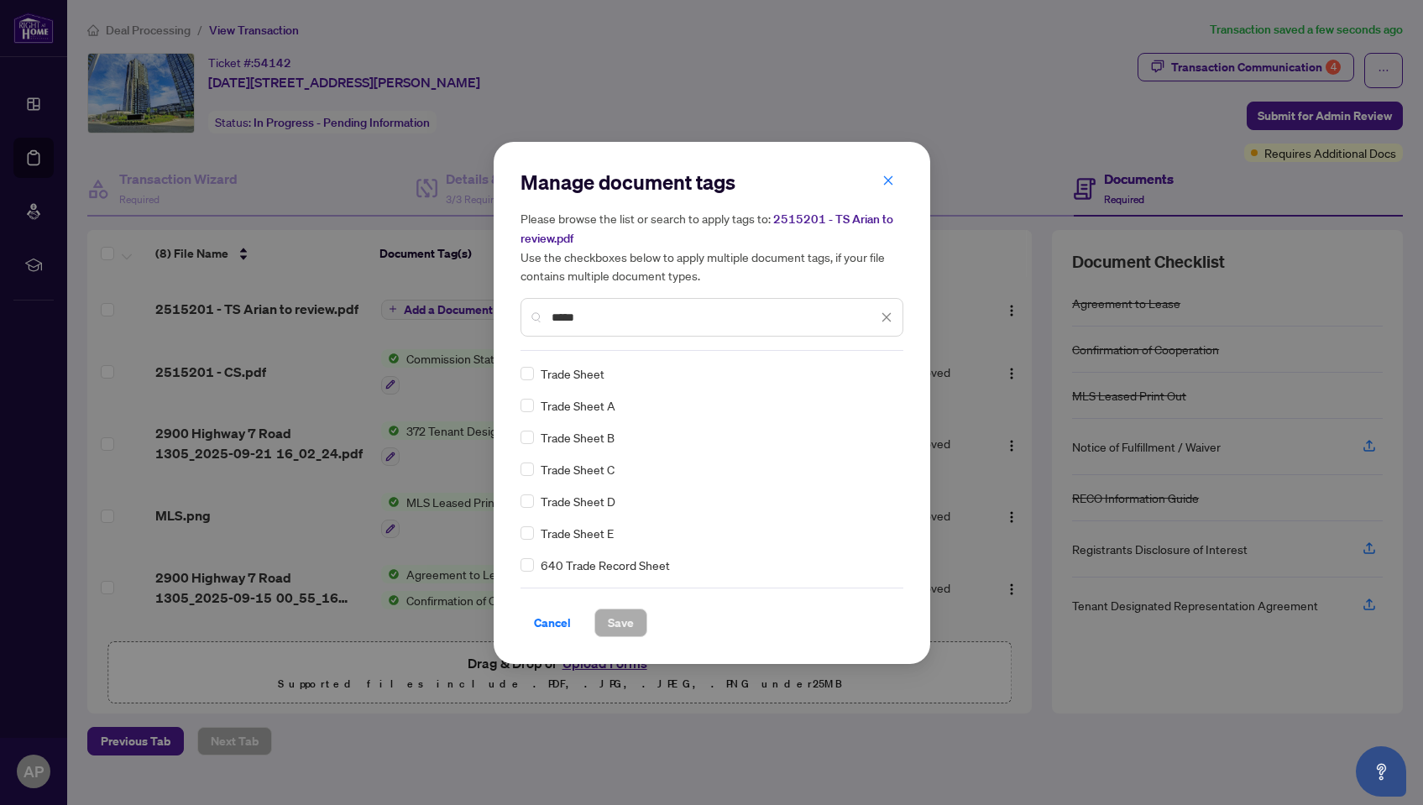
scroll to position [0, 0]
type input "*****"
click at [617, 629] on span "Save" at bounding box center [621, 622] width 26 height 27
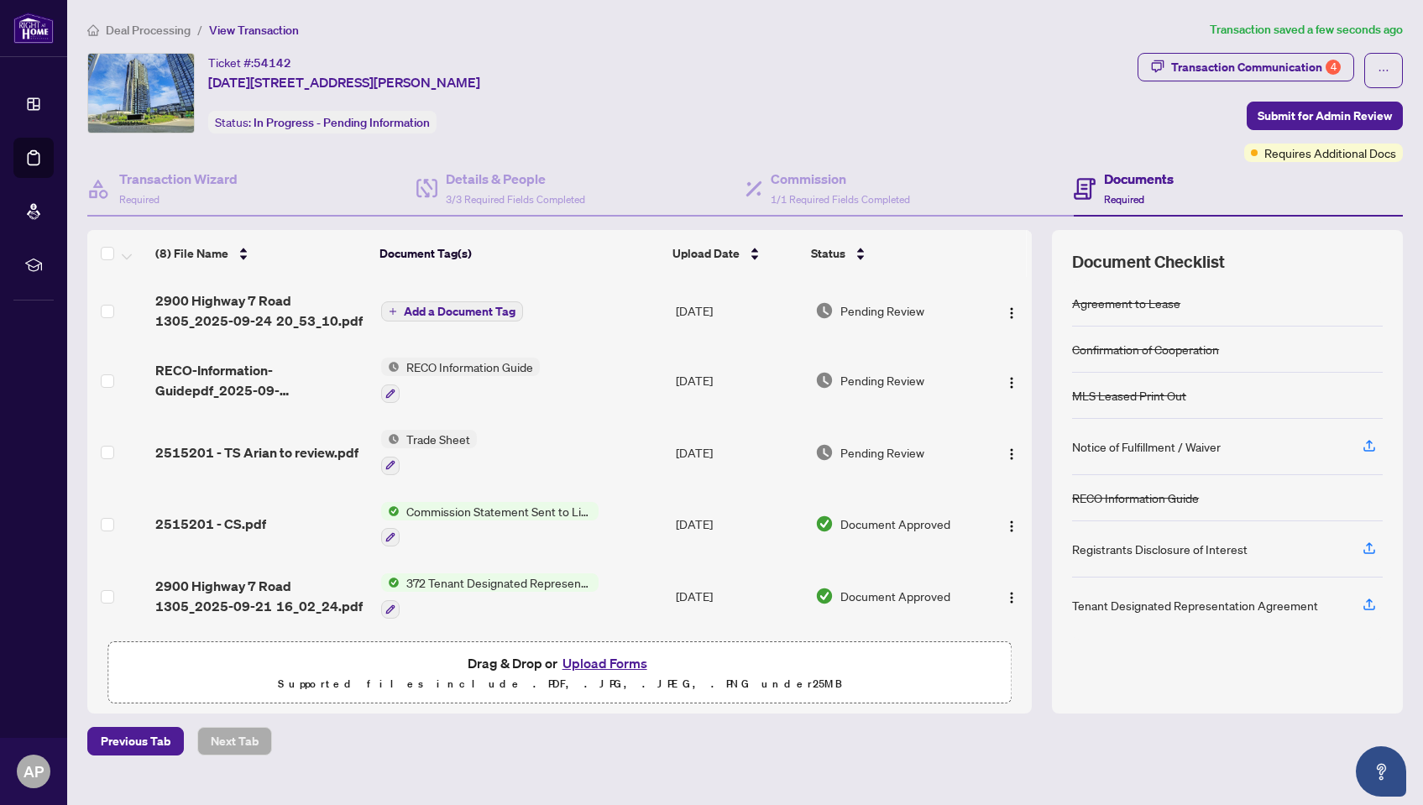
click at [455, 305] on span "Add a Document Tag" at bounding box center [460, 311] width 112 height 12
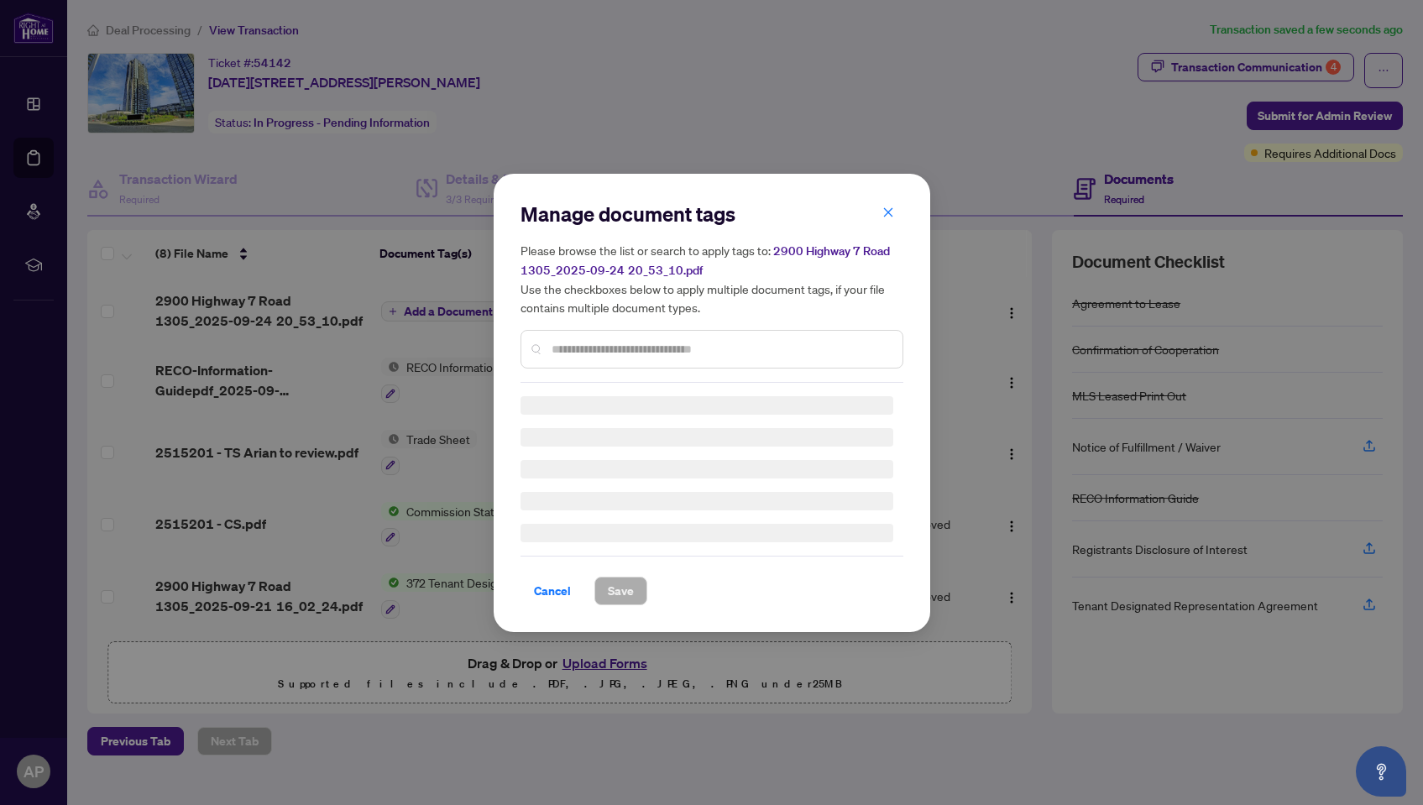
click at [617, 346] on div "Manage document tags Please browse the list or search to apply tags to: 2900 Hi…" at bounding box center [711, 292] width 383 height 182
click at [621, 350] on div "Manage document tags Please browse the list or search to apply tags to: 2900 Hi…" at bounding box center [711, 403] width 383 height 405
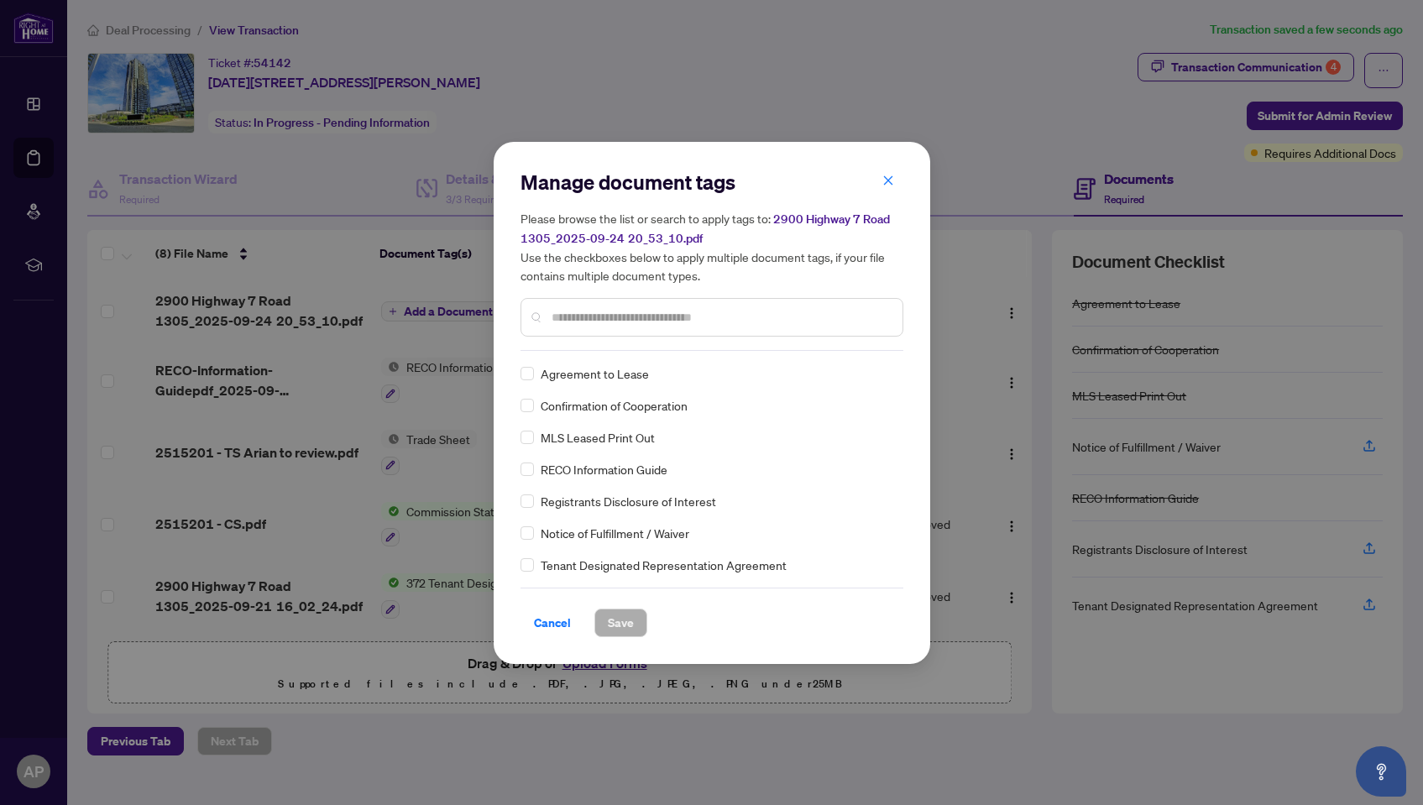
click at [622, 310] on input "text" at bounding box center [719, 317] width 337 height 18
type input "*****"
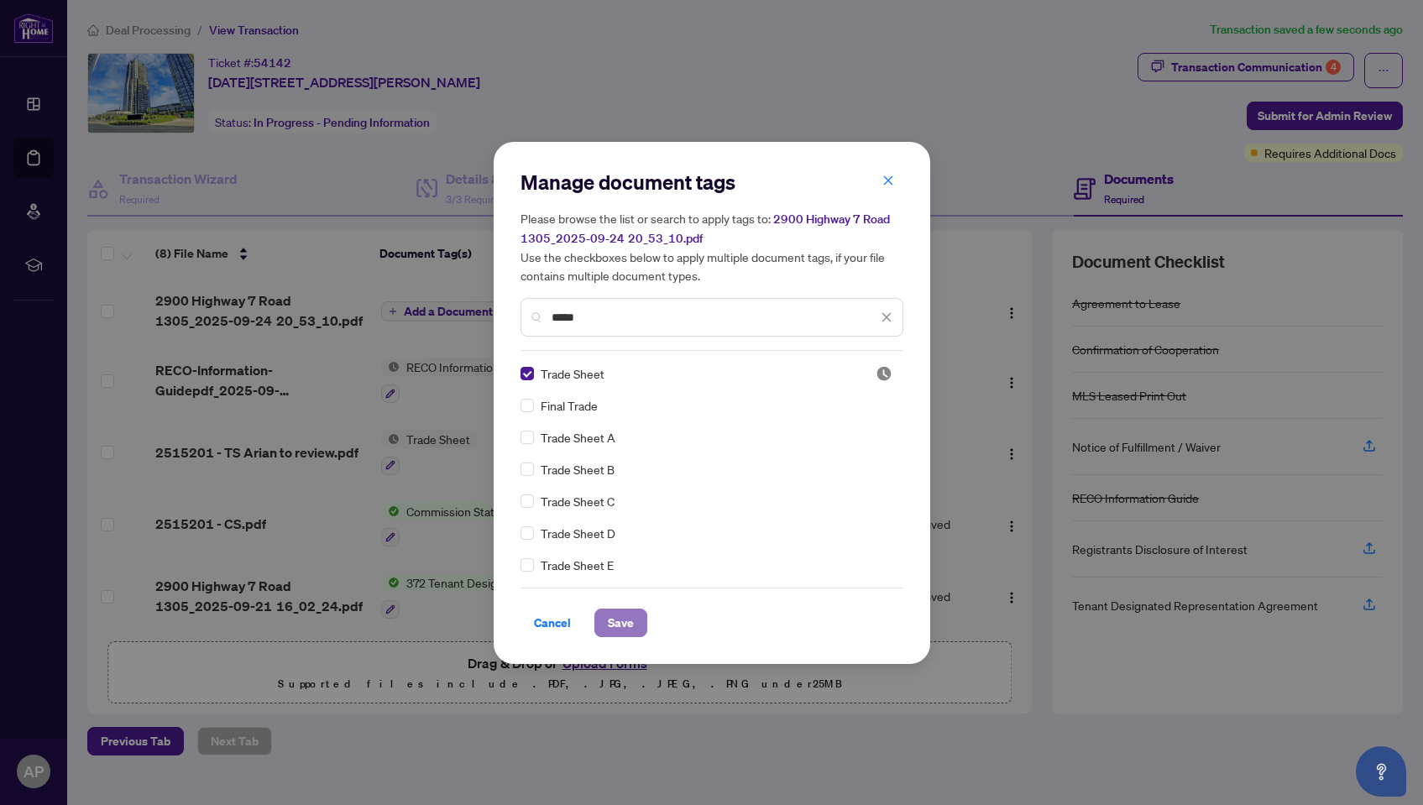
click at [620, 622] on span "Save" at bounding box center [621, 622] width 26 height 27
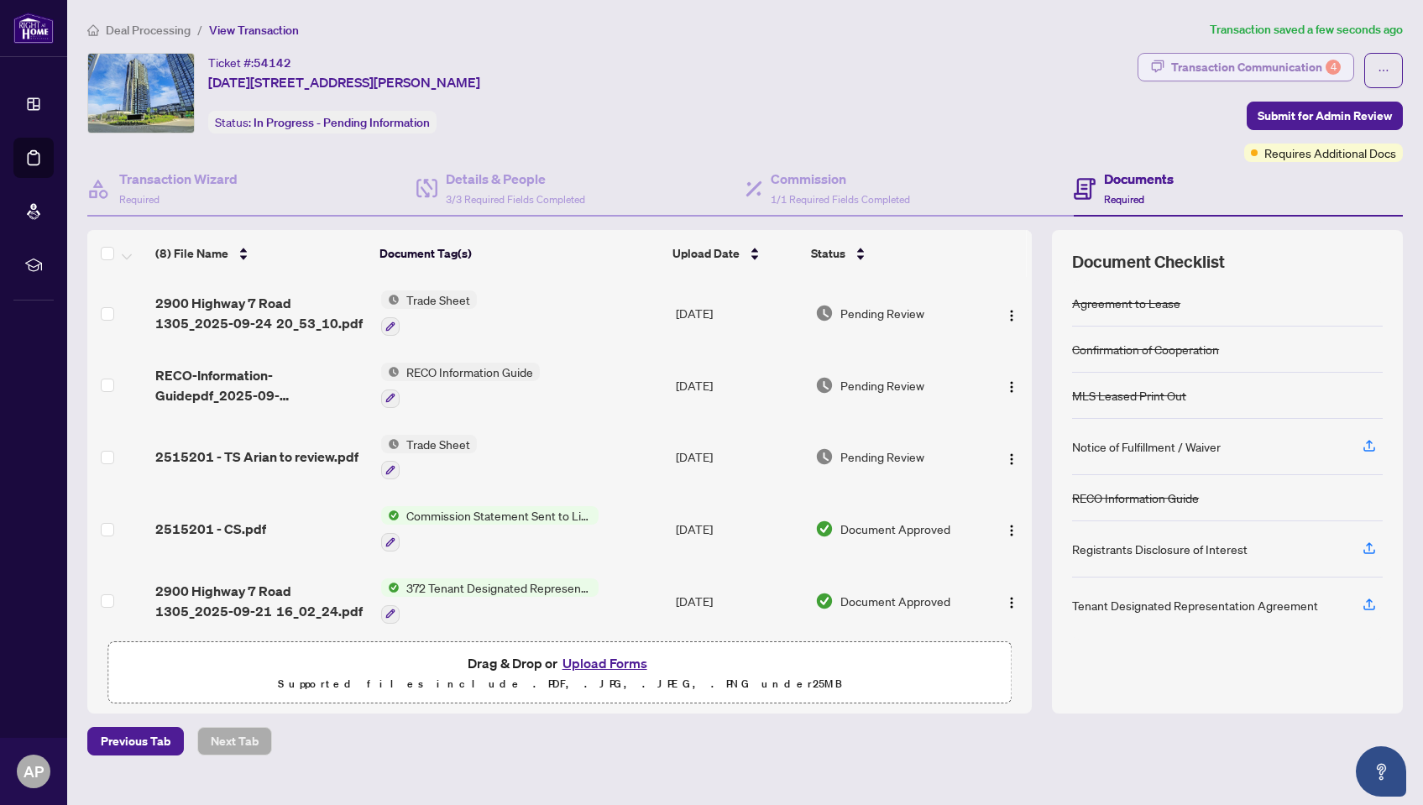
click at [1269, 73] on div "Transaction Communication 4" at bounding box center [1256, 67] width 170 height 27
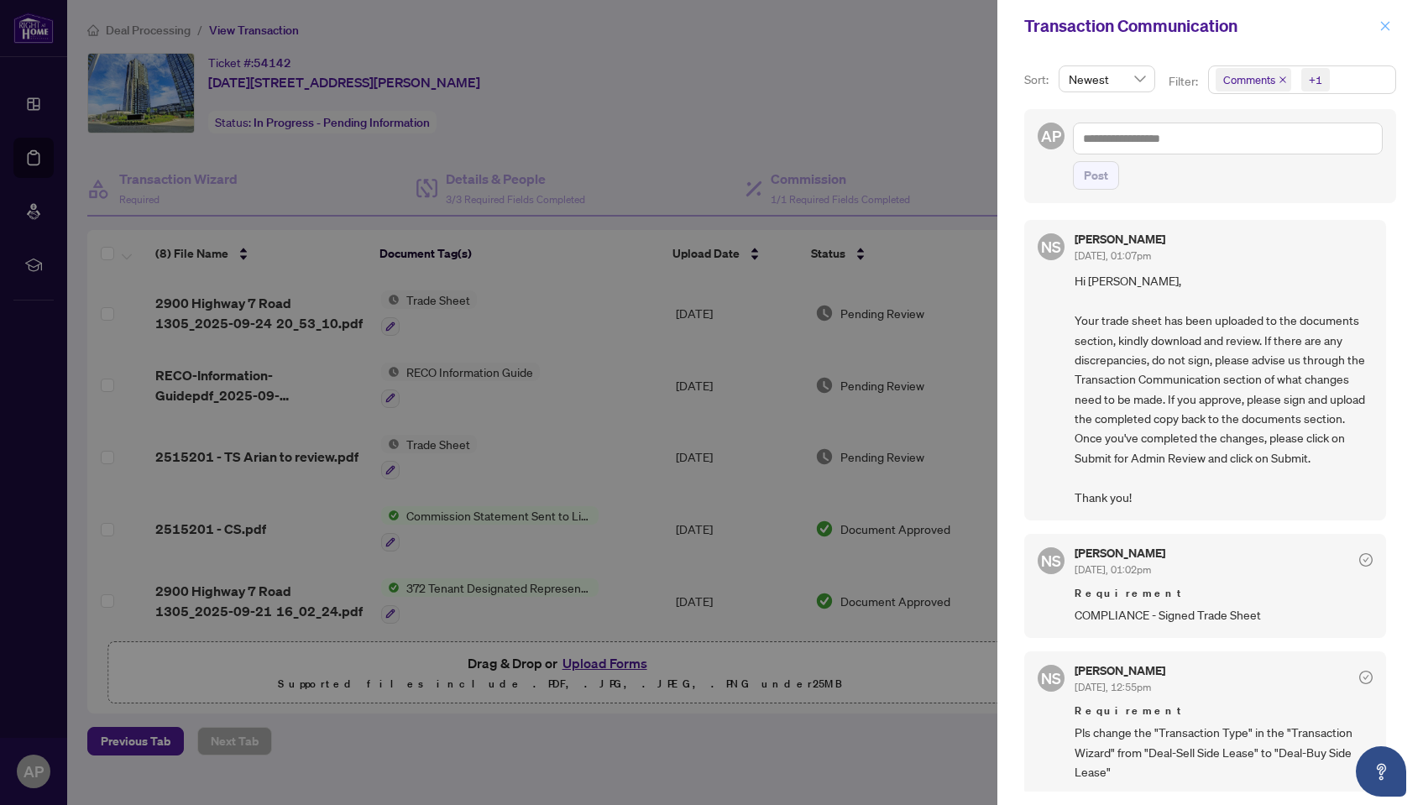
click at [1379, 24] on icon "close" at bounding box center [1385, 26] width 12 height 12
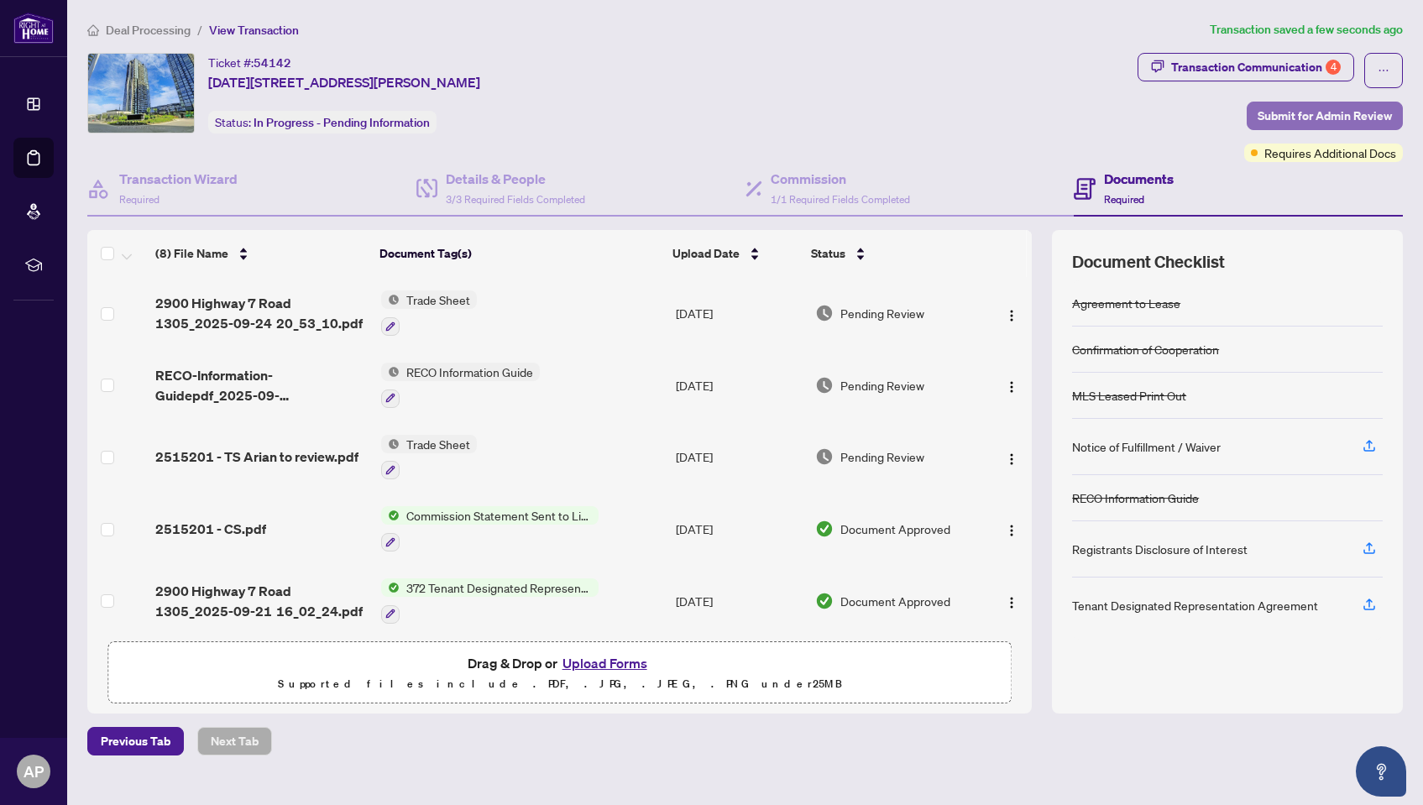
click at [1284, 118] on span "Submit for Admin Review" at bounding box center [1324, 115] width 134 height 27
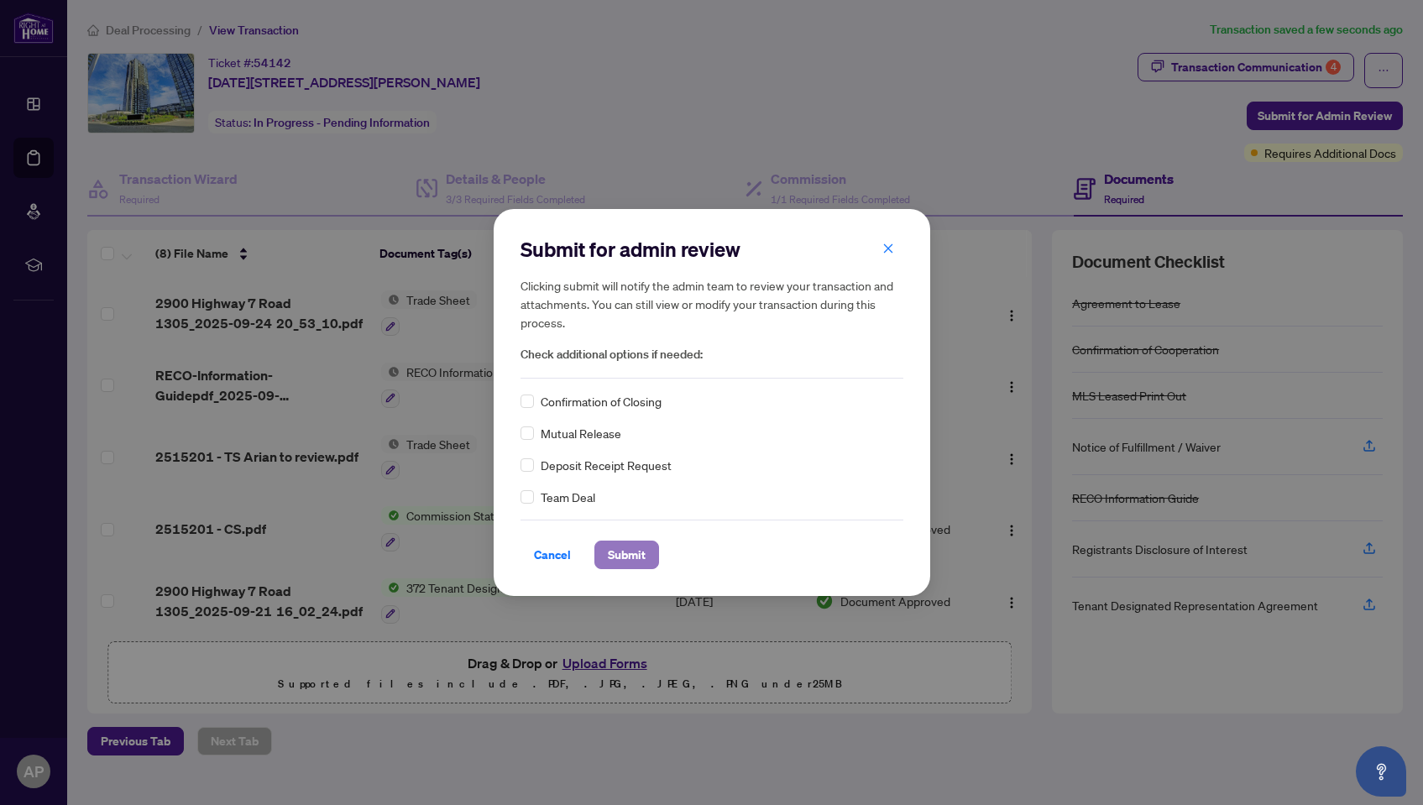
click at [635, 564] on span "Submit" at bounding box center [627, 554] width 38 height 27
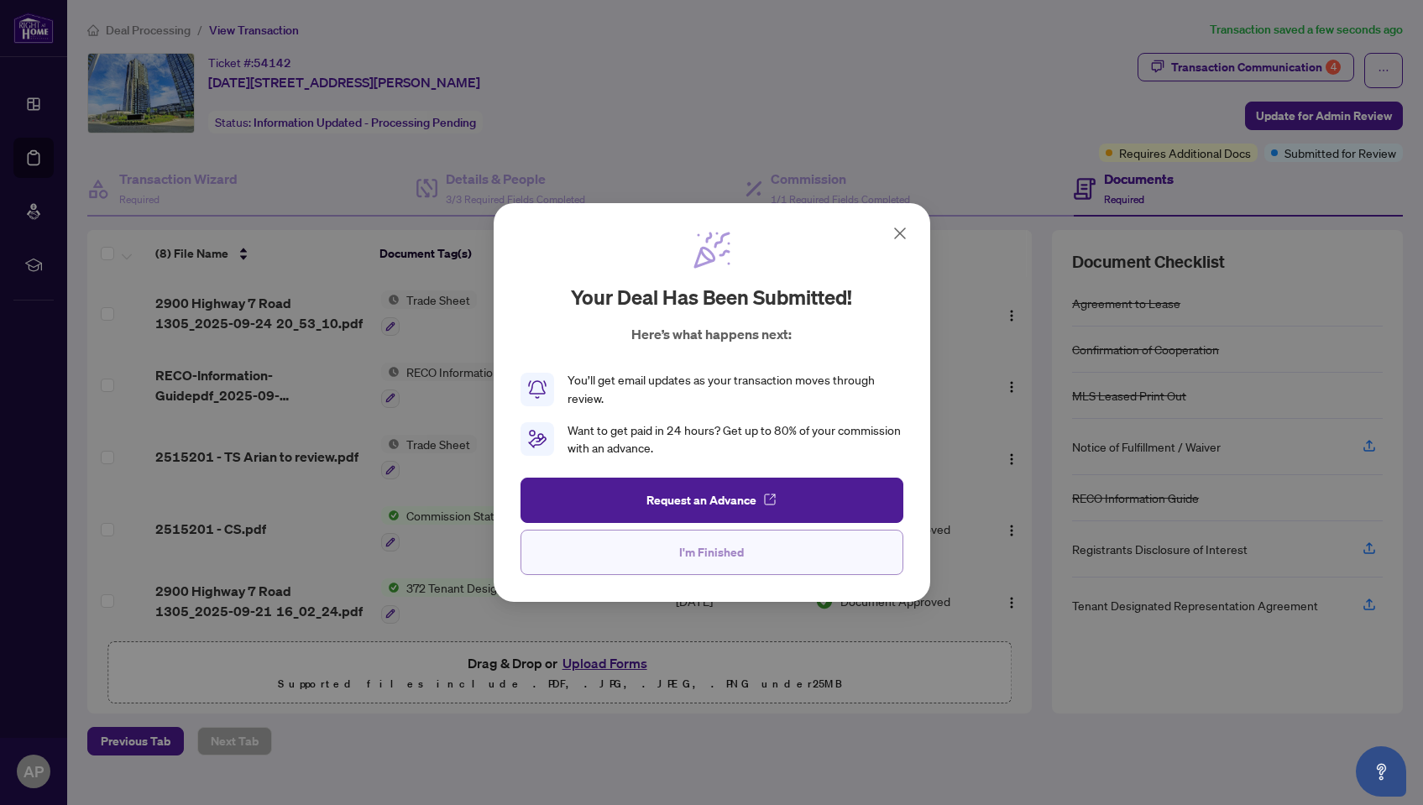
click at [692, 563] on span "I'm Finished" at bounding box center [711, 552] width 65 height 27
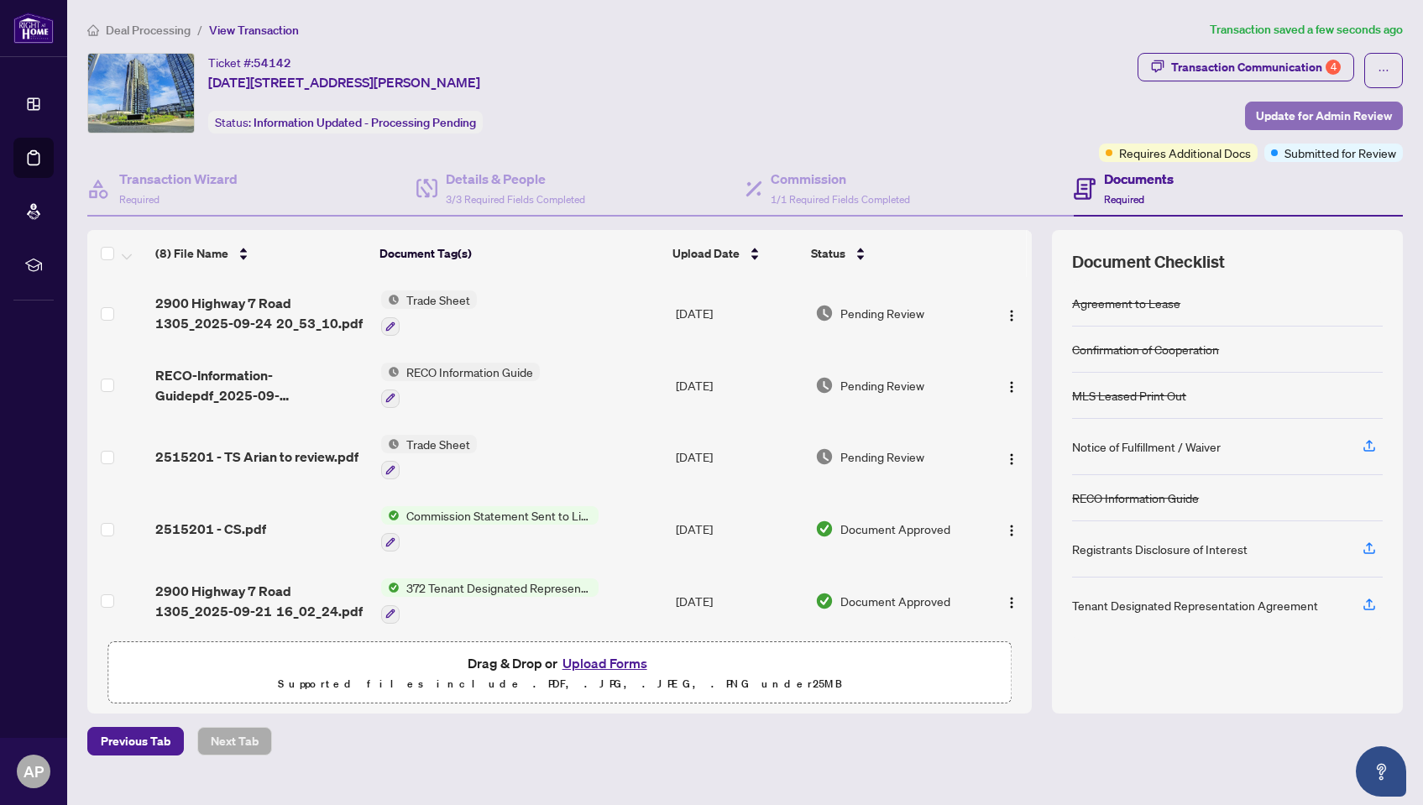
click at [1315, 112] on span "Update for Admin Review" at bounding box center [1324, 115] width 136 height 27
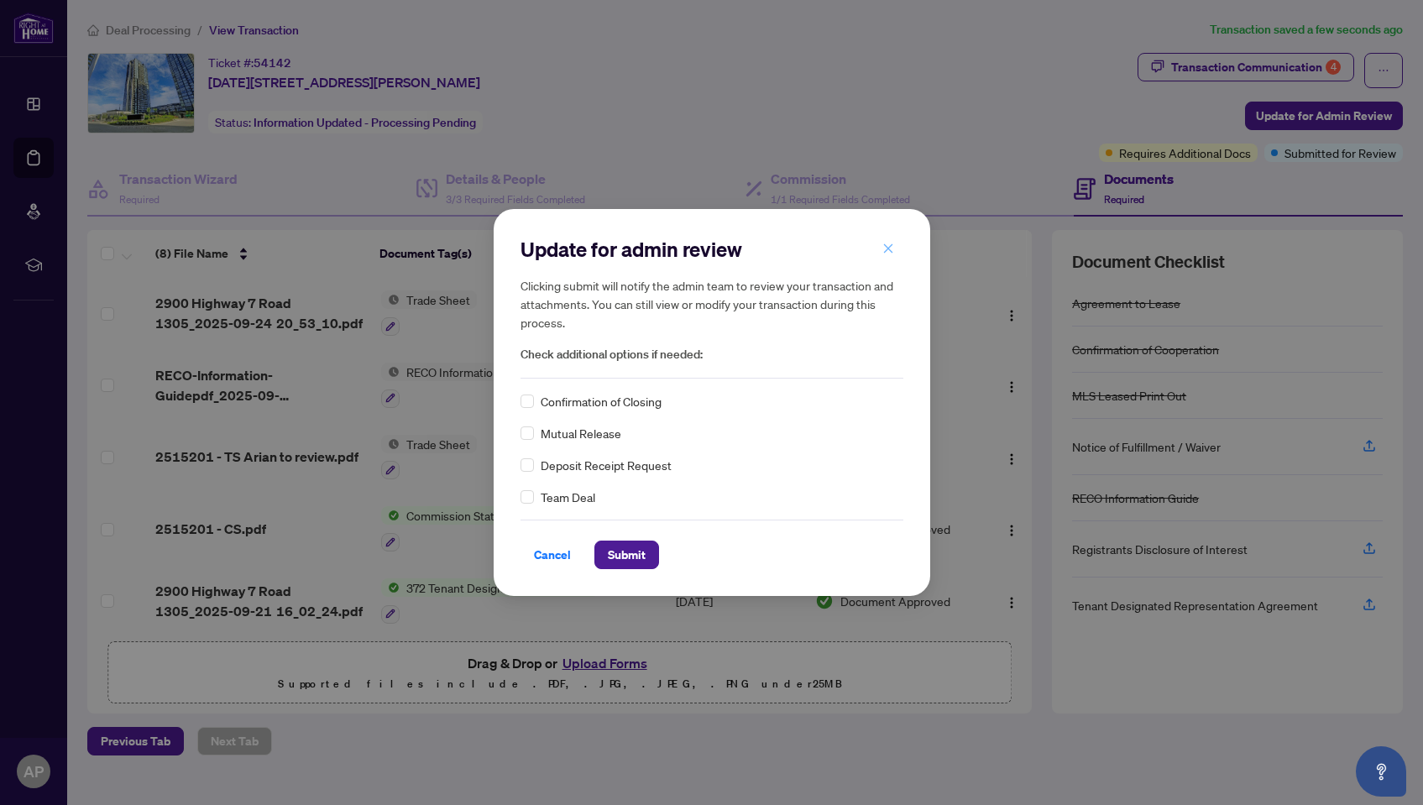
click at [892, 246] on icon "close" at bounding box center [888, 249] width 12 height 12
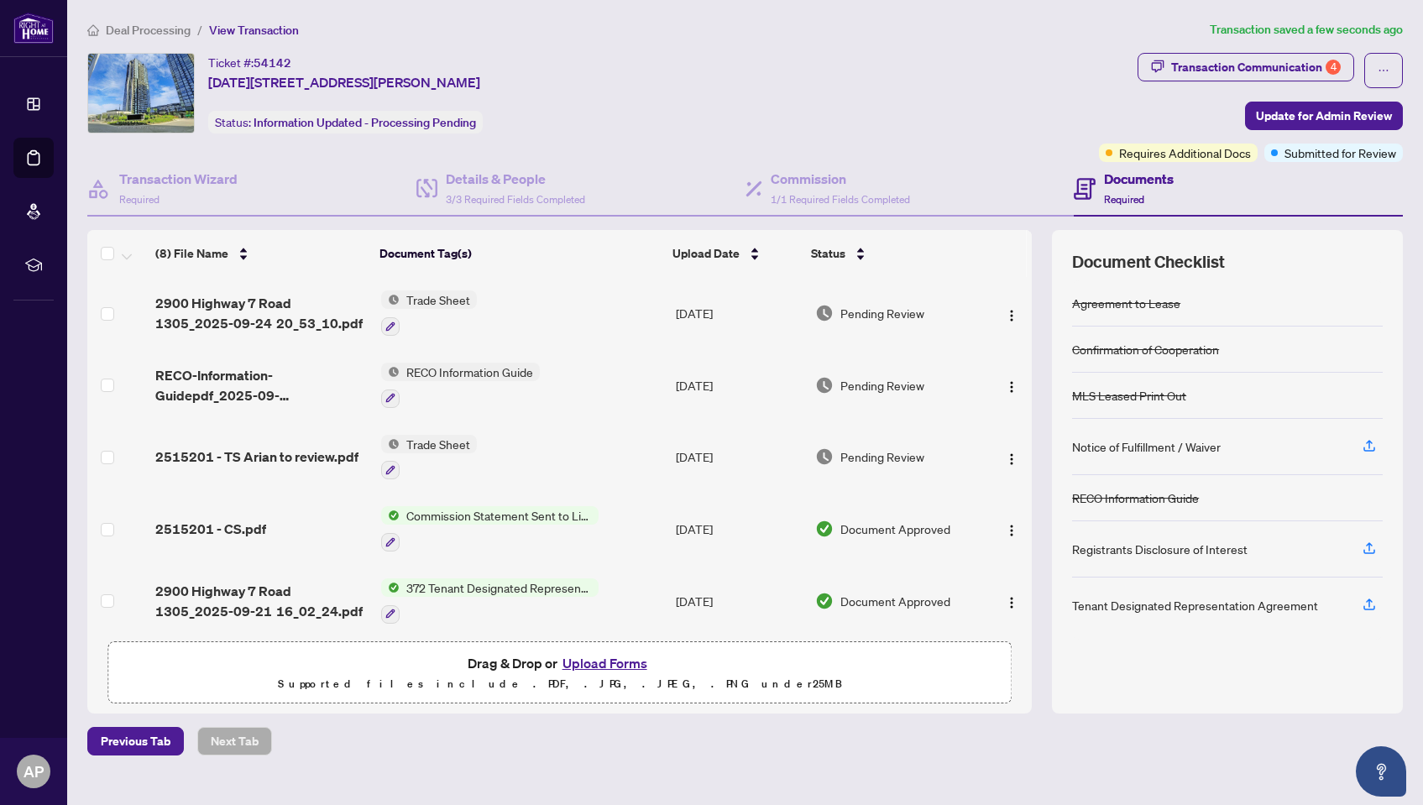
click at [946, 115] on div "Ticket #: 54142 [DATE][STREET_ADDRESS][PERSON_NAME] Status: Information Updated…" at bounding box center [589, 93] width 1005 height 81
